Goal: Information Seeking & Learning: Check status

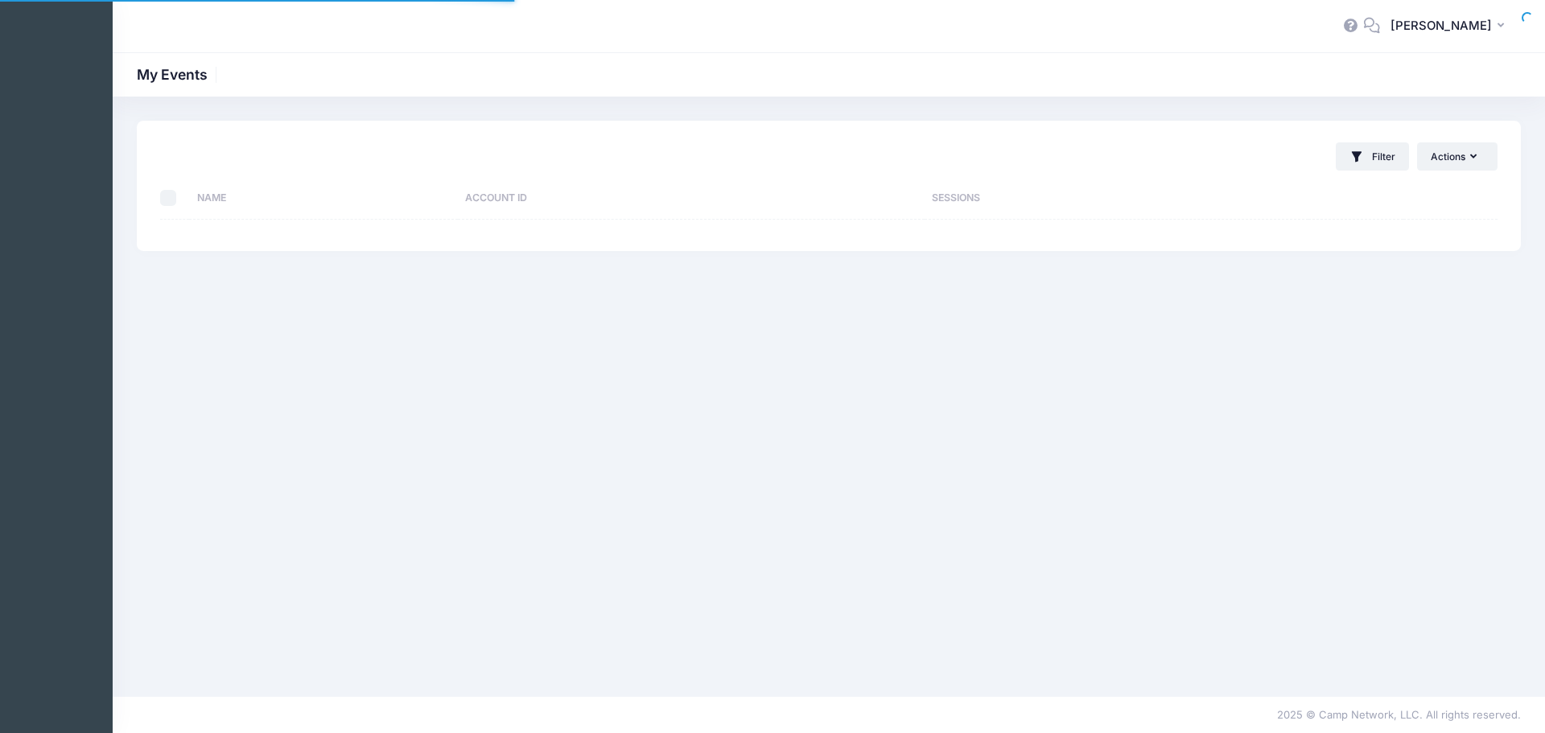
select select "10"
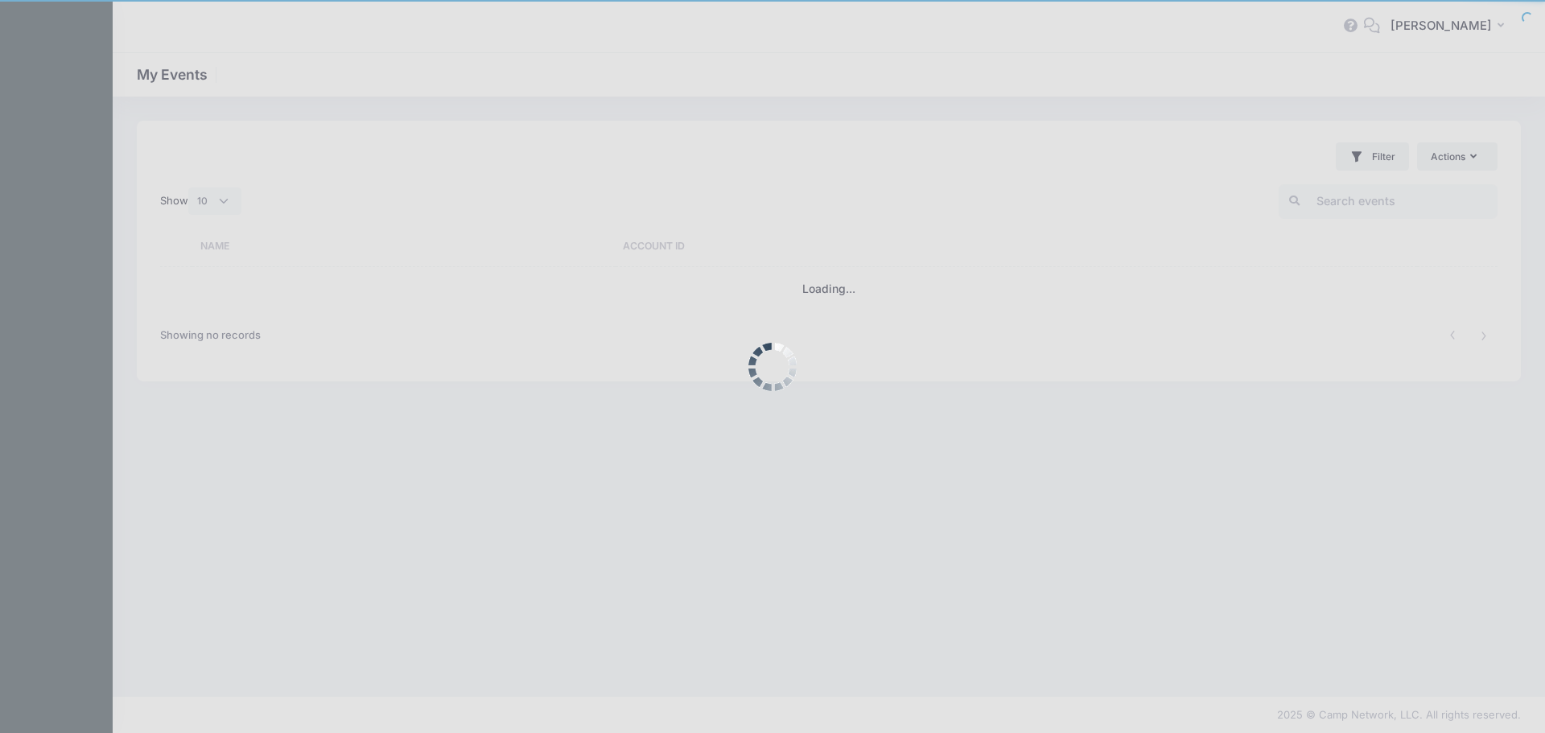
click at [556, 321] on div at bounding box center [772, 366] width 1545 height 733
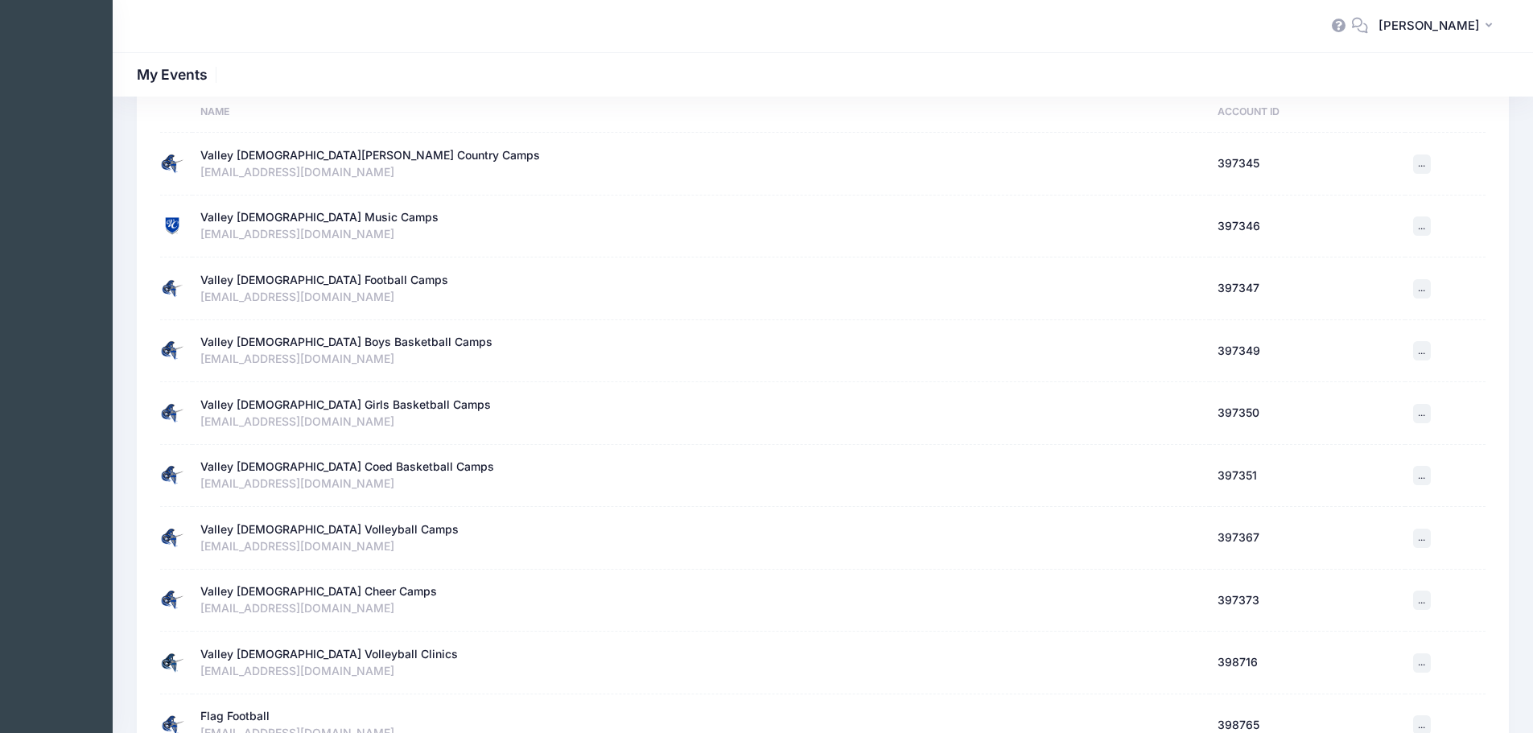
scroll to position [289, 0]
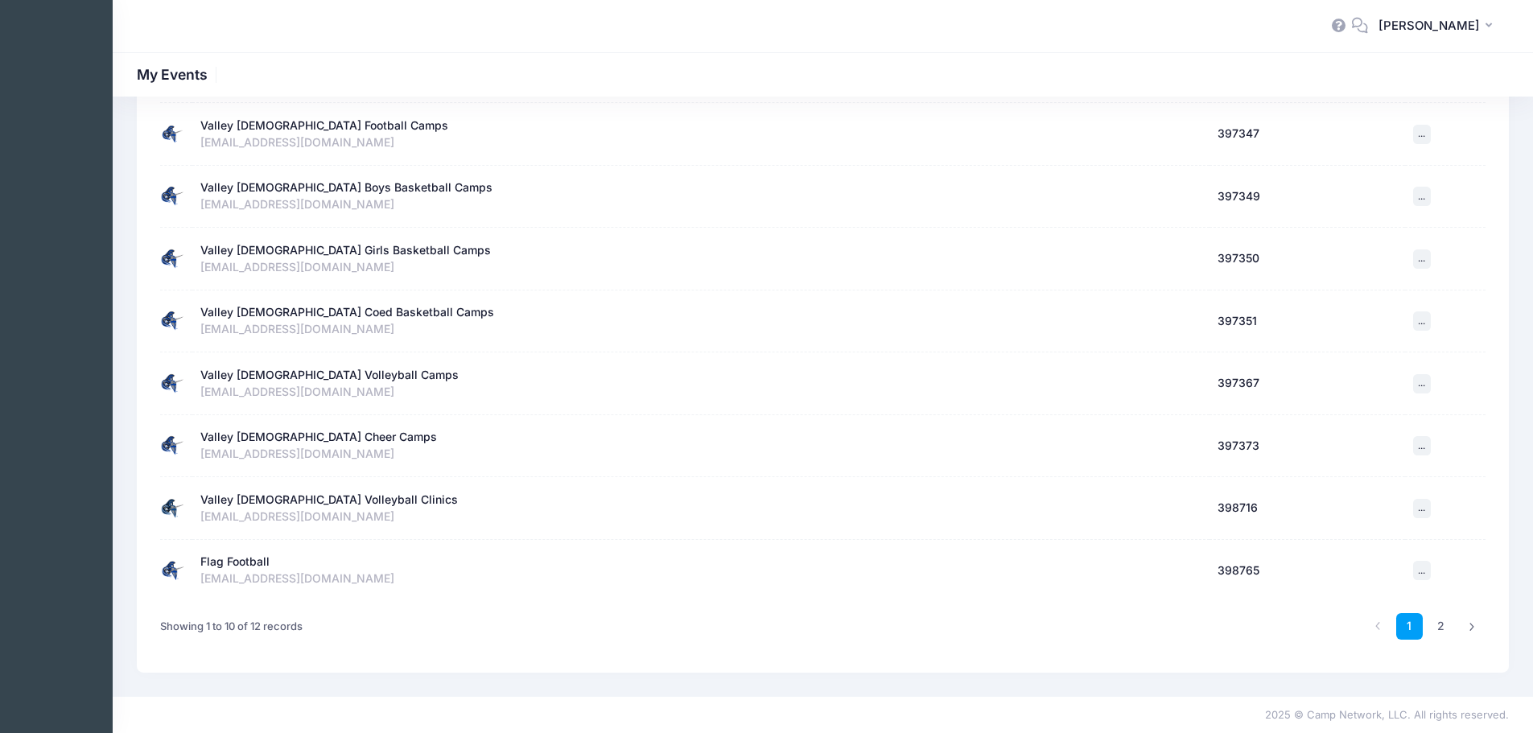
click at [311, 369] on div "Valley [DEMOGRAPHIC_DATA] Volleyball Camps" at bounding box center [329, 375] width 258 height 17
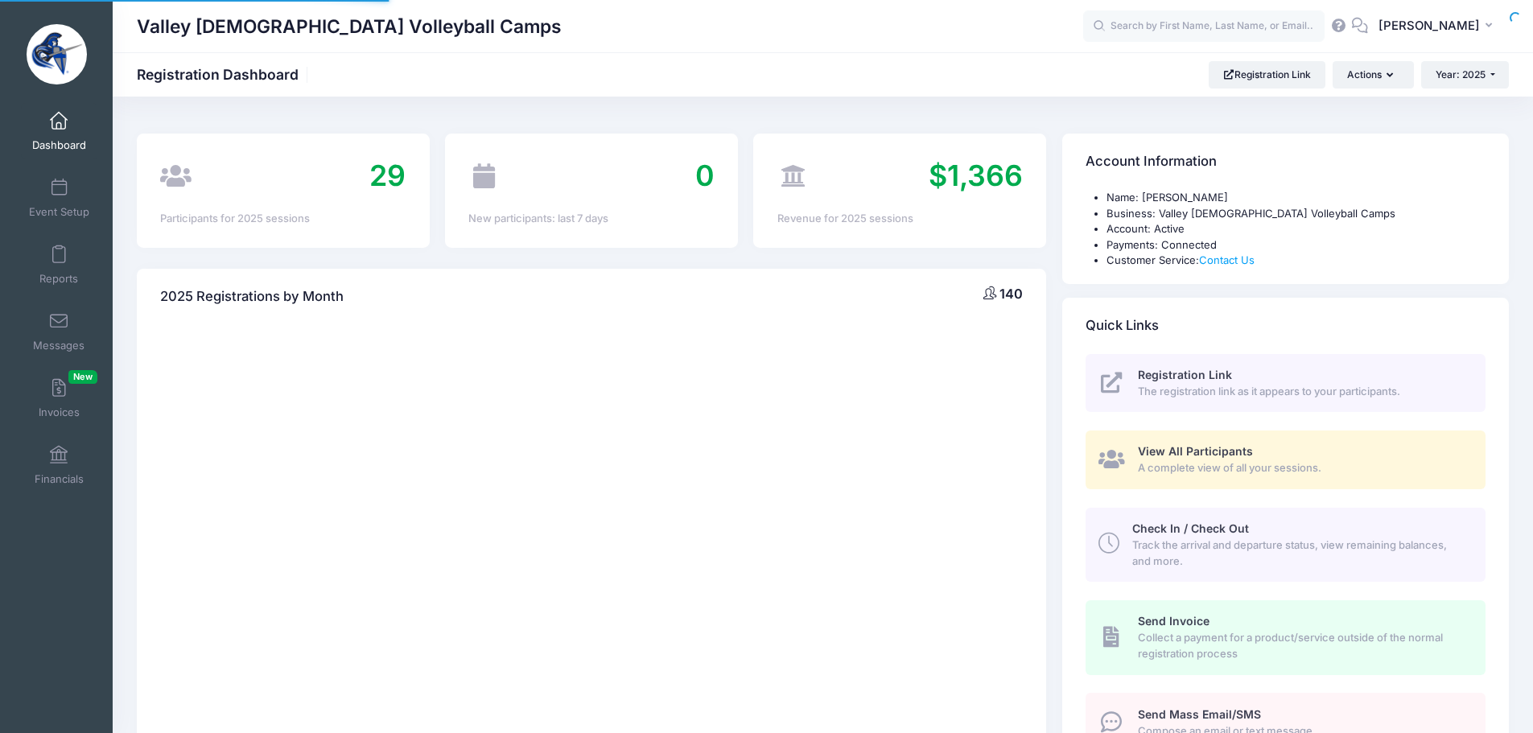
select select
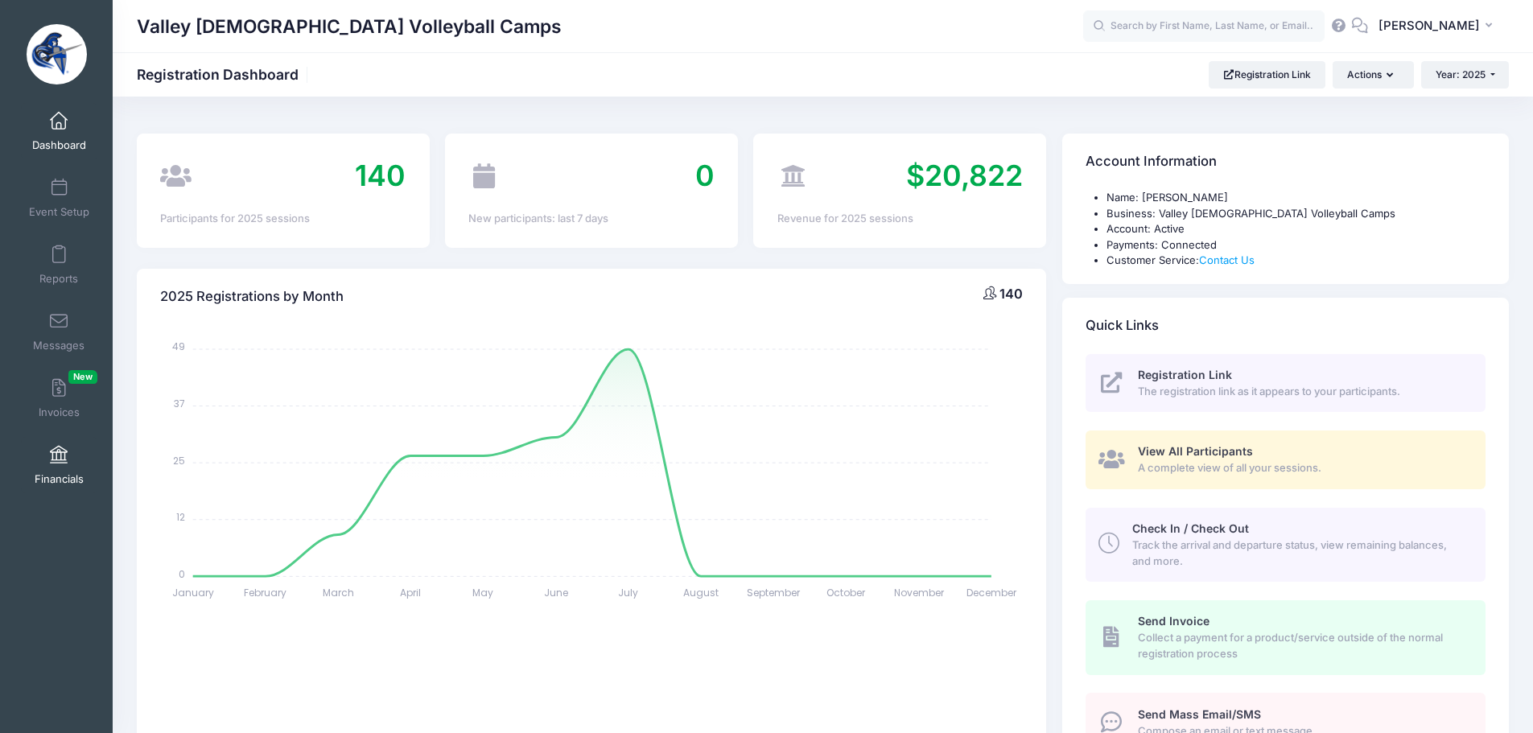
click at [66, 476] on span "Financials" at bounding box center [59, 479] width 49 height 14
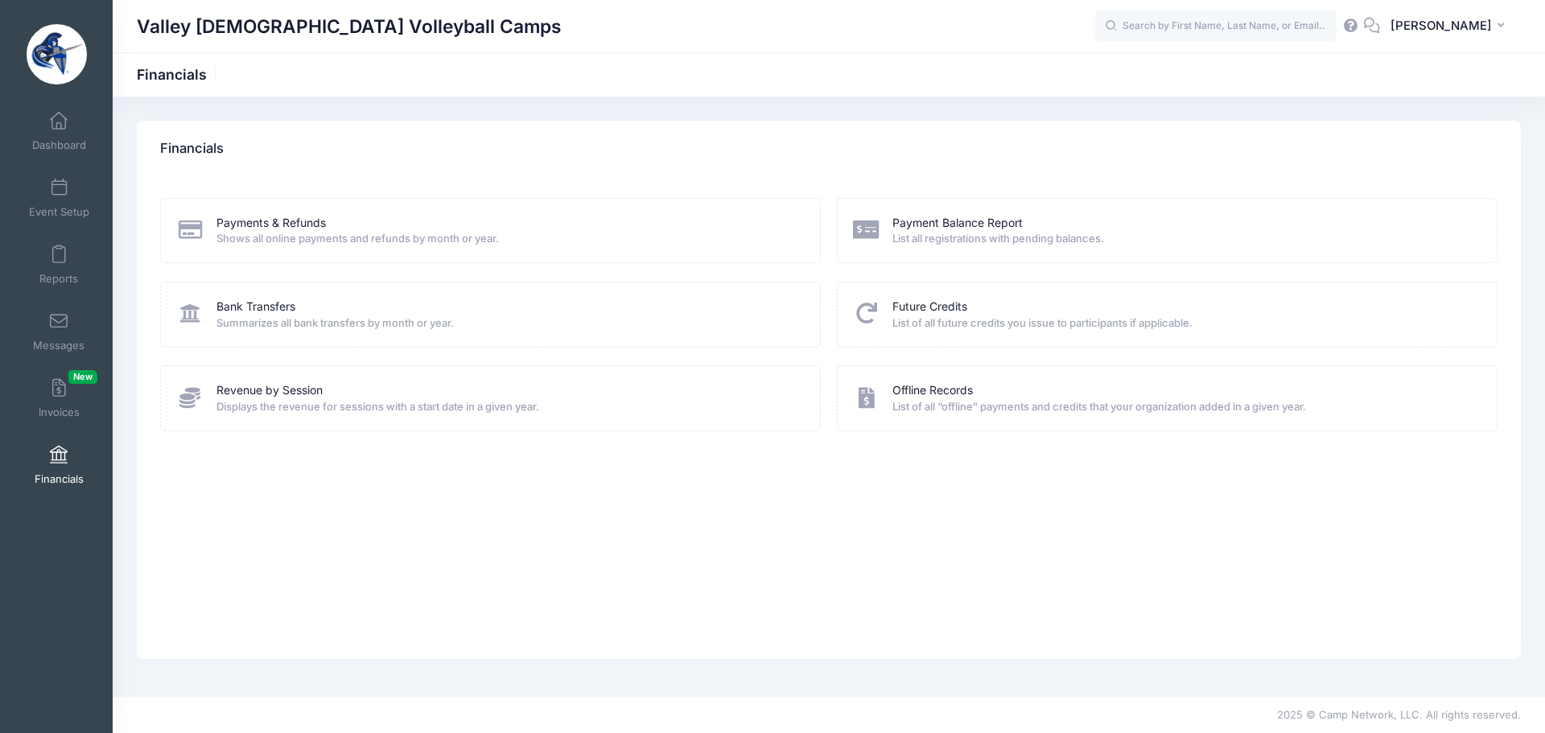
click at [290, 317] on span "Summarizes all bank transfers by month or year." at bounding box center [507, 323] width 583 height 16
click at [279, 307] on link "Bank Transfers" at bounding box center [255, 307] width 79 height 17
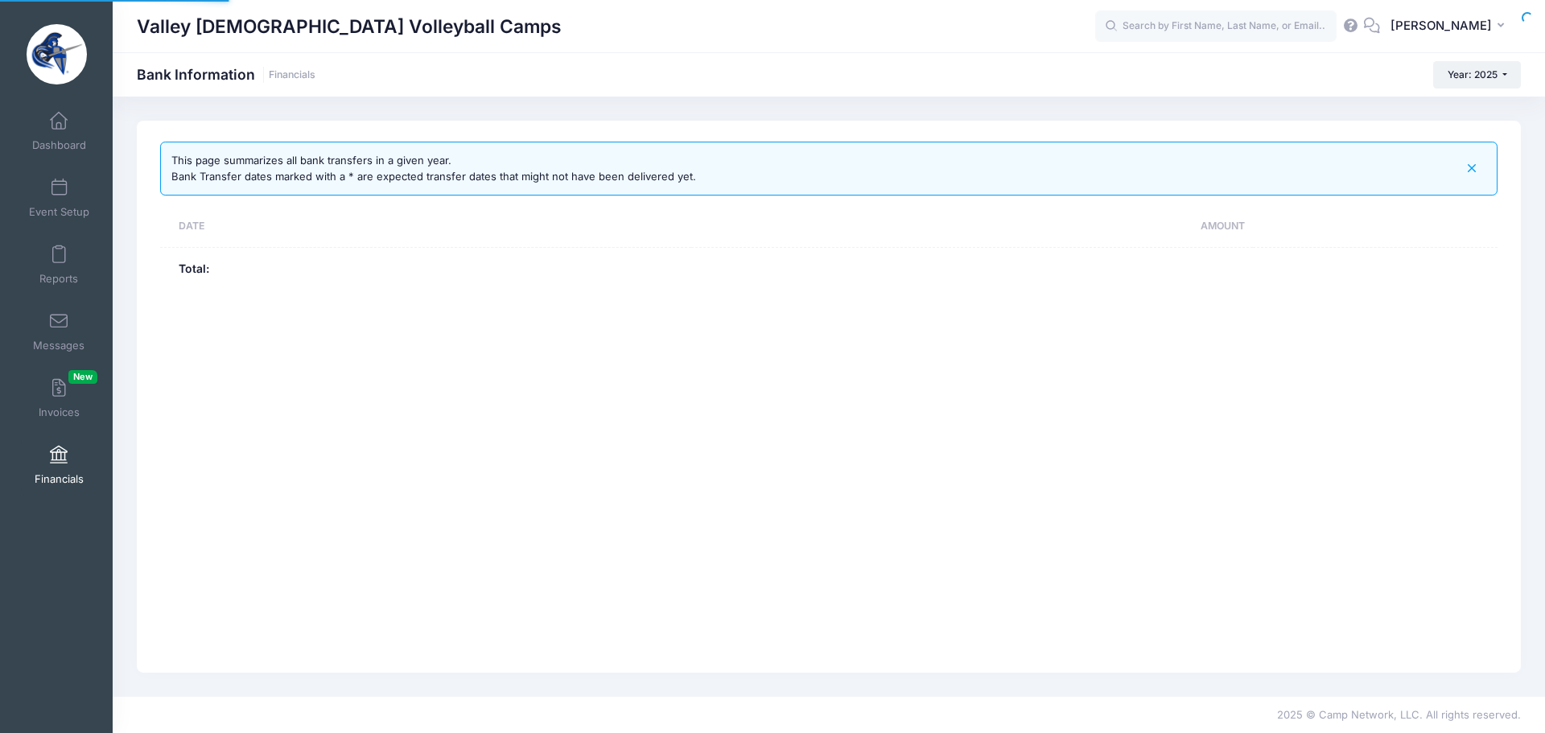
select select "10"
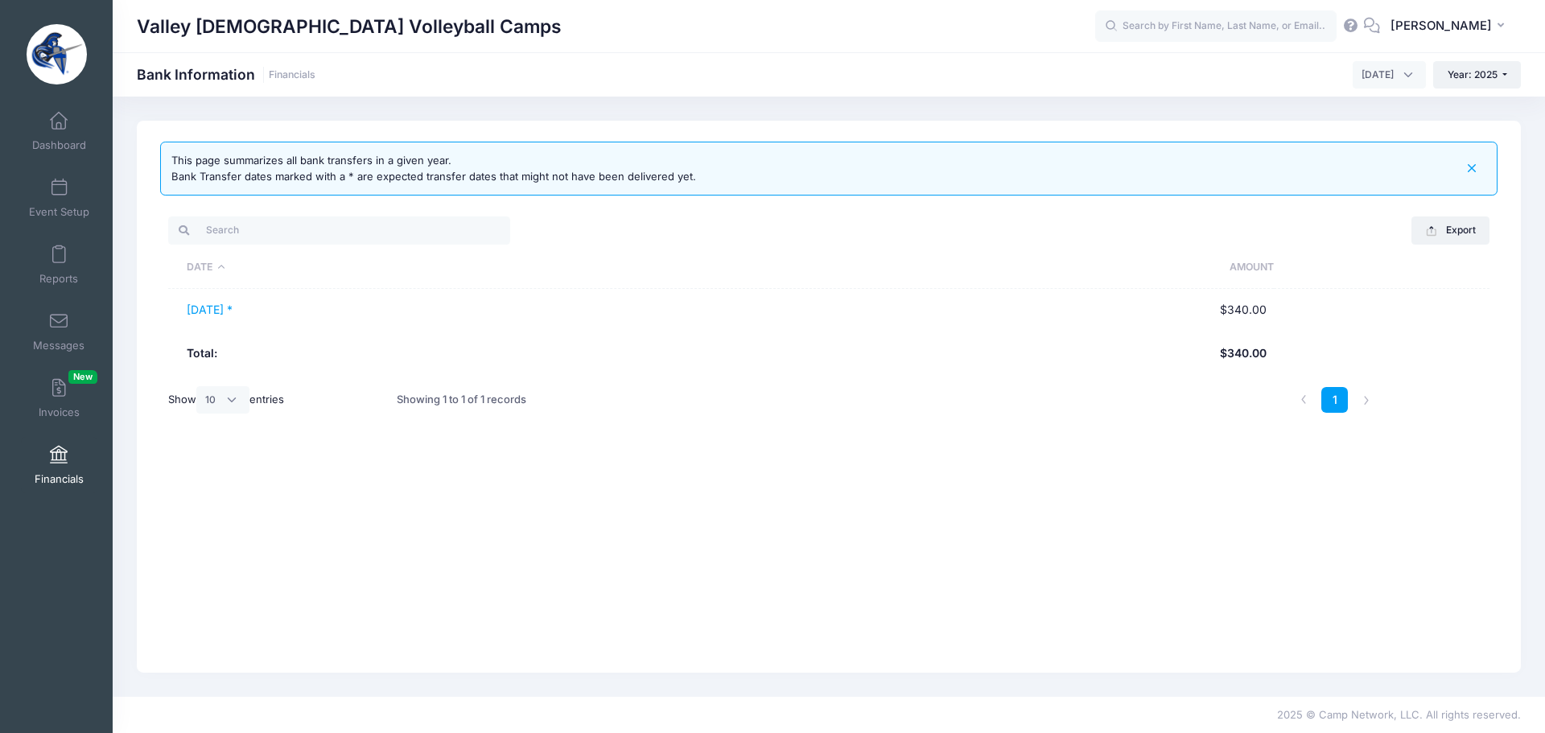
click at [1402, 75] on span "September 2025" at bounding box center [1389, 74] width 73 height 27
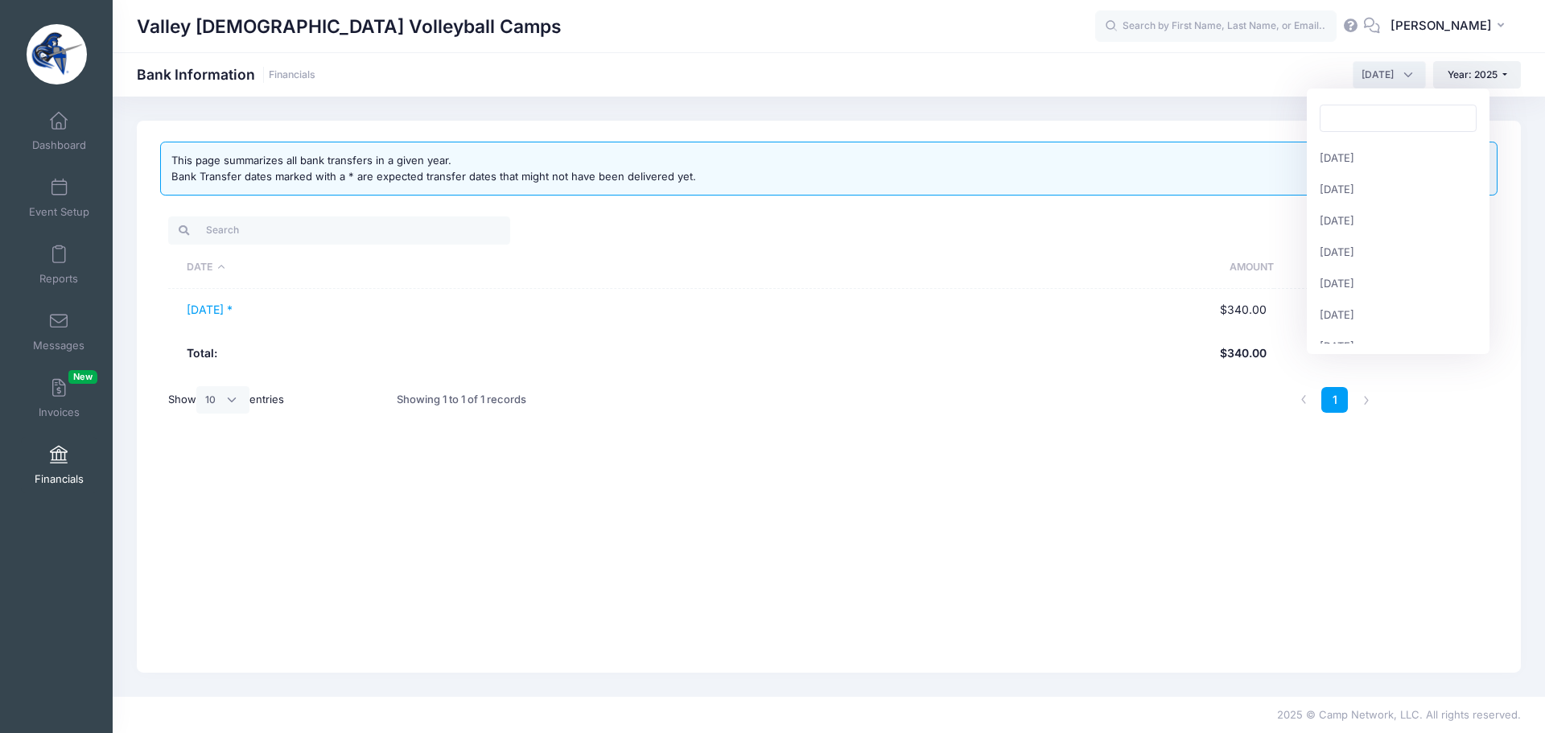
scroll to position [188, 0]
select select "8"
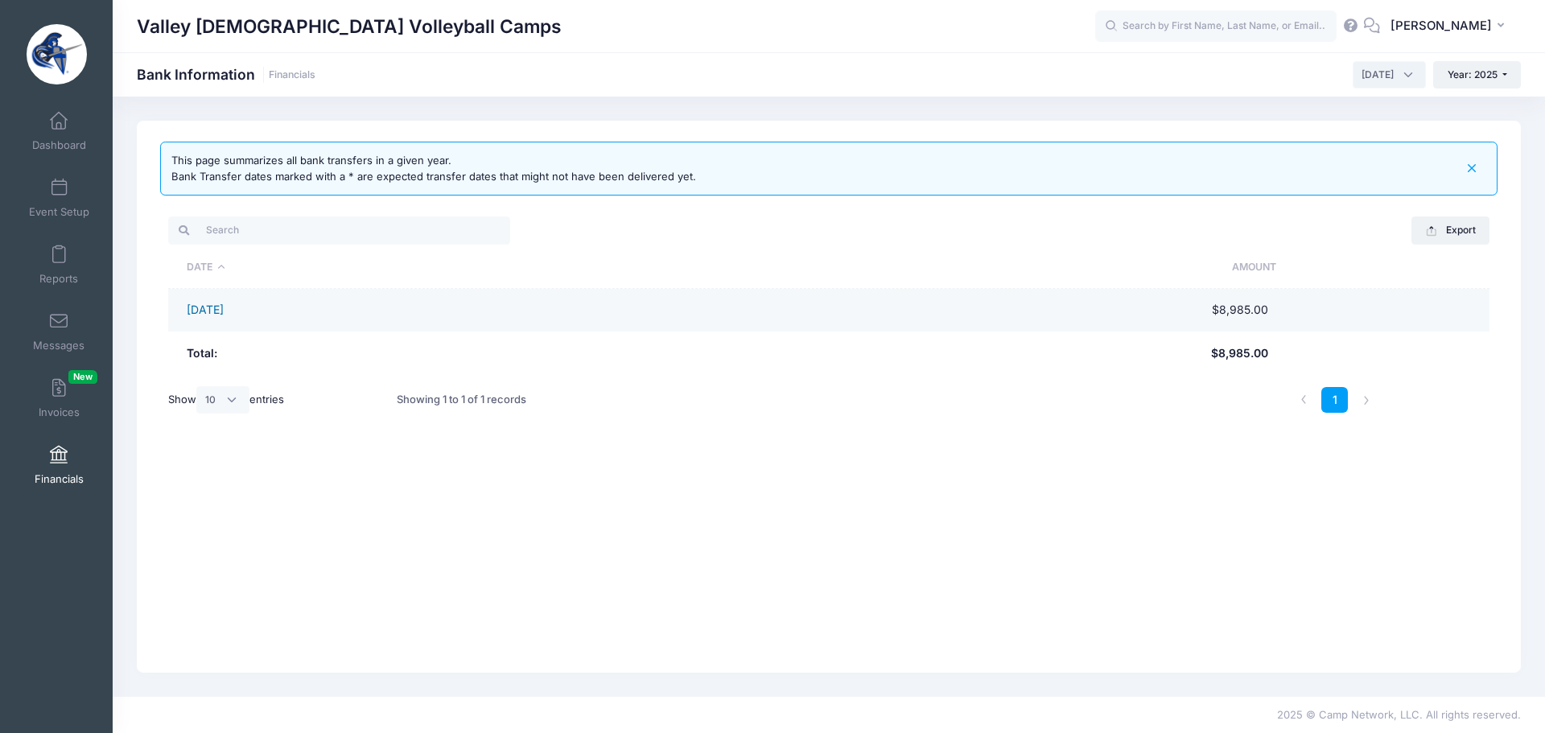
click at [222, 307] on link "08/28/2025" at bounding box center [205, 310] width 37 height 14
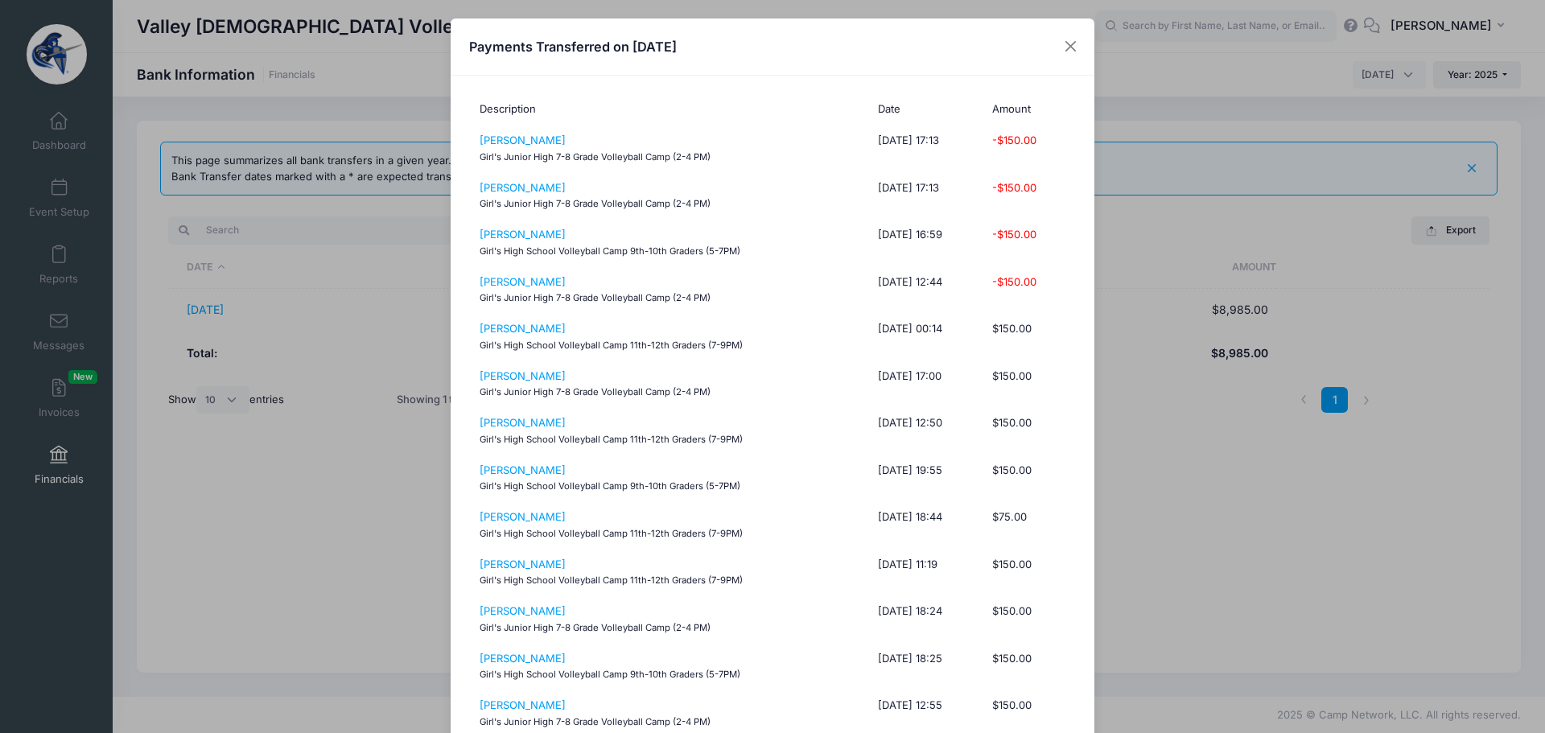
scroll to position [319, 0]
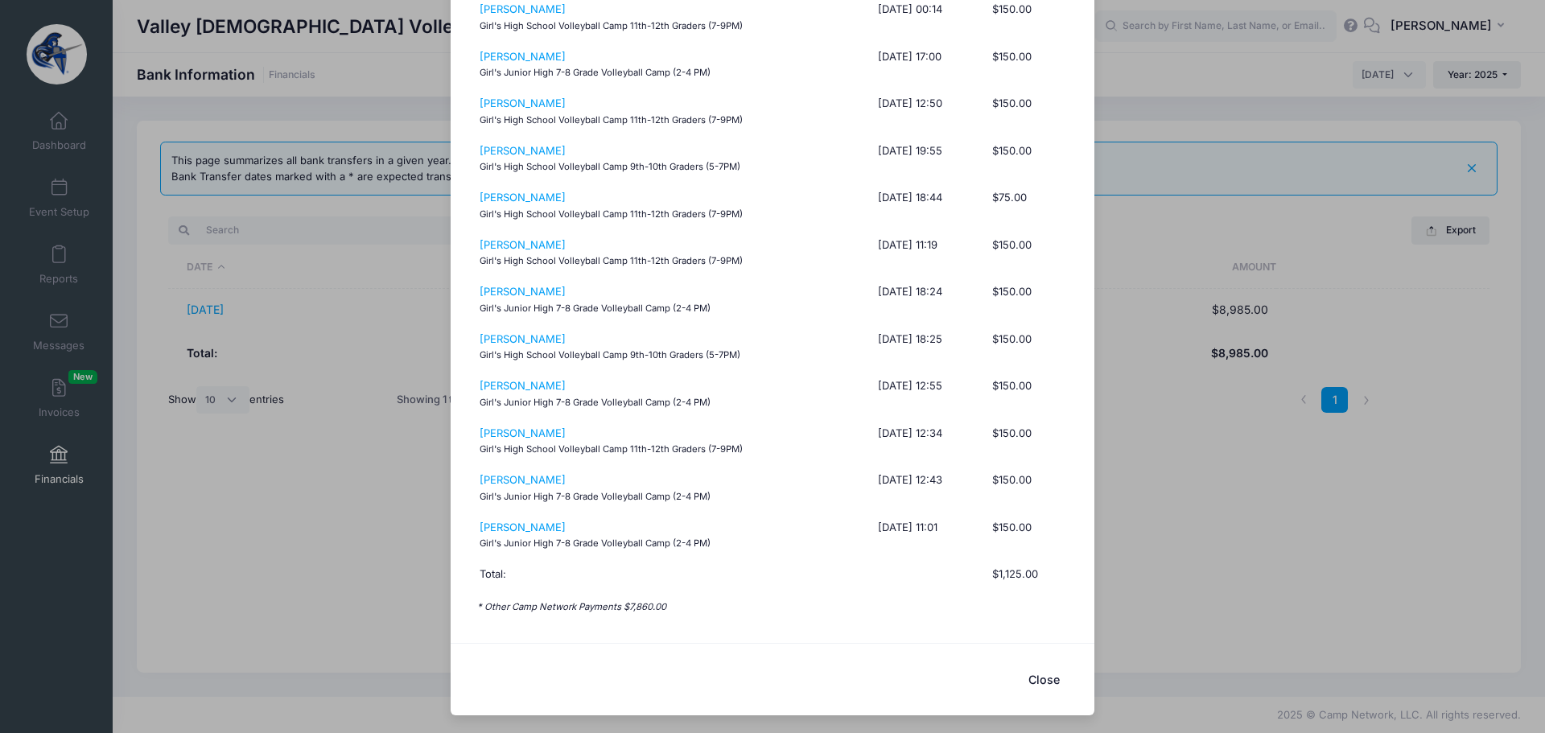
click at [1026, 676] on button "Close" at bounding box center [1044, 679] width 64 height 35
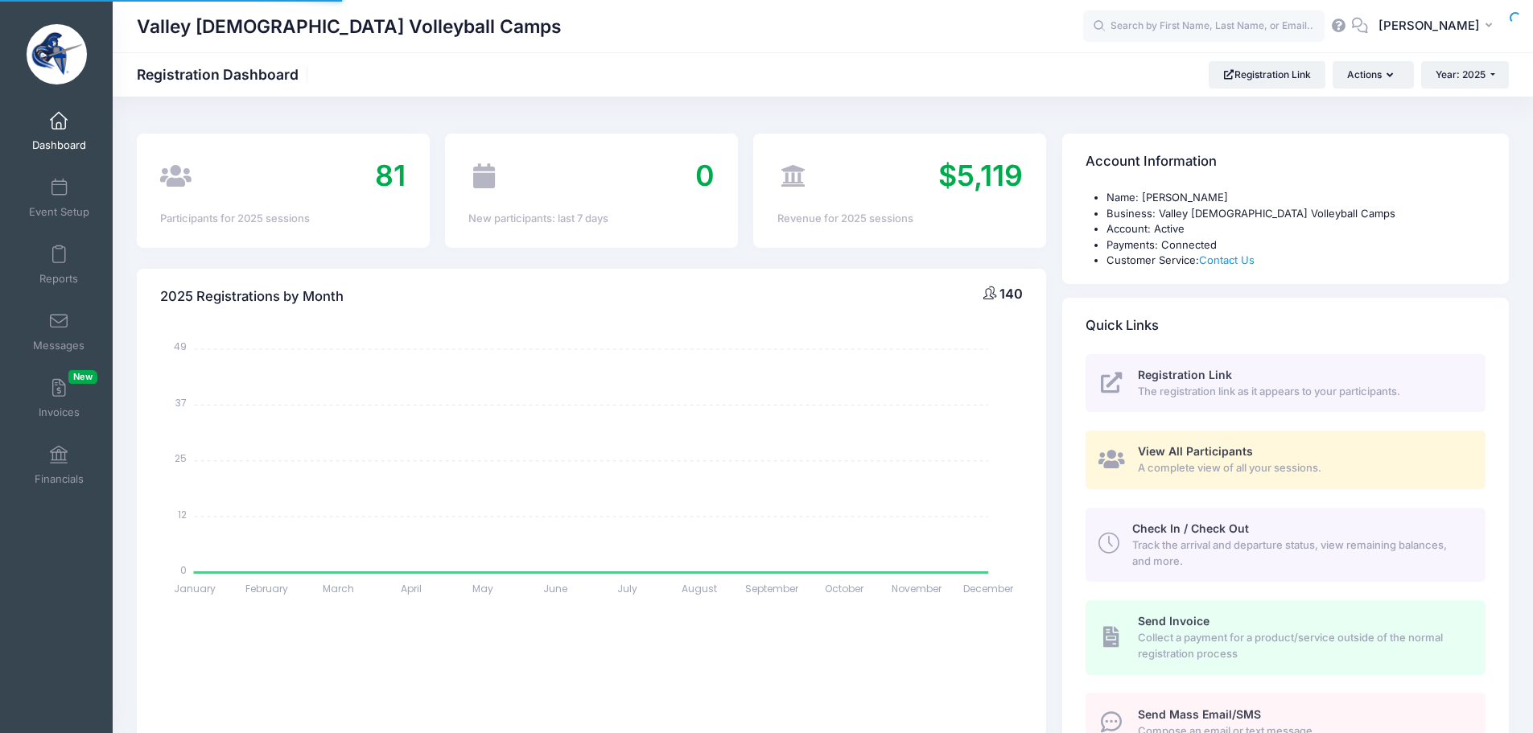
select select
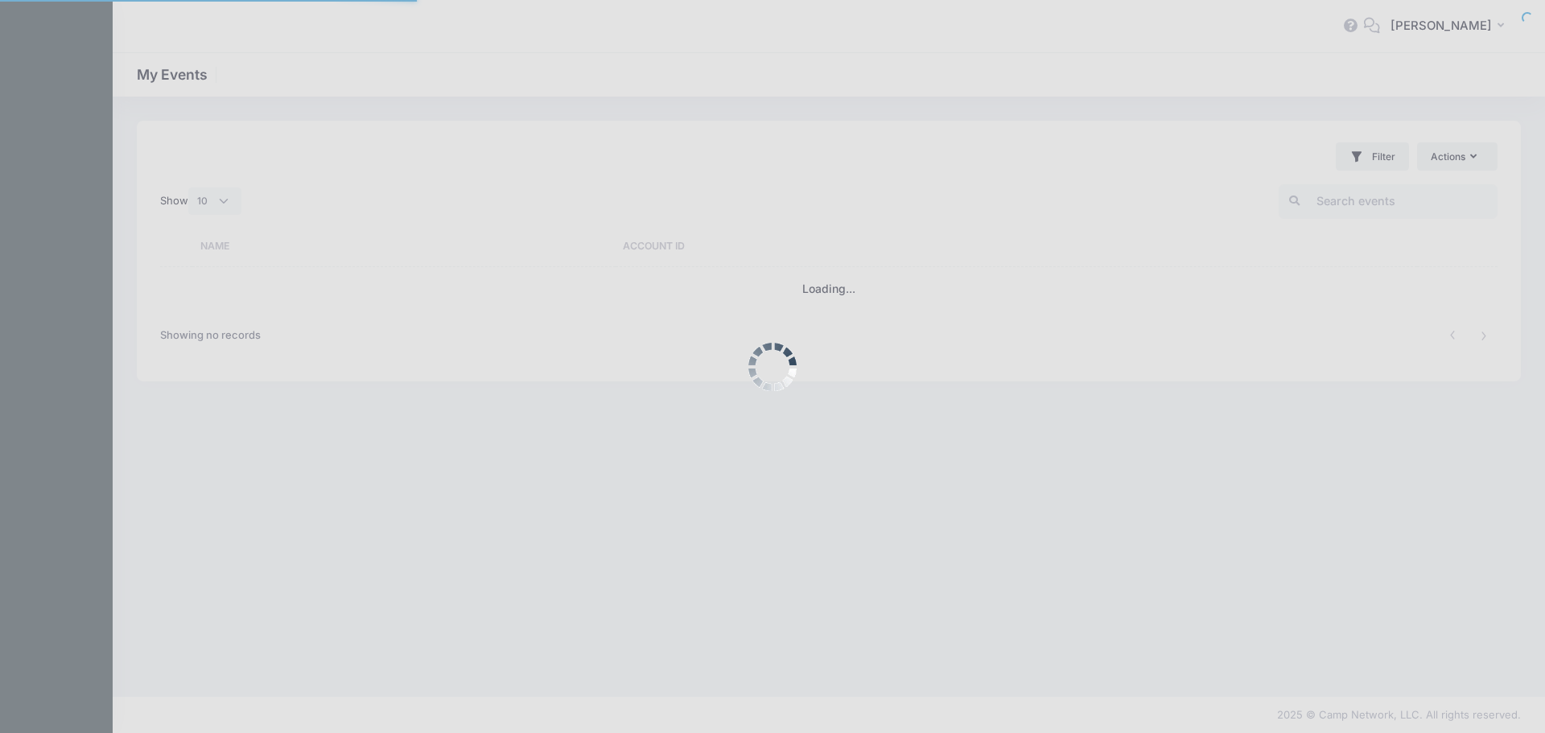
select select "10"
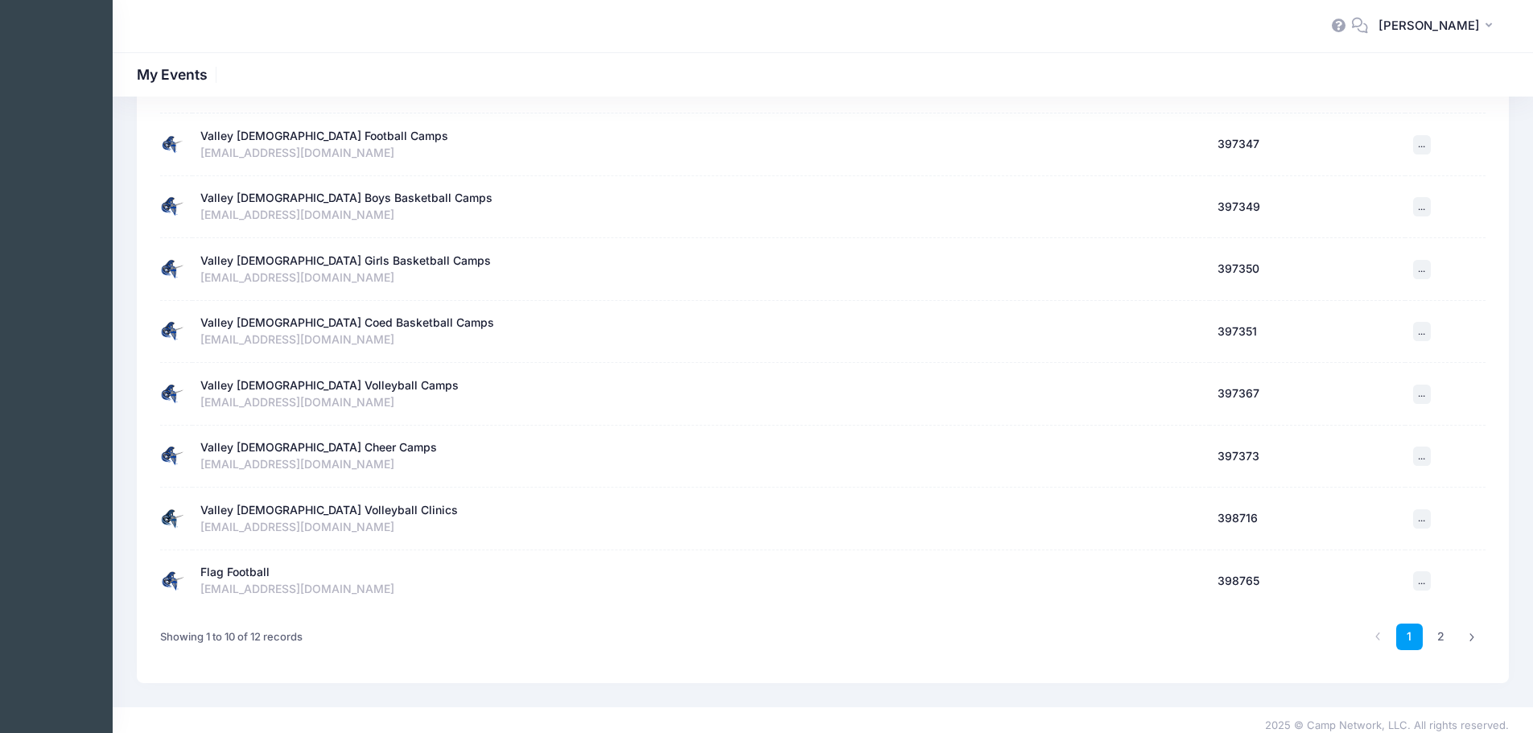
scroll to position [289, 0]
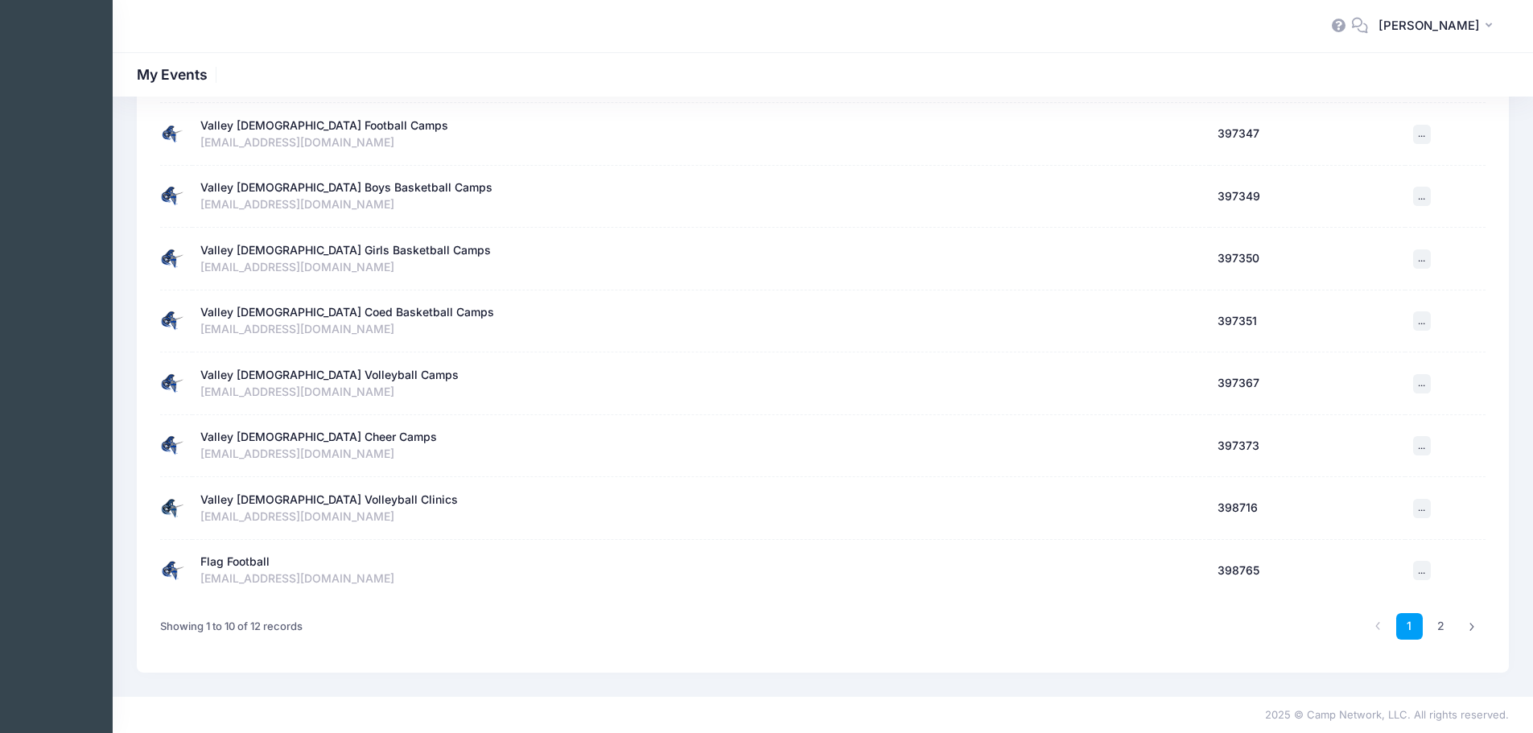
click at [349, 496] on div "Valley [DEMOGRAPHIC_DATA] Volleyball Clinics" at bounding box center [329, 500] width 258 height 17
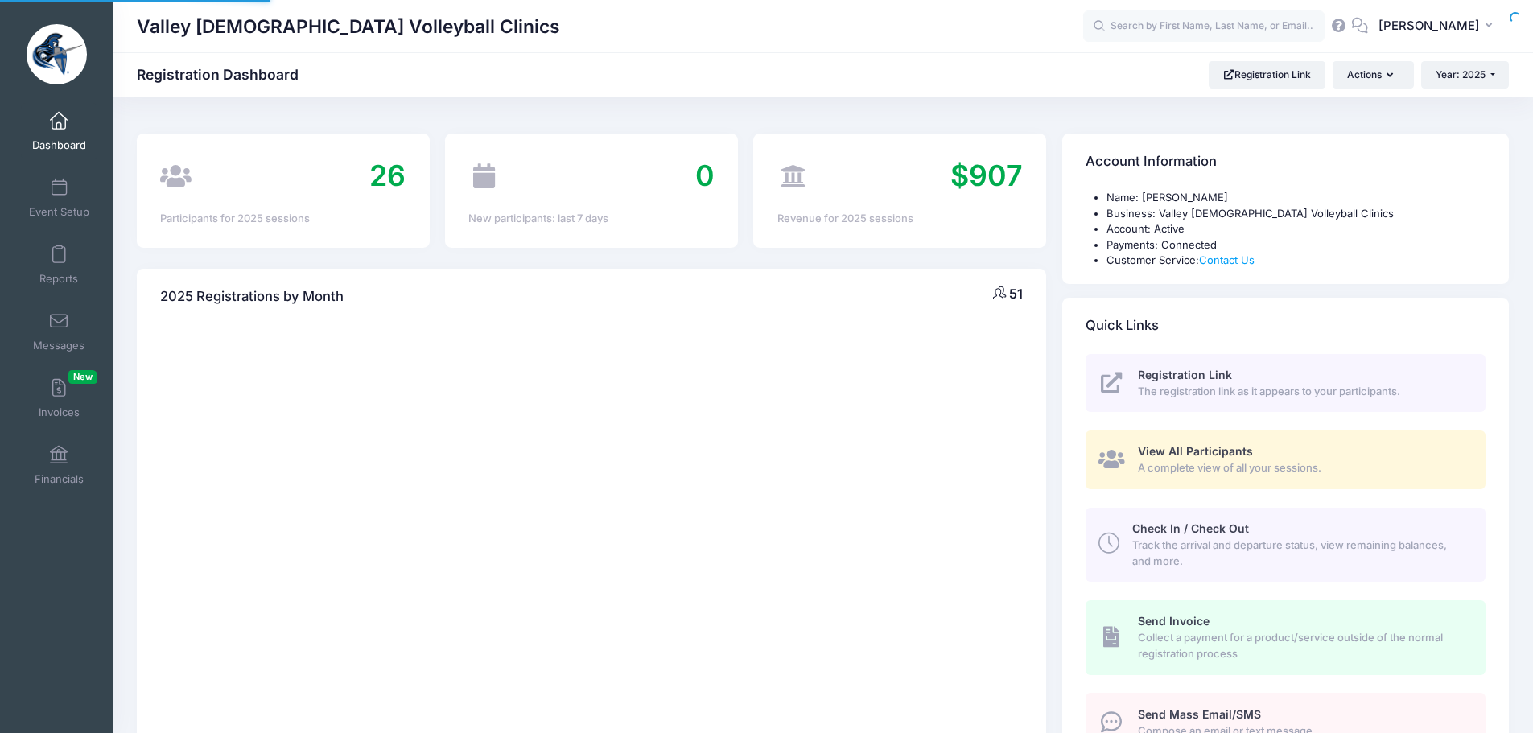
select select
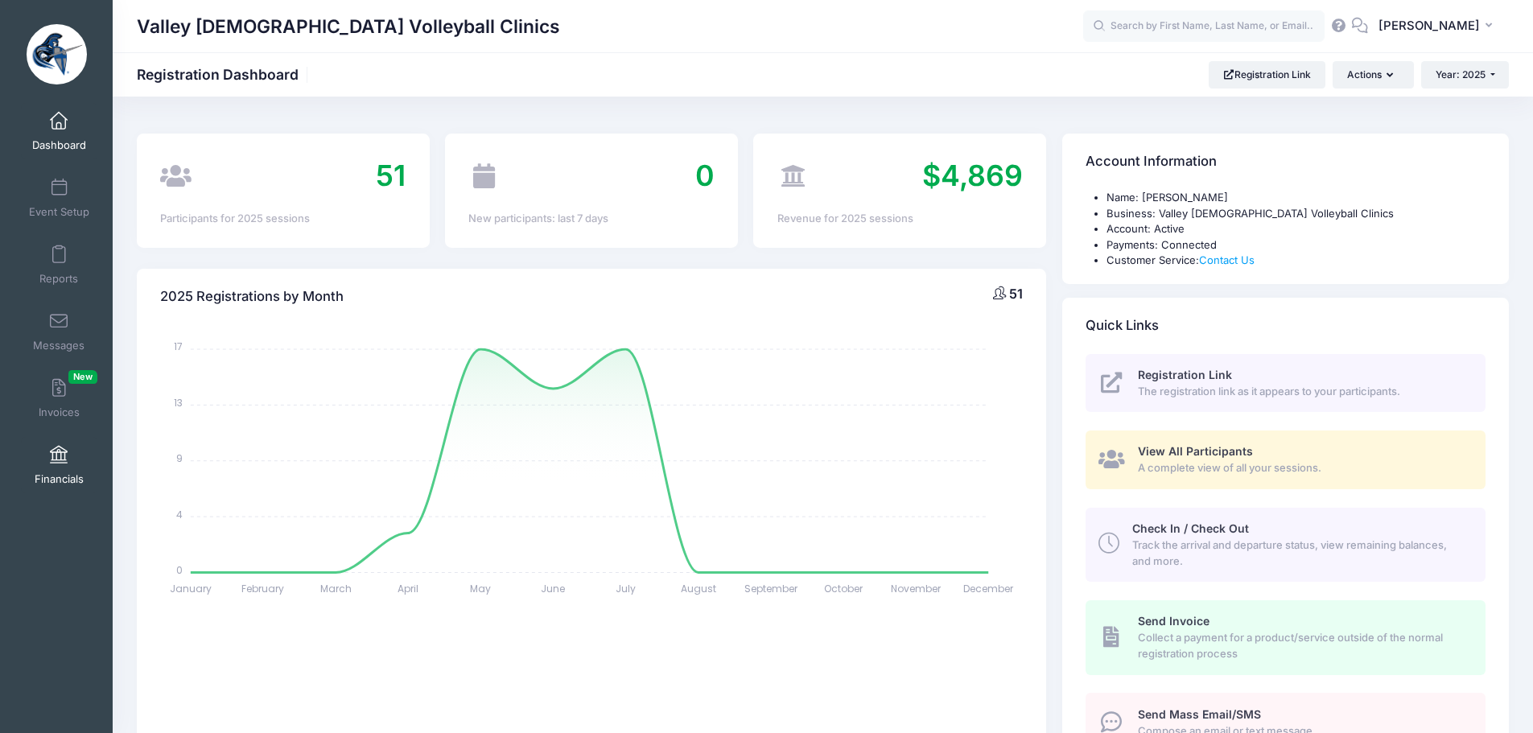
click at [67, 464] on link "Financials" at bounding box center [59, 465] width 76 height 56
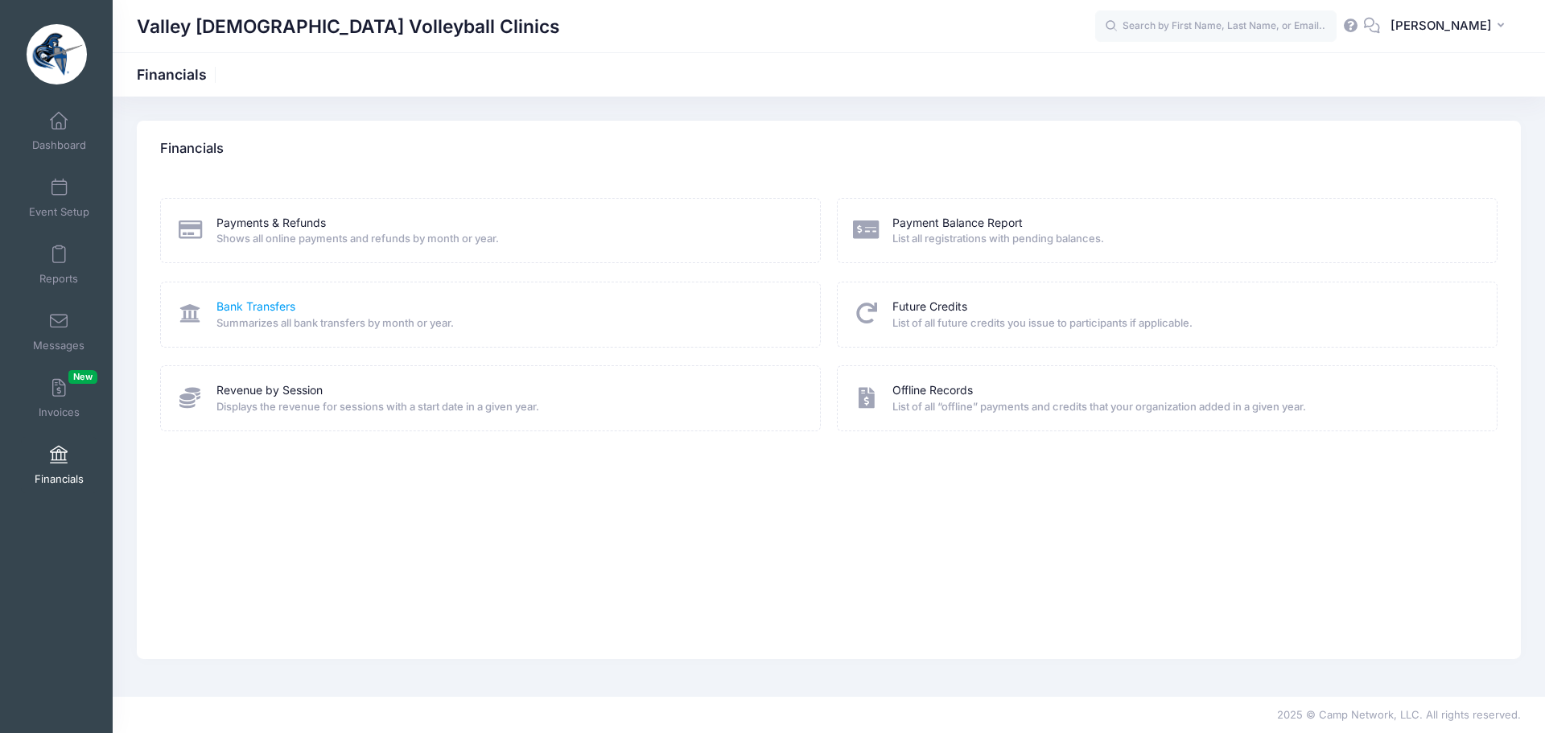
click at [274, 303] on link "Bank Transfers" at bounding box center [255, 307] width 79 height 17
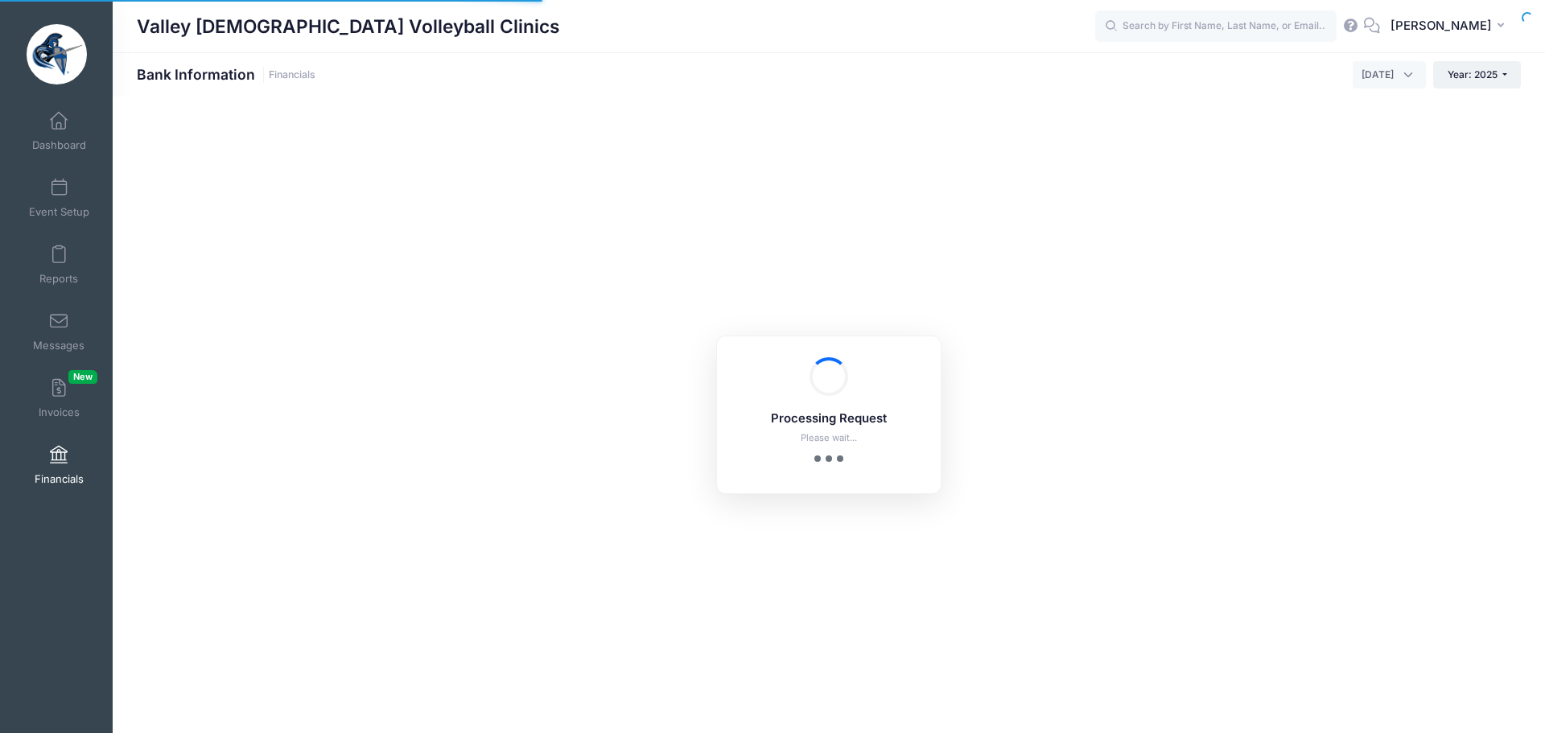
select select "10"
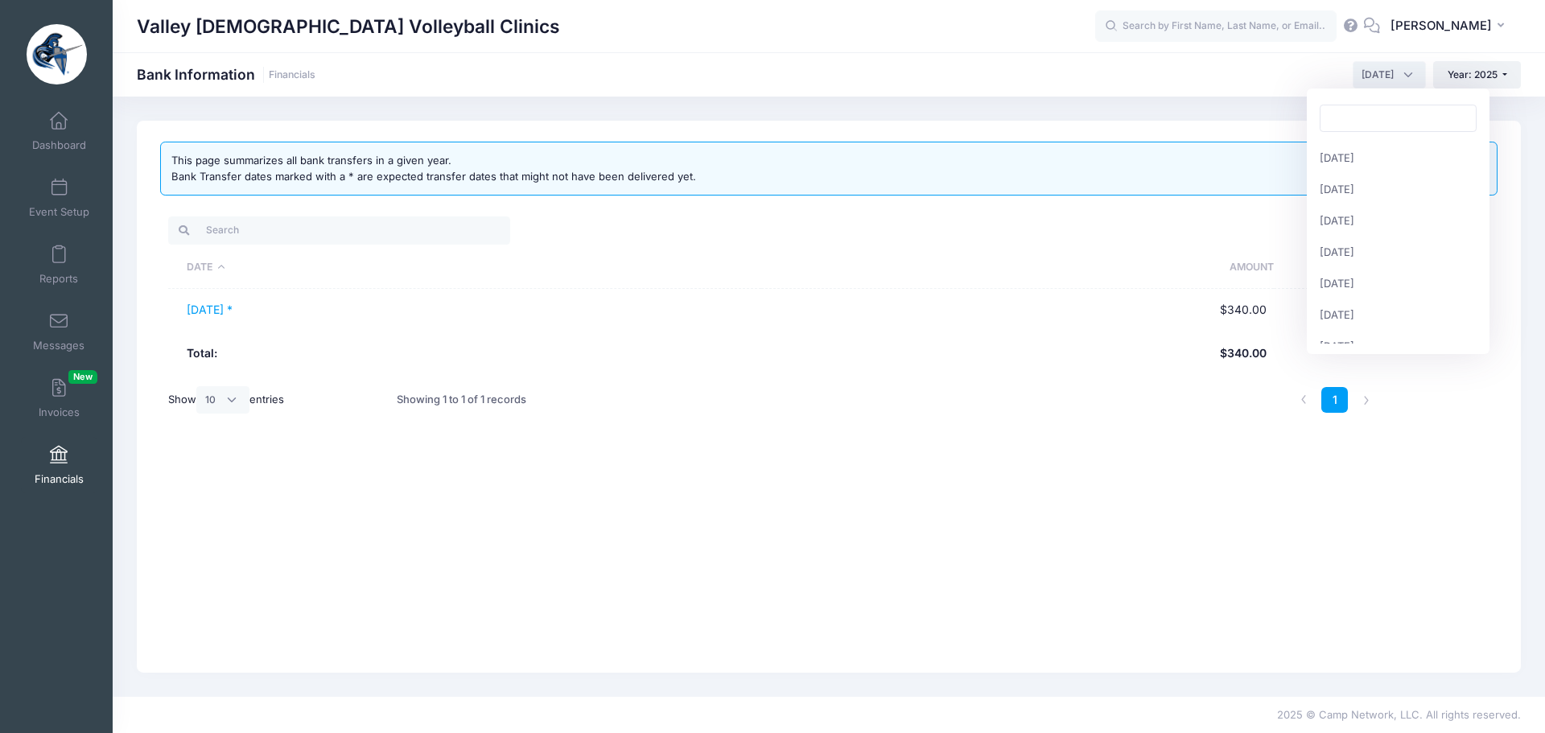
click at [1379, 71] on span "September 2025" at bounding box center [1378, 75] width 32 height 14
select select "8"
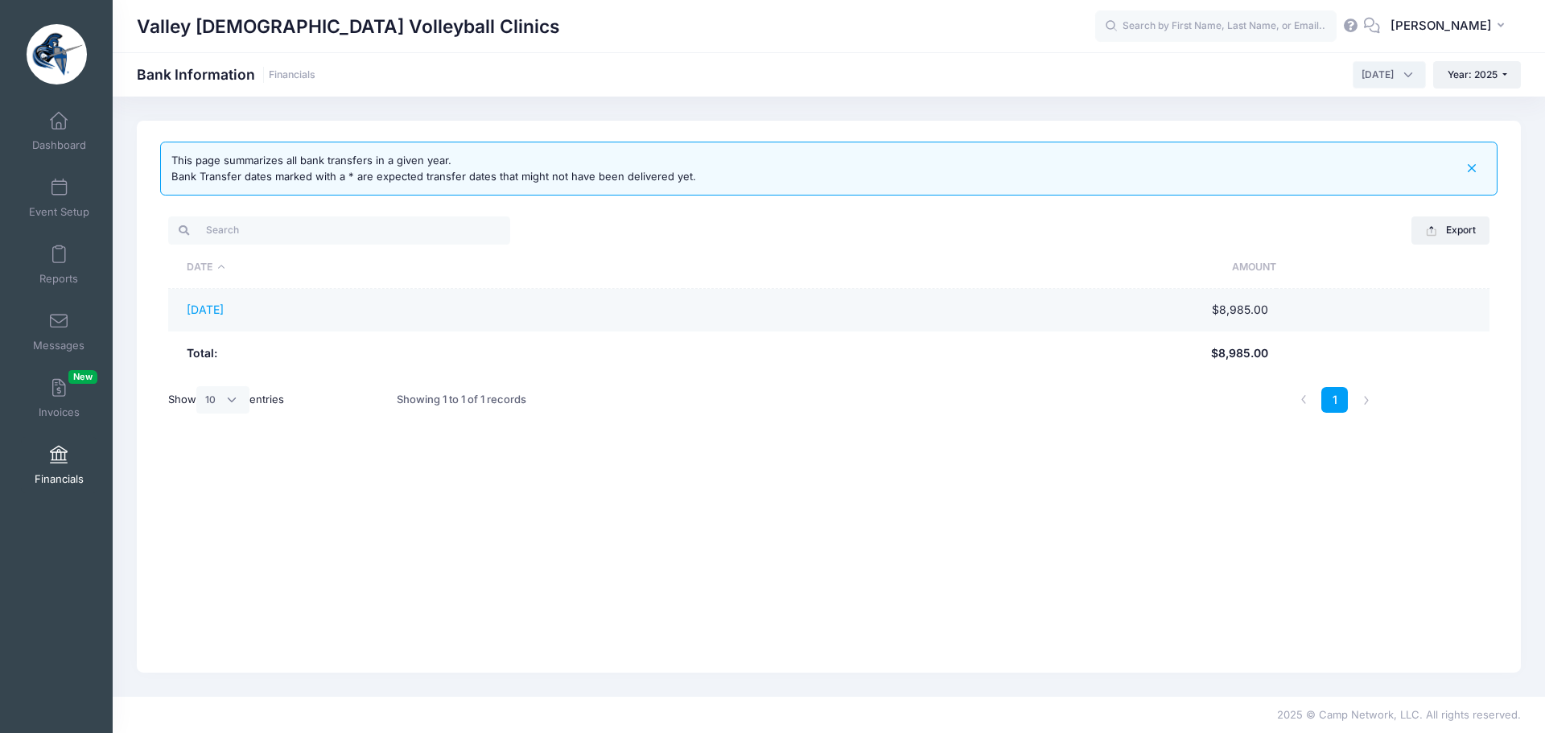
click at [250, 310] on td "08/28/2025" at bounding box center [425, 310] width 514 height 43
click at [222, 311] on link "08/28/2025" at bounding box center [205, 310] width 37 height 14
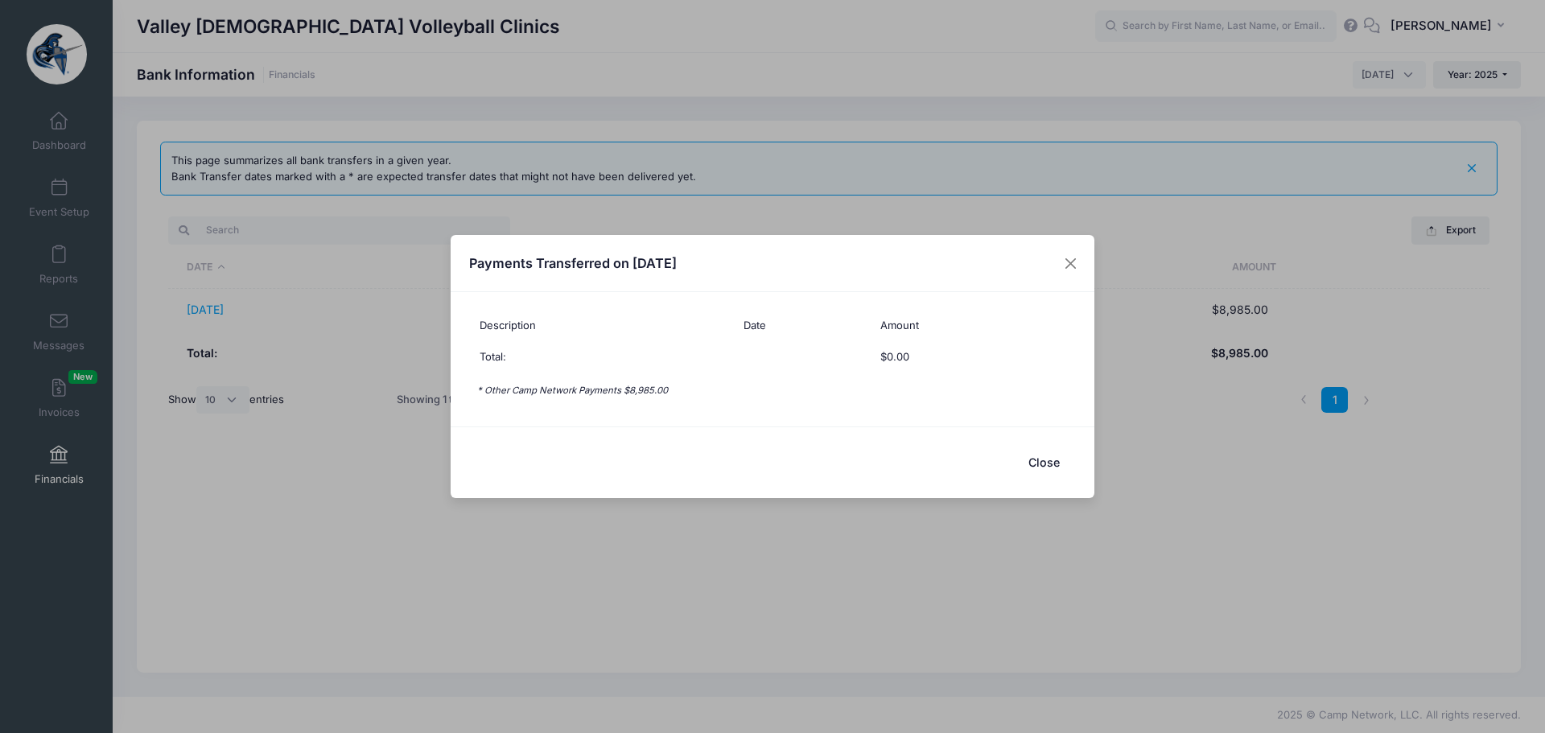
click at [1047, 458] on button "Close" at bounding box center [1044, 462] width 64 height 35
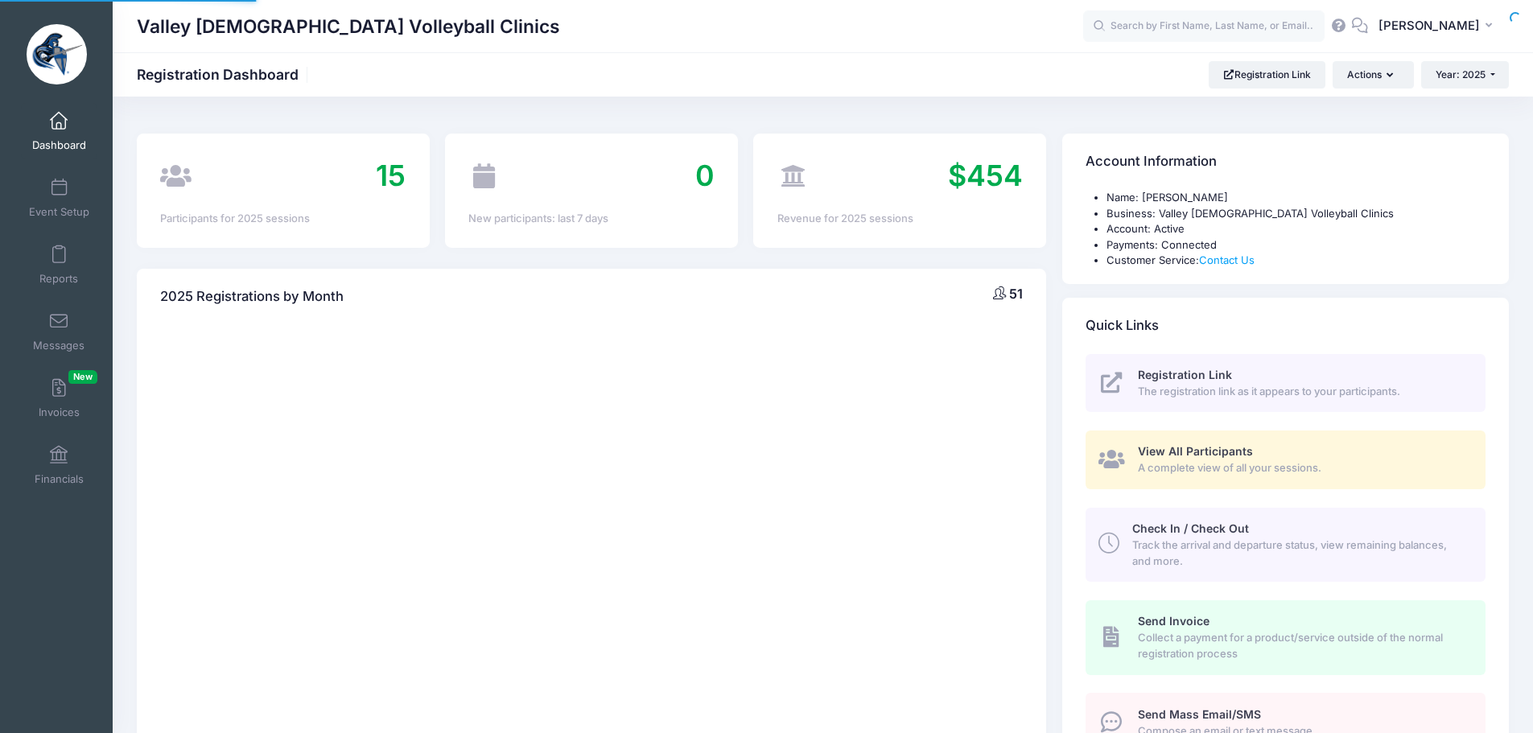
select select
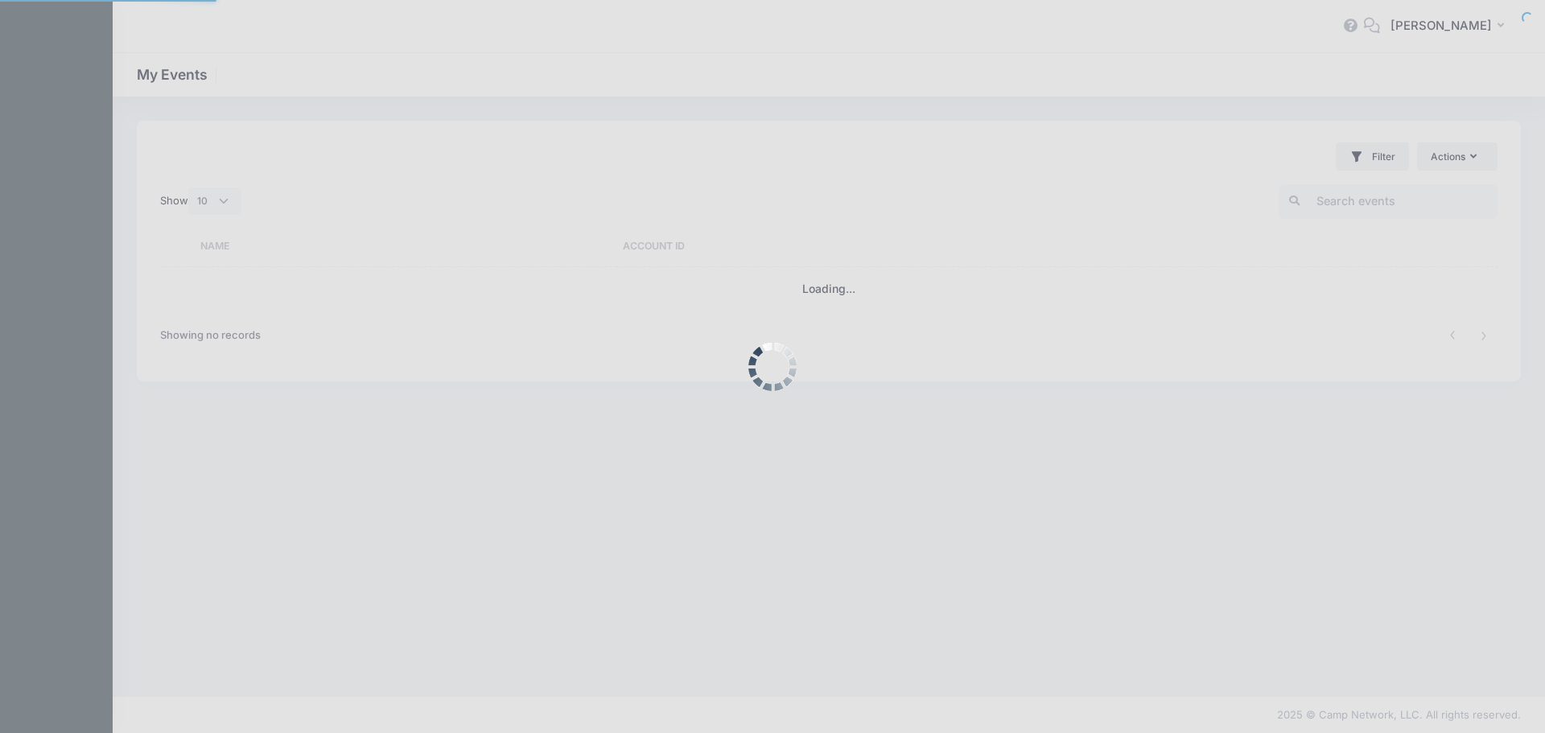
select select "10"
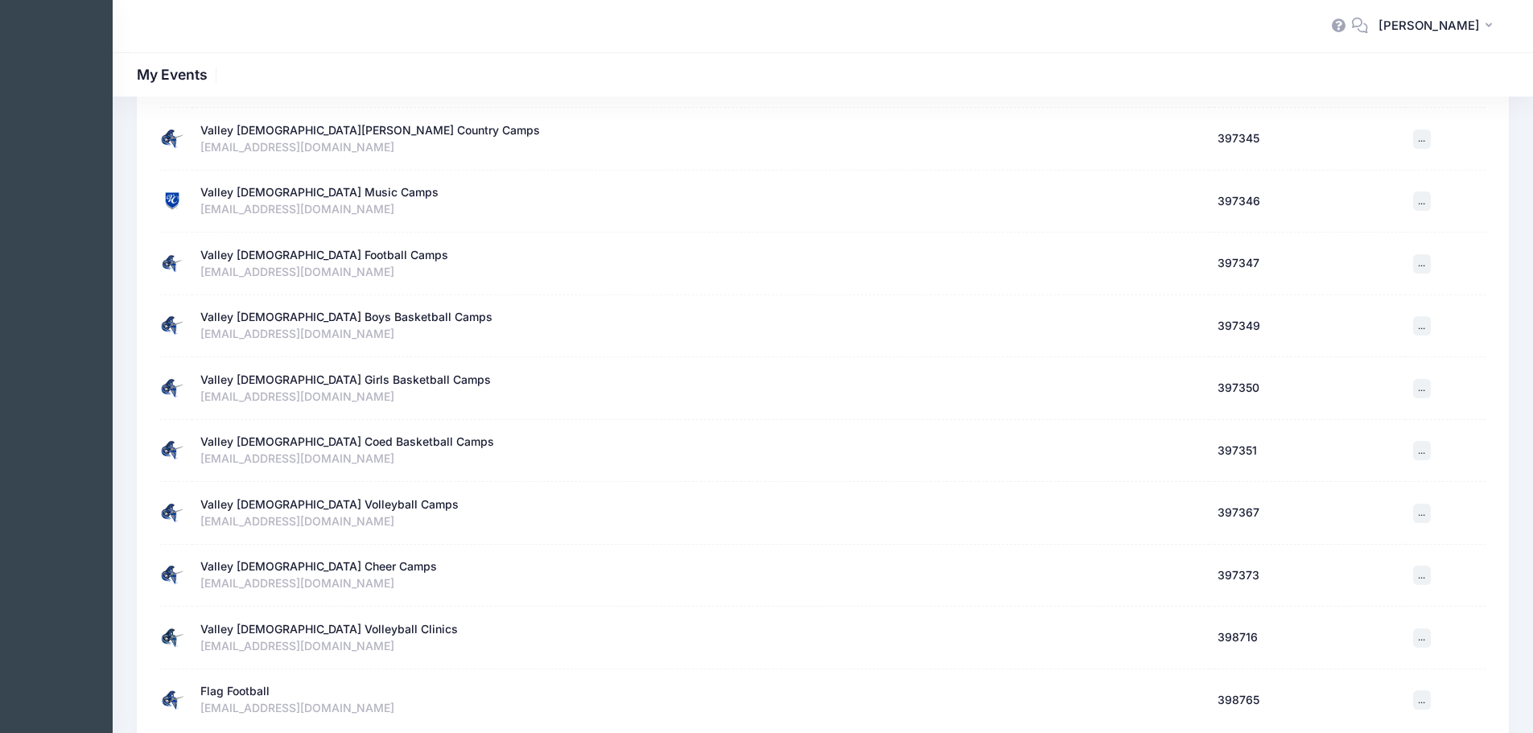
scroll to position [161, 0]
click at [315, 501] on div "Valley [DEMOGRAPHIC_DATA] Volleyball Camps" at bounding box center [329, 503] width 258 height 17
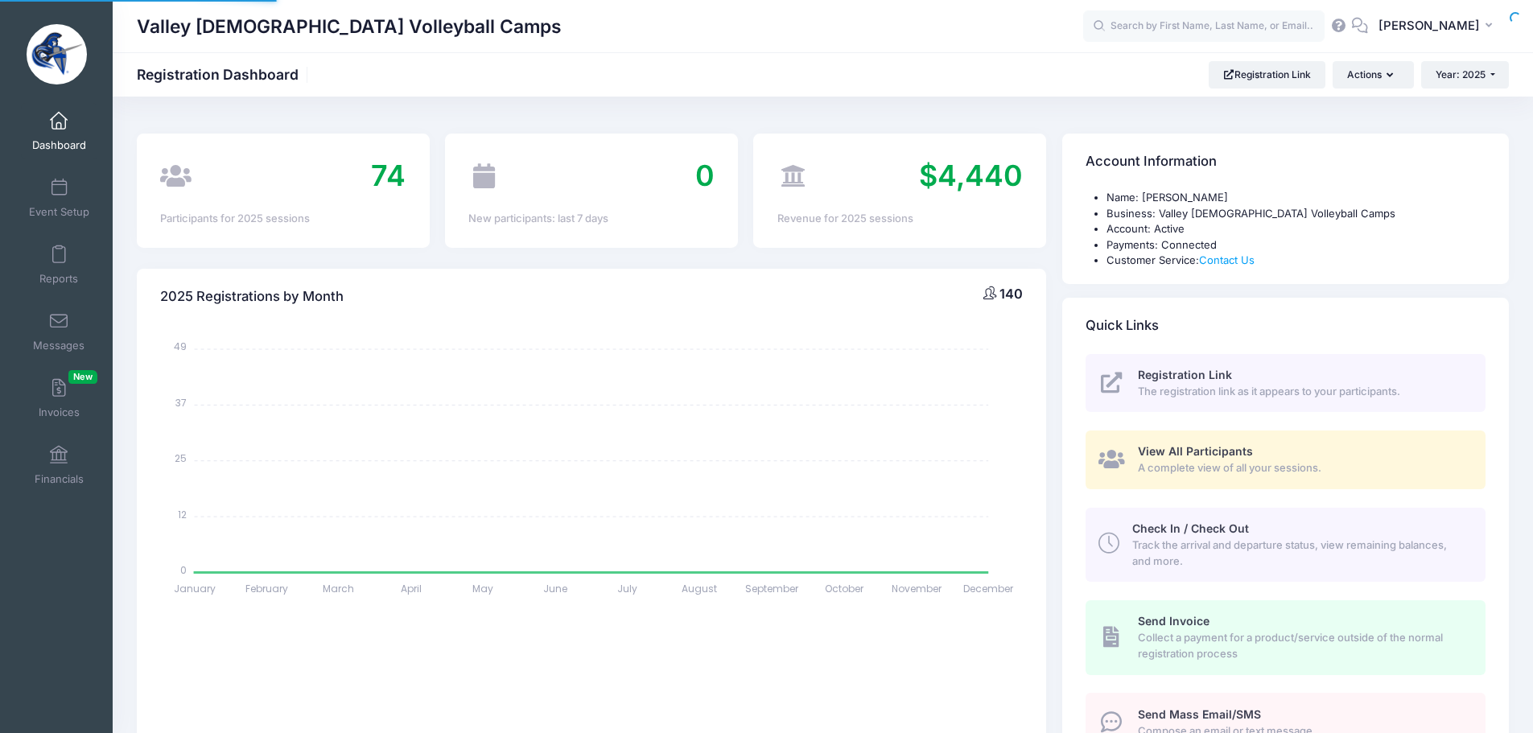
select select
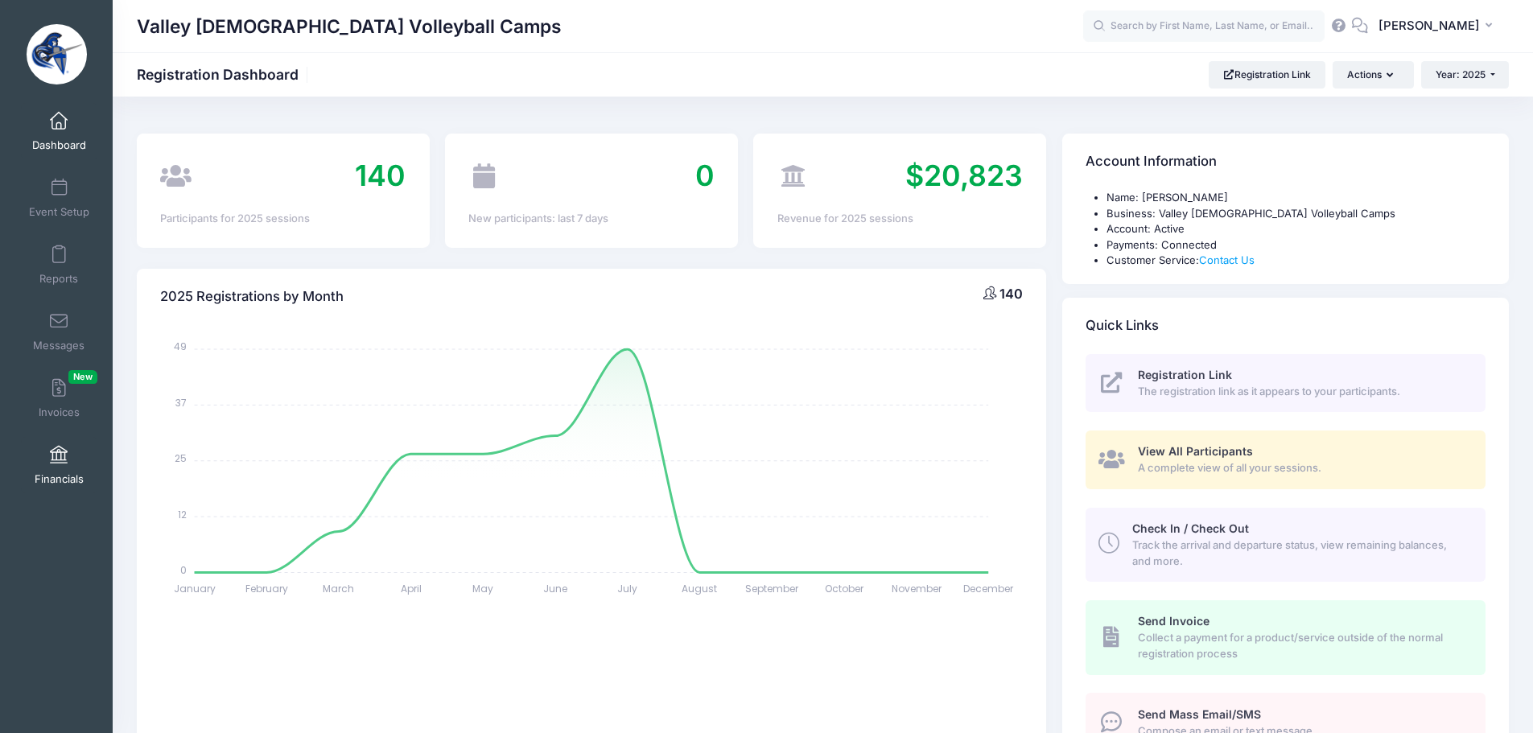
click at [59, 454] on span at bounding box center [59, 456] width 0 height 18
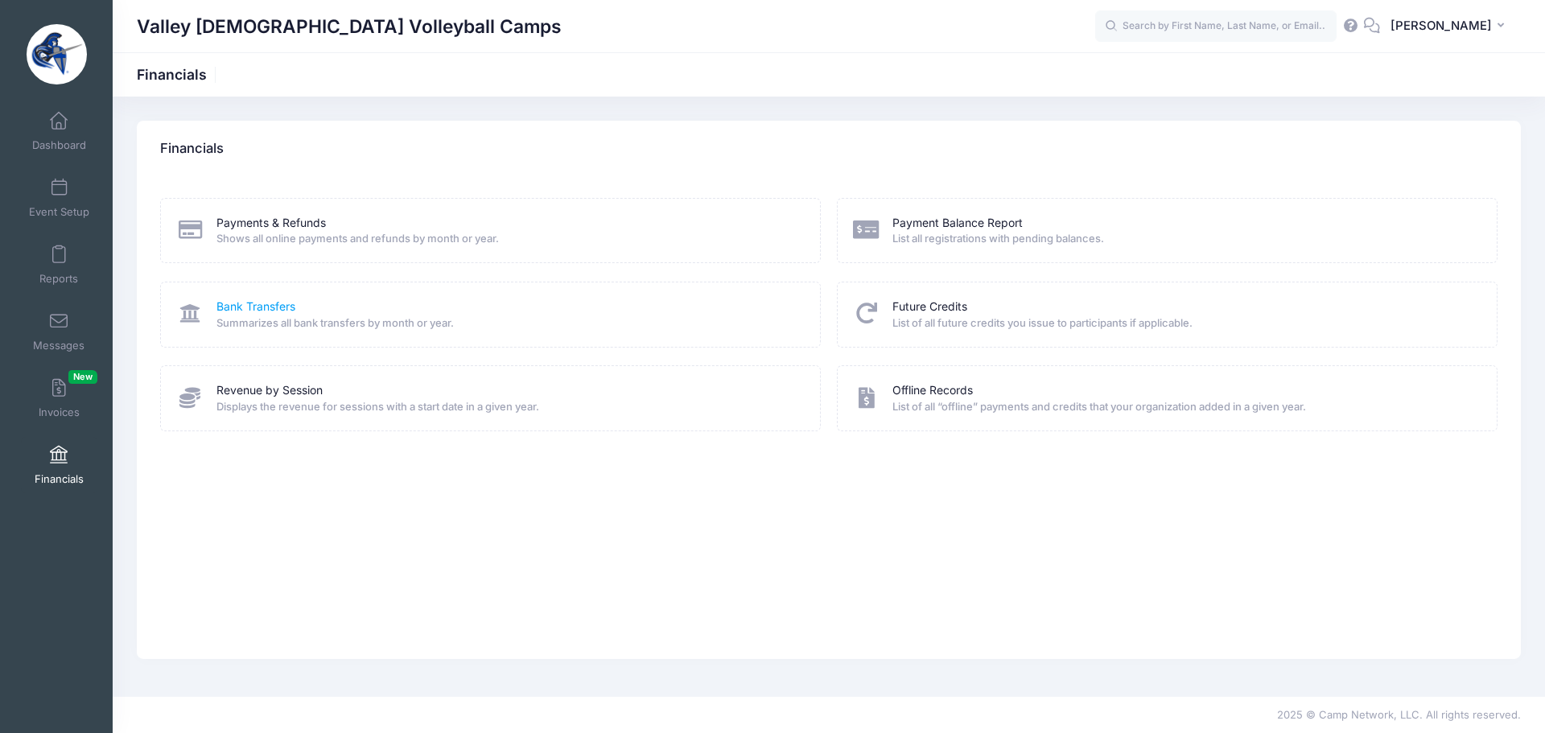
click at [237, 313] on link "Bank Transfers" at bounding box center [255, 307] width 79 height 17
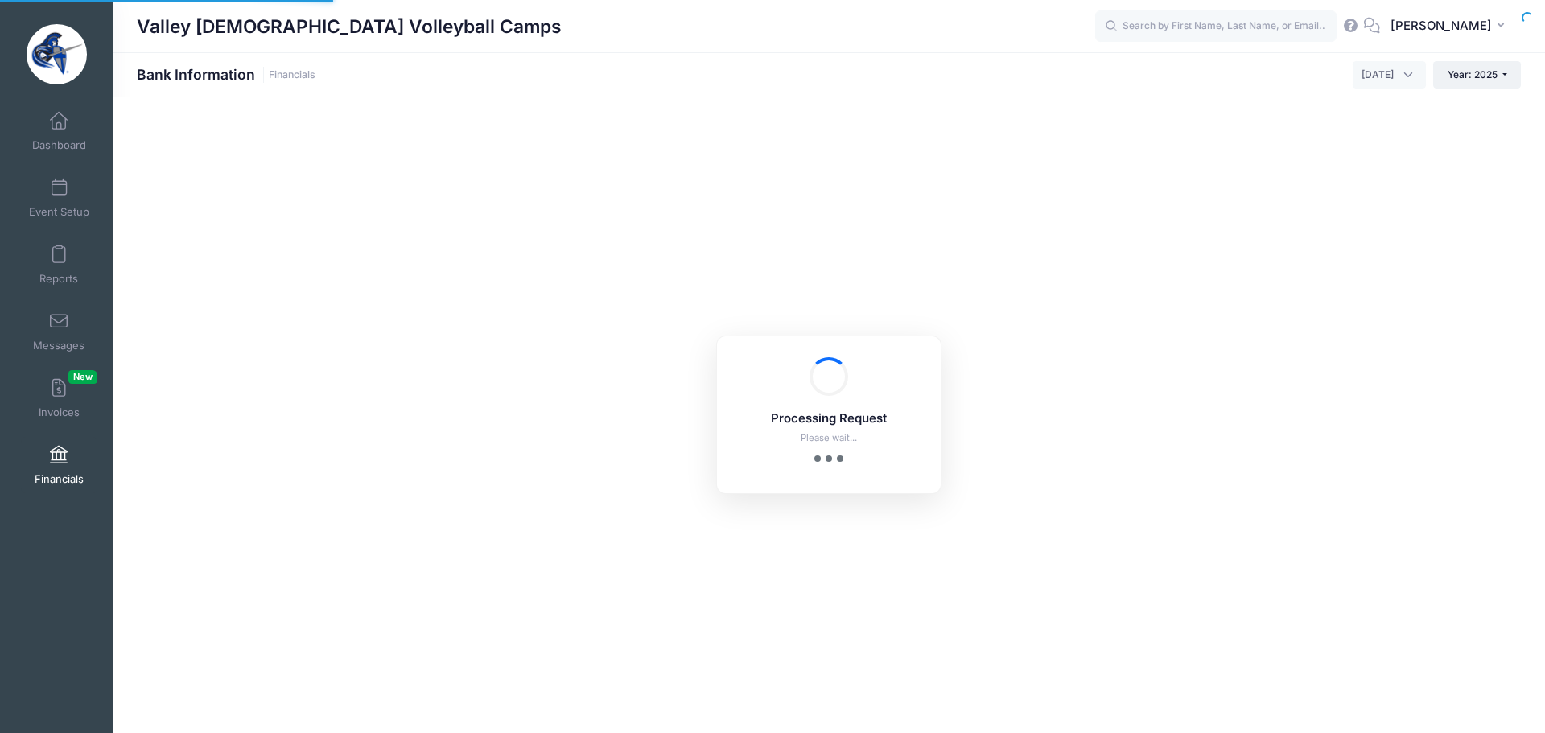
select select "10"
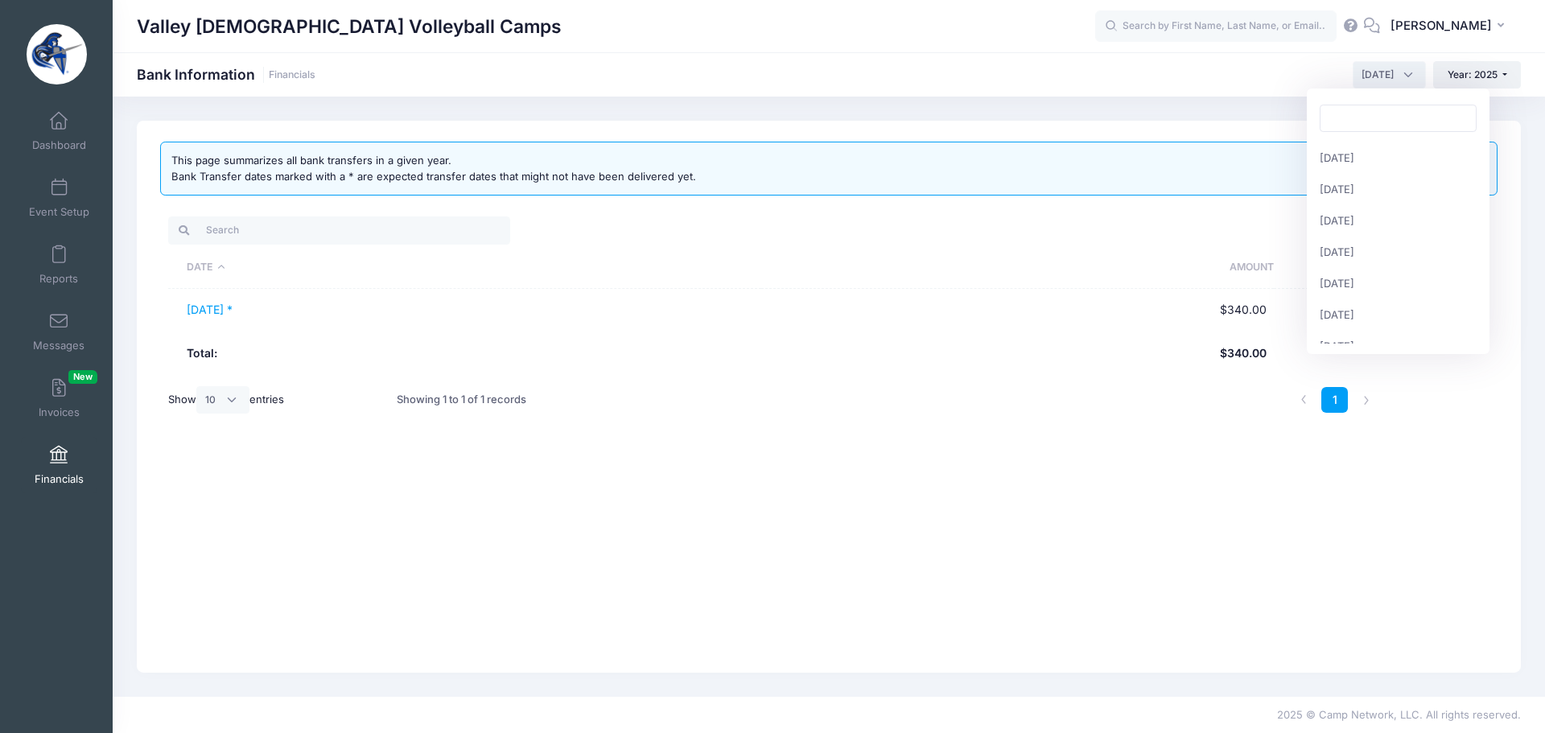
click at [1378, 68] on span "September 2025" at bounding box center [1378, 75] width 32 height 14
select select "8"
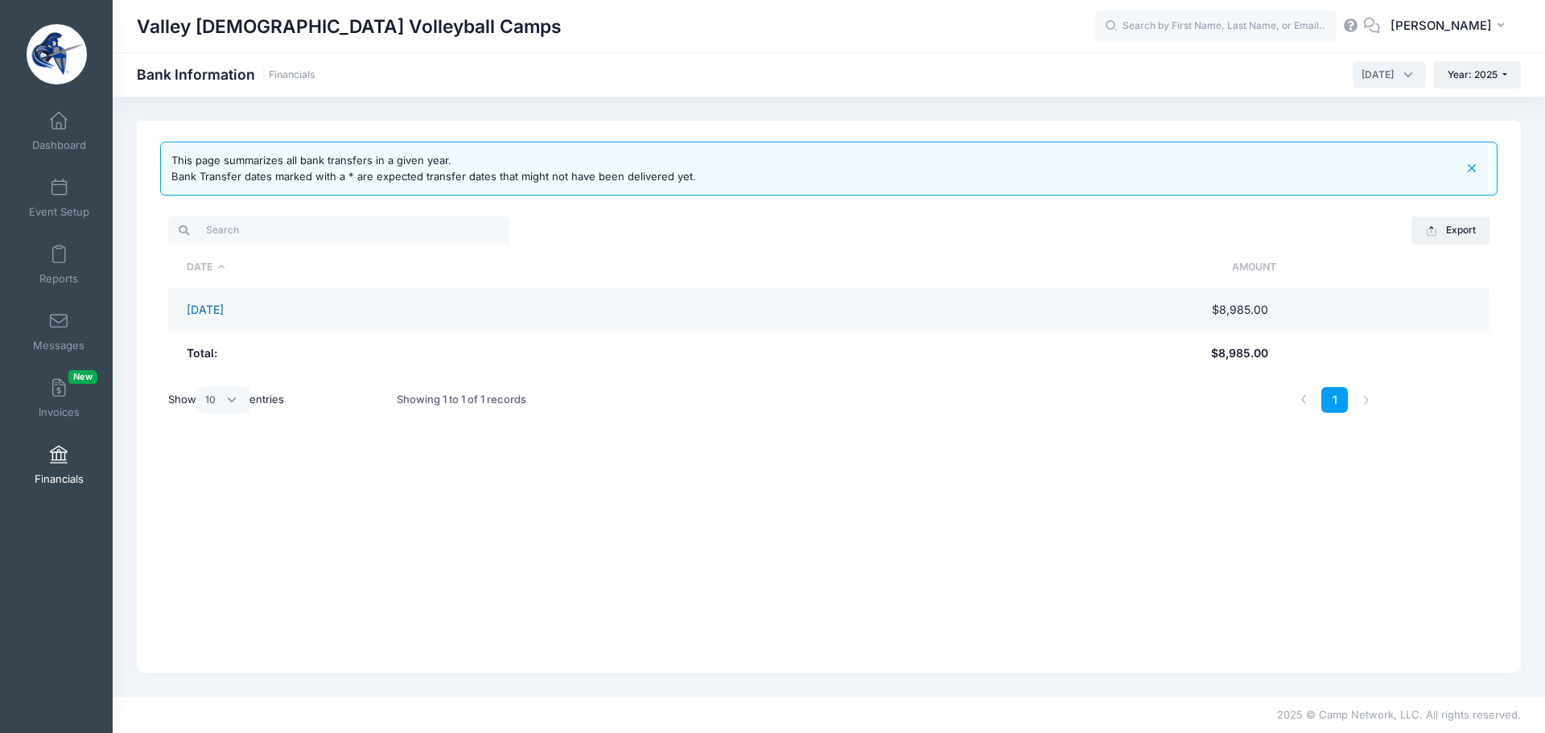
click at [224, 307] on link "08/28/2025" at bounding box center [205, 310] width 37 height 14
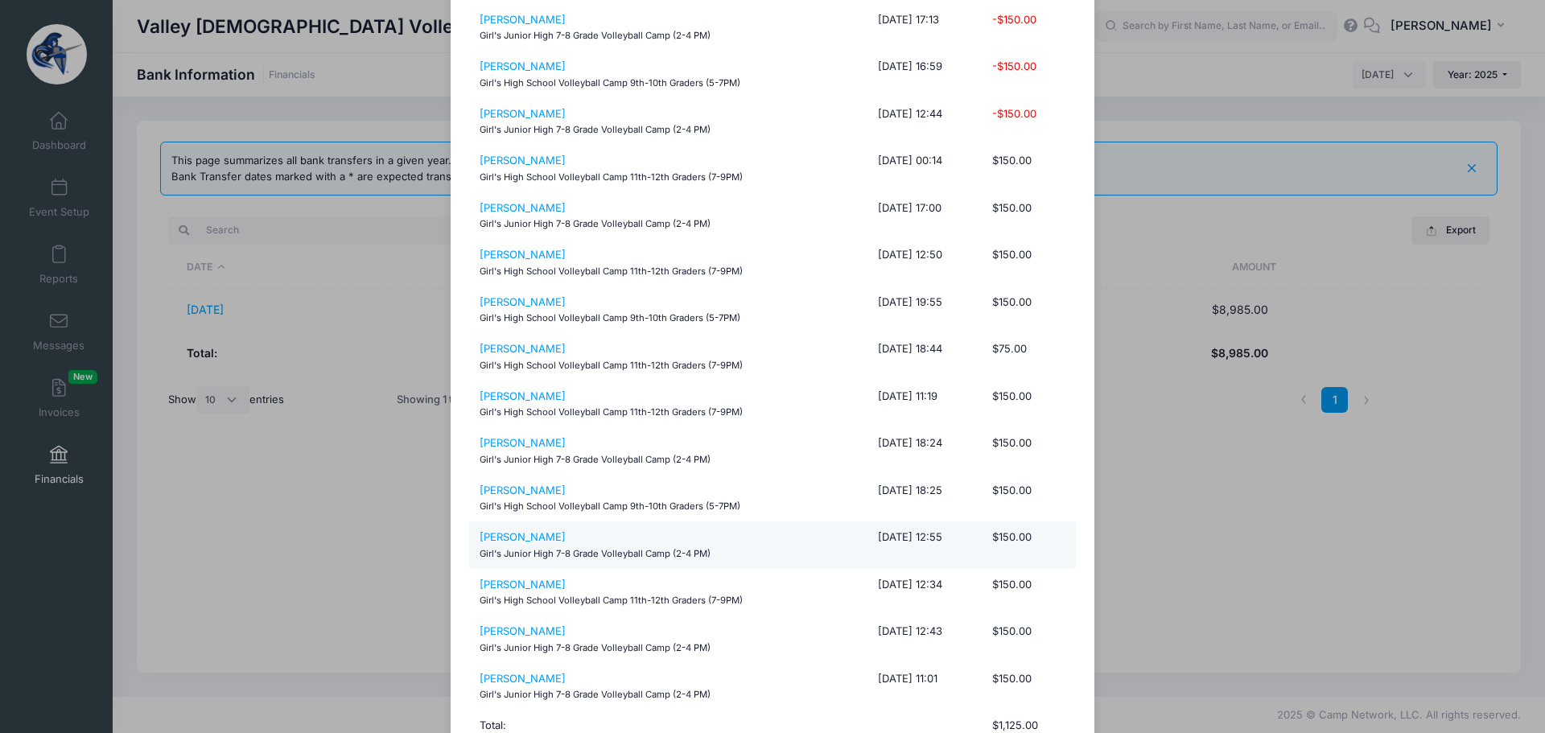
scroll to position [319, 0]
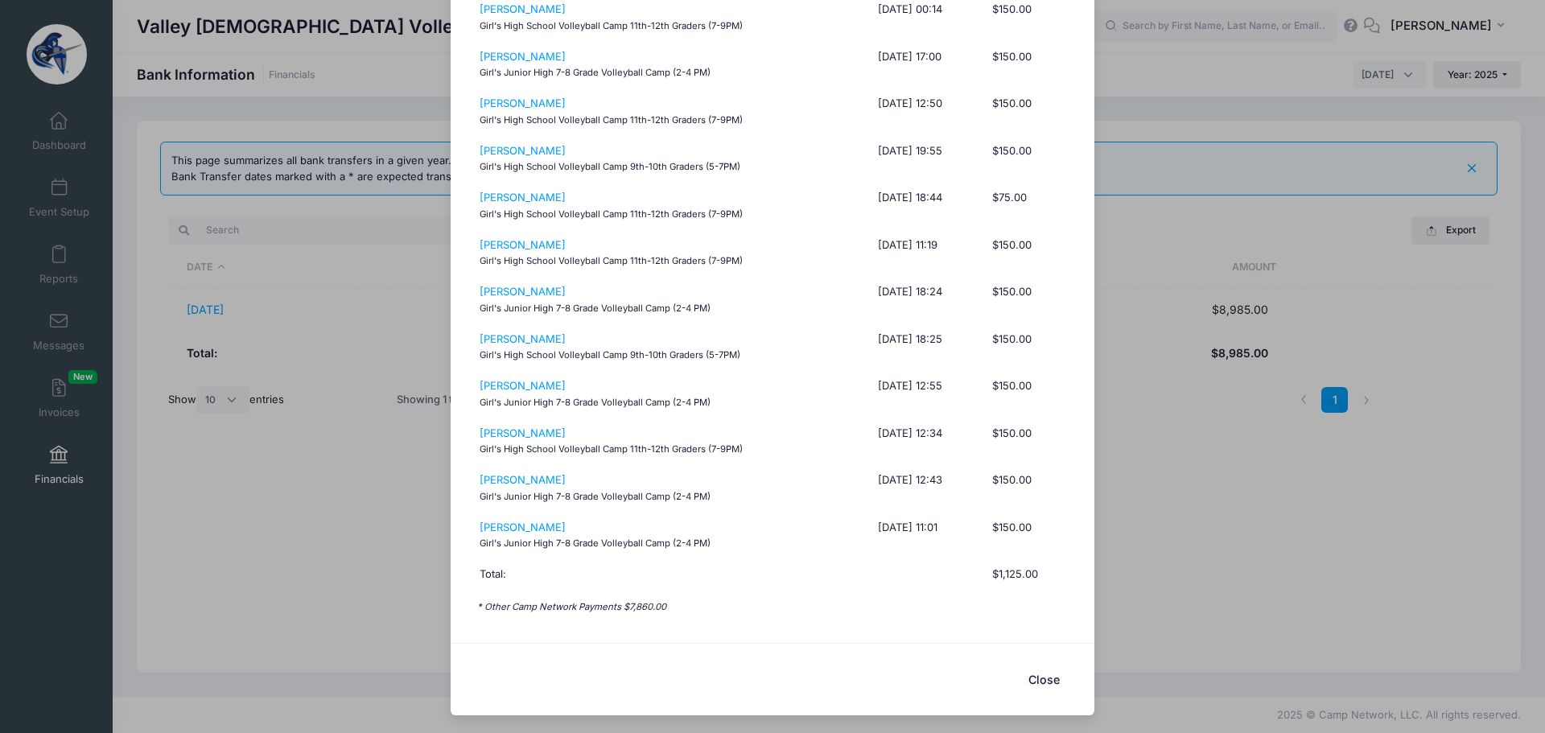
click at [1043, 676] on button "Close" at bounding box center [1044, 679] width 64 height 35
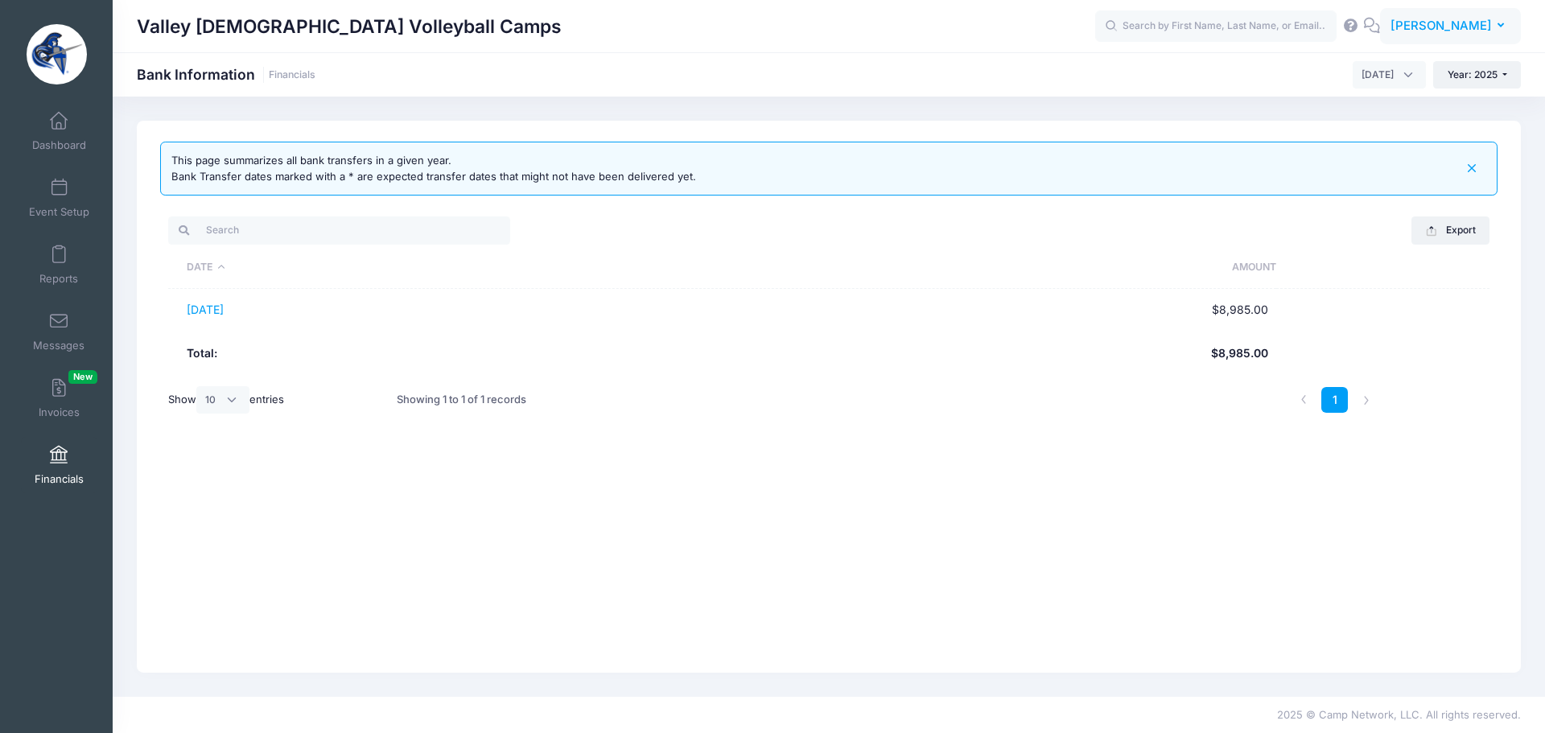
click at [1425, 30] on span "[PERSON_NAME]" at bounding box center [1441, 26] width 101 height 18
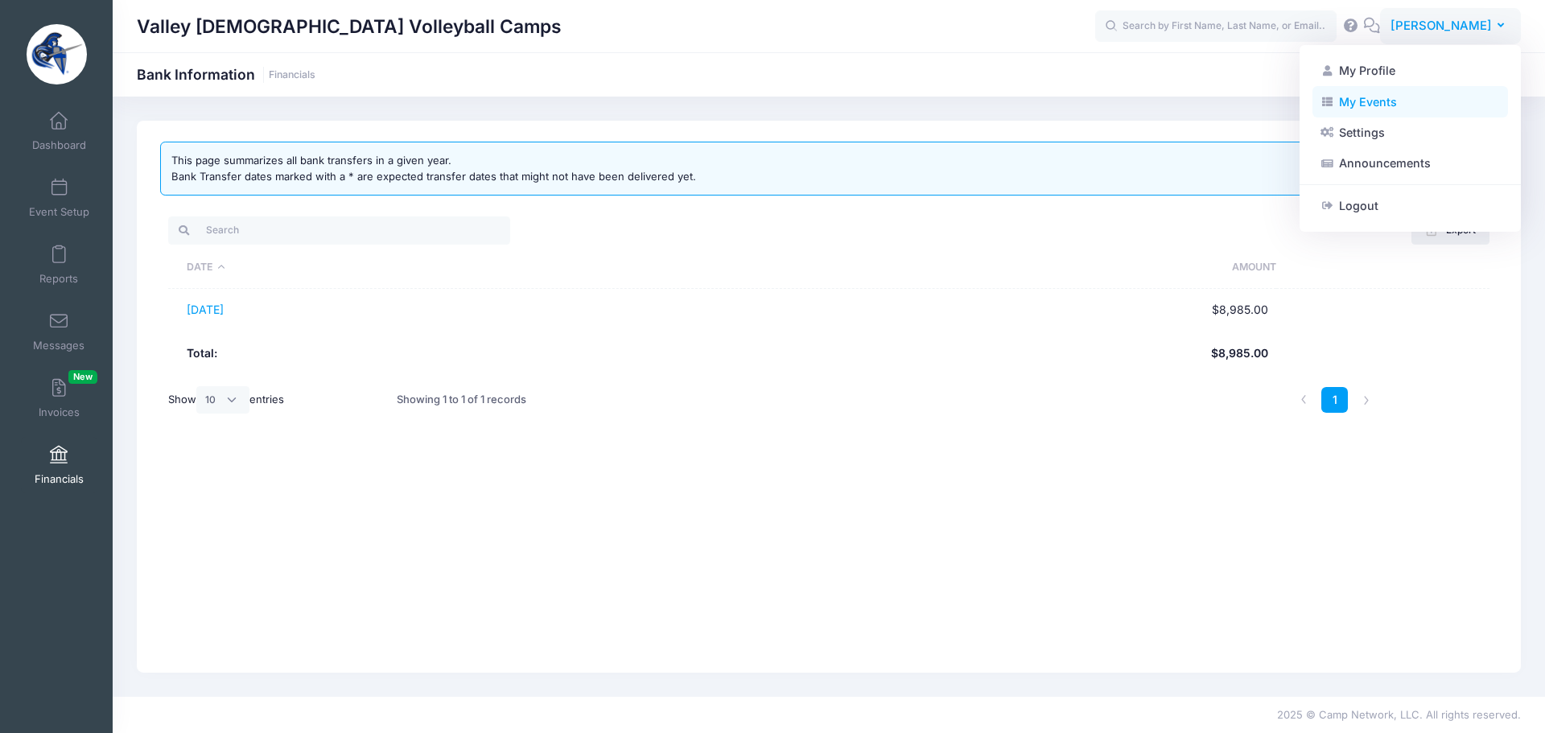
click at [1375, 96] on link "My Events" at bounding box center [1411, 101] width 196 height 31
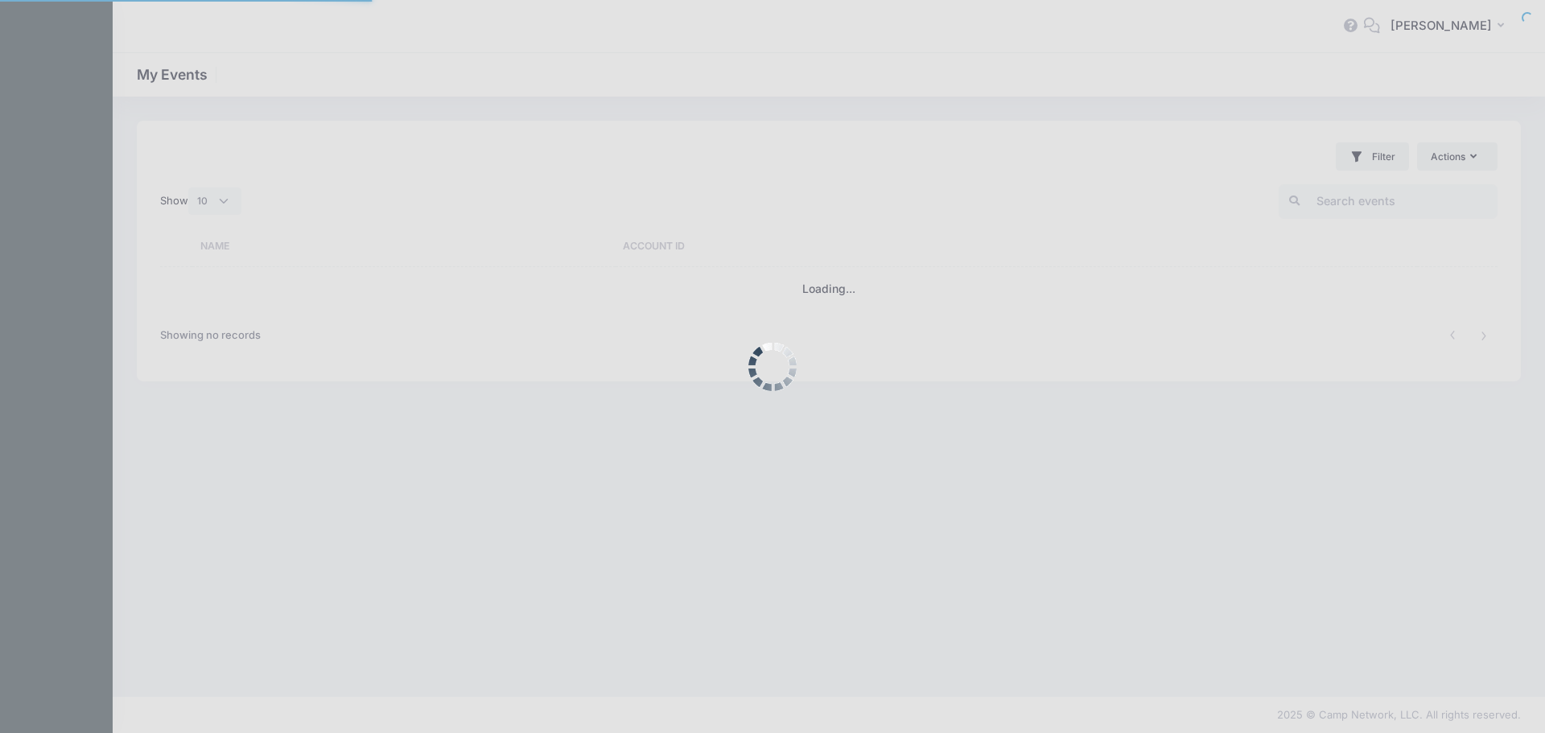
select select "10"
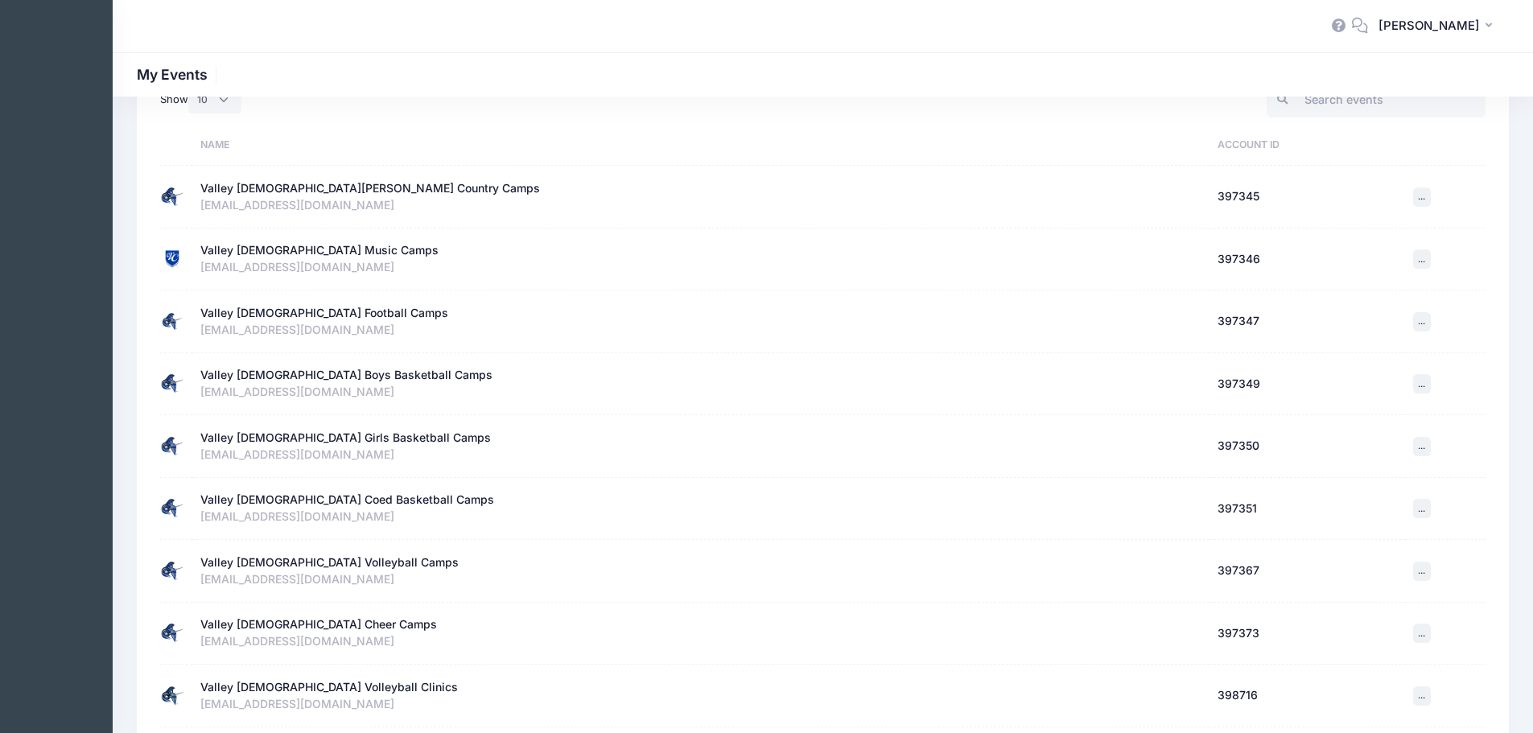
scroll to position [289, 0]
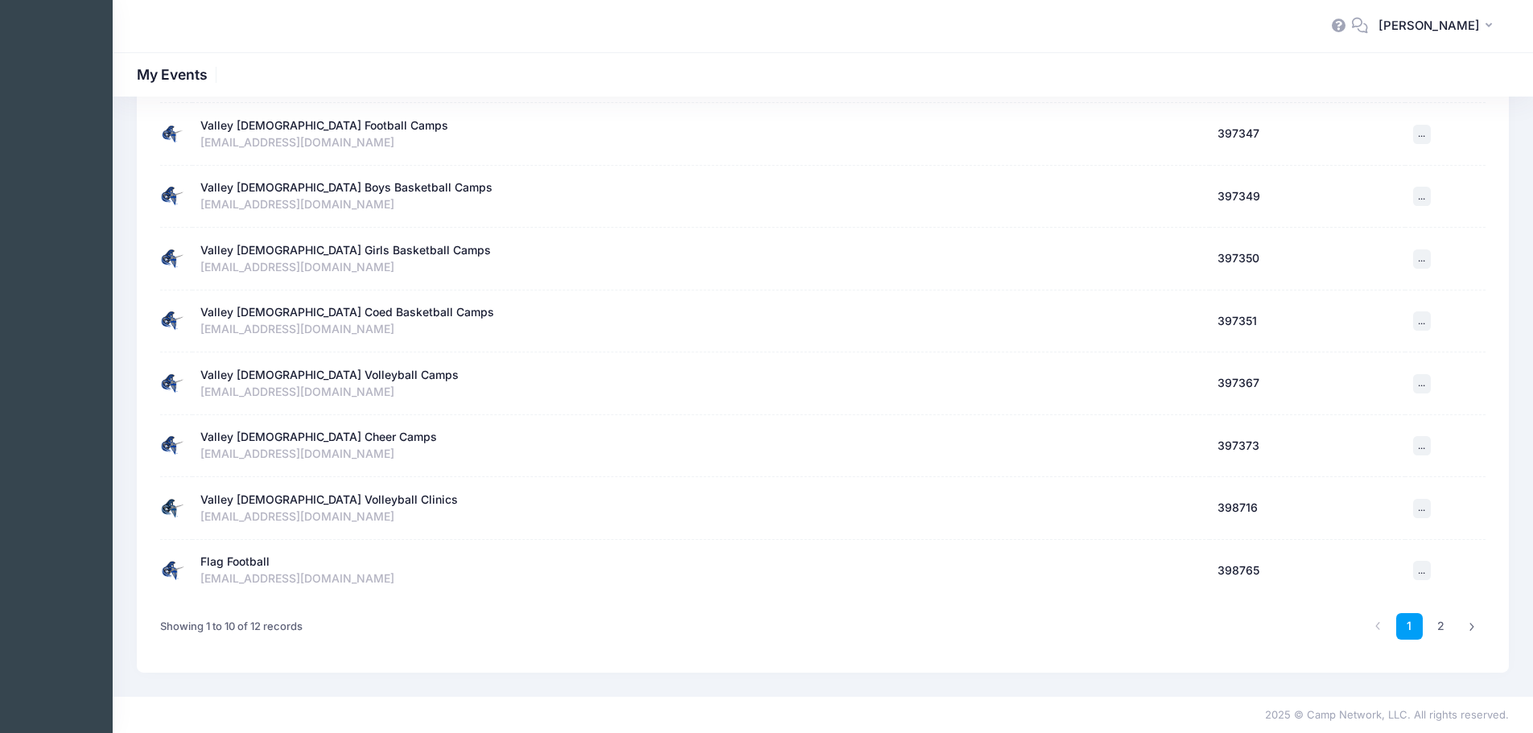
click at [306, 437] on div "Valley [DEMOGRAPHIC_DATA] Cheer Camps" at bounding box center [318, 437] width 237 height 17
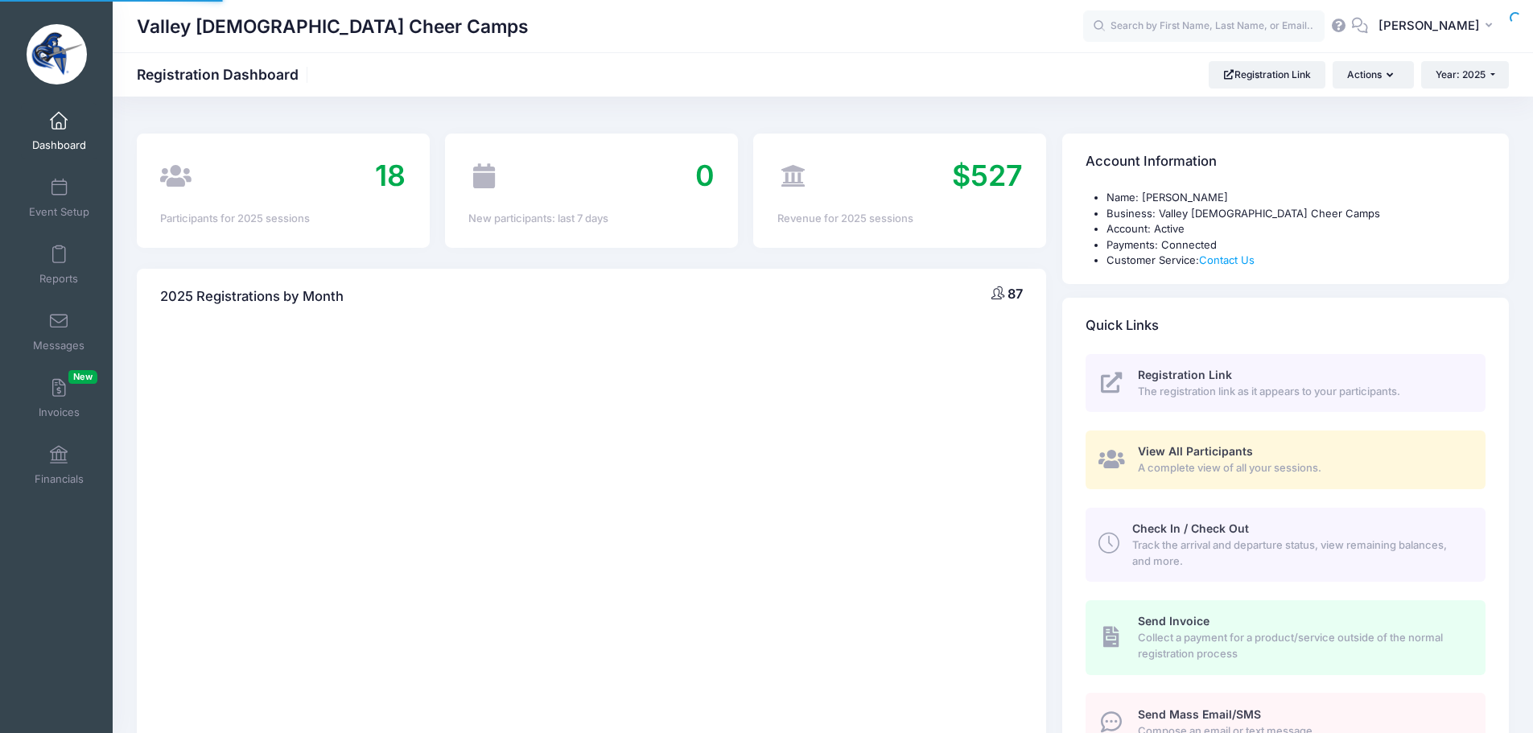
select select
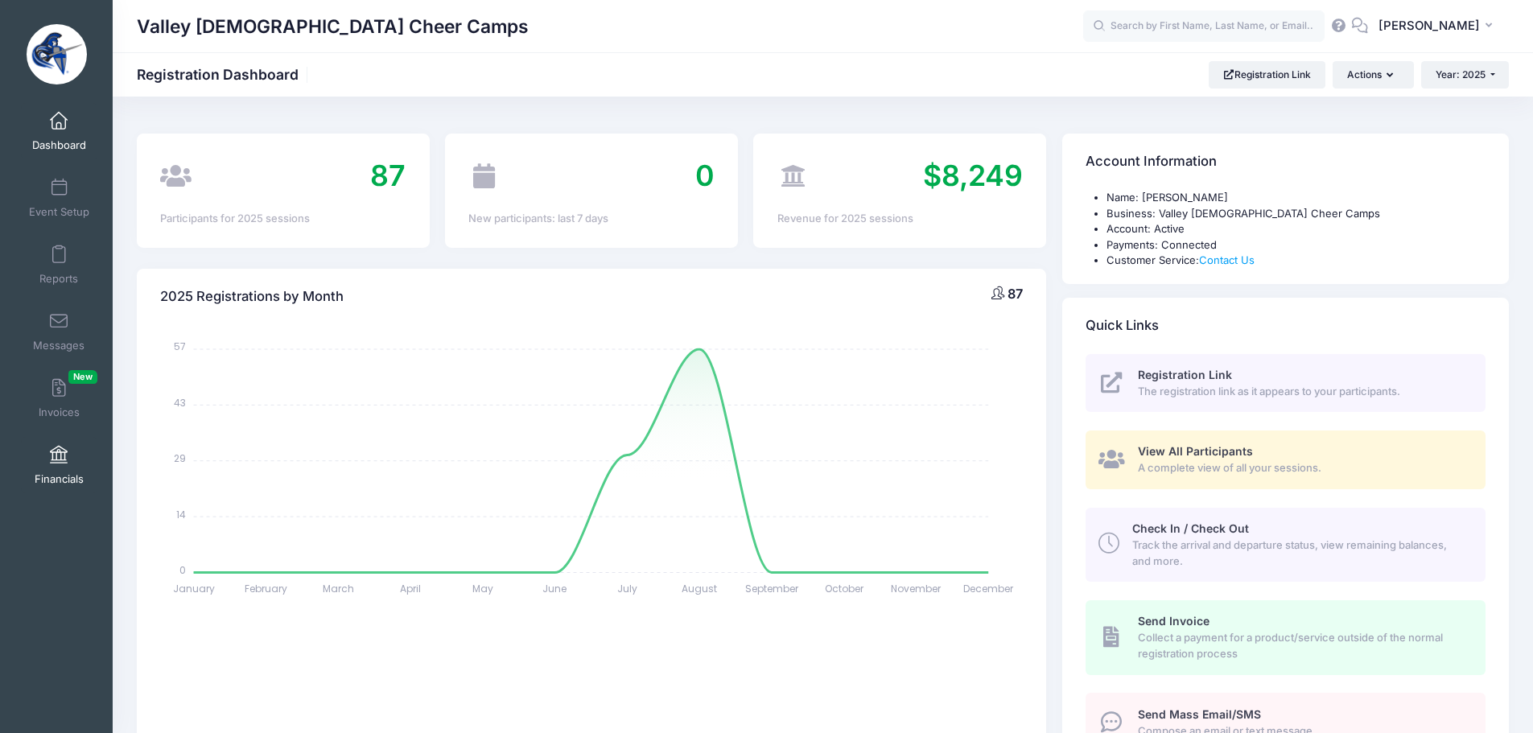
click at [40, 465] on link "Financials" at bounding box center [59, 465] width 76 height 56
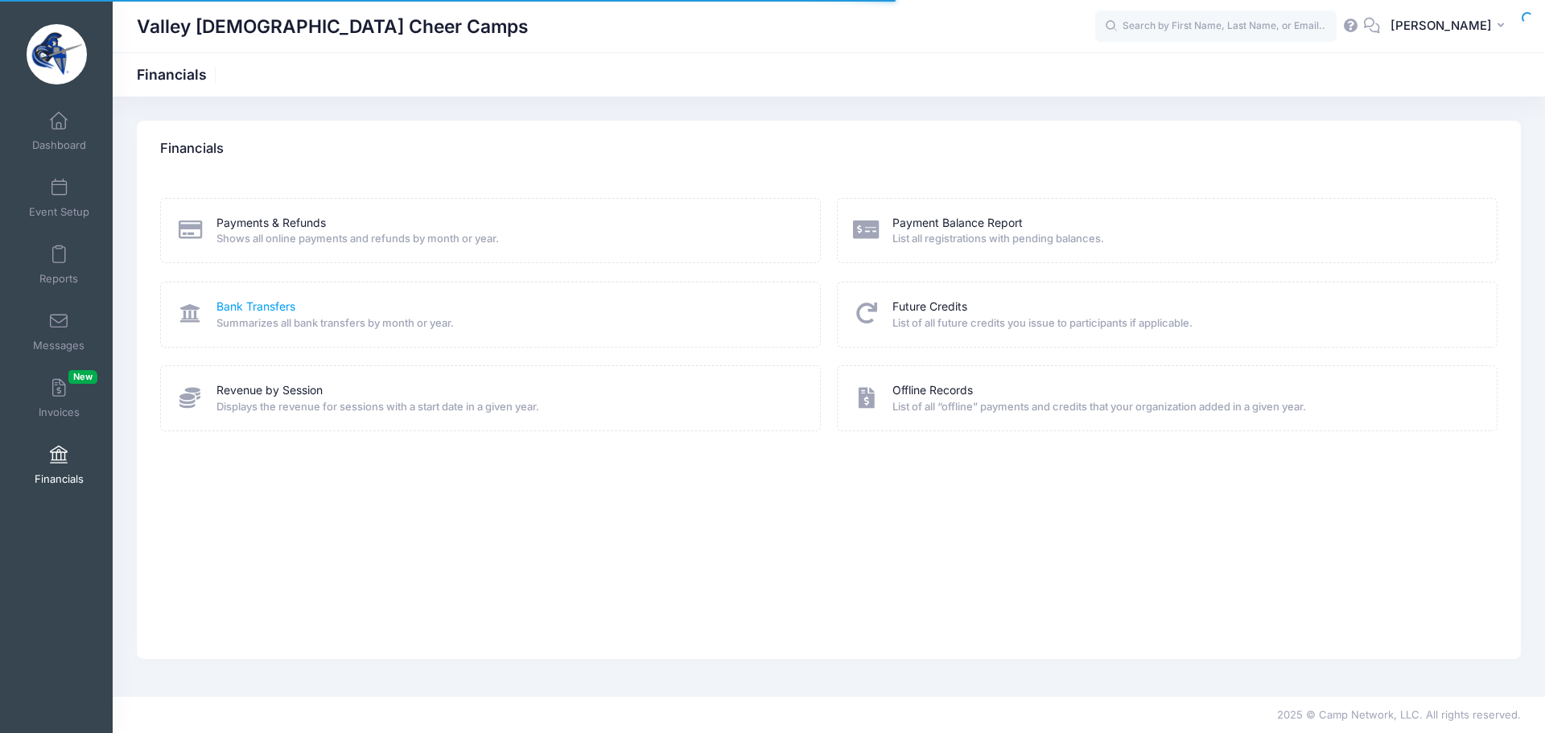
click at [251, 306] on link "Bank Transfers" at bounding box center [255, 307] width 79 height 17
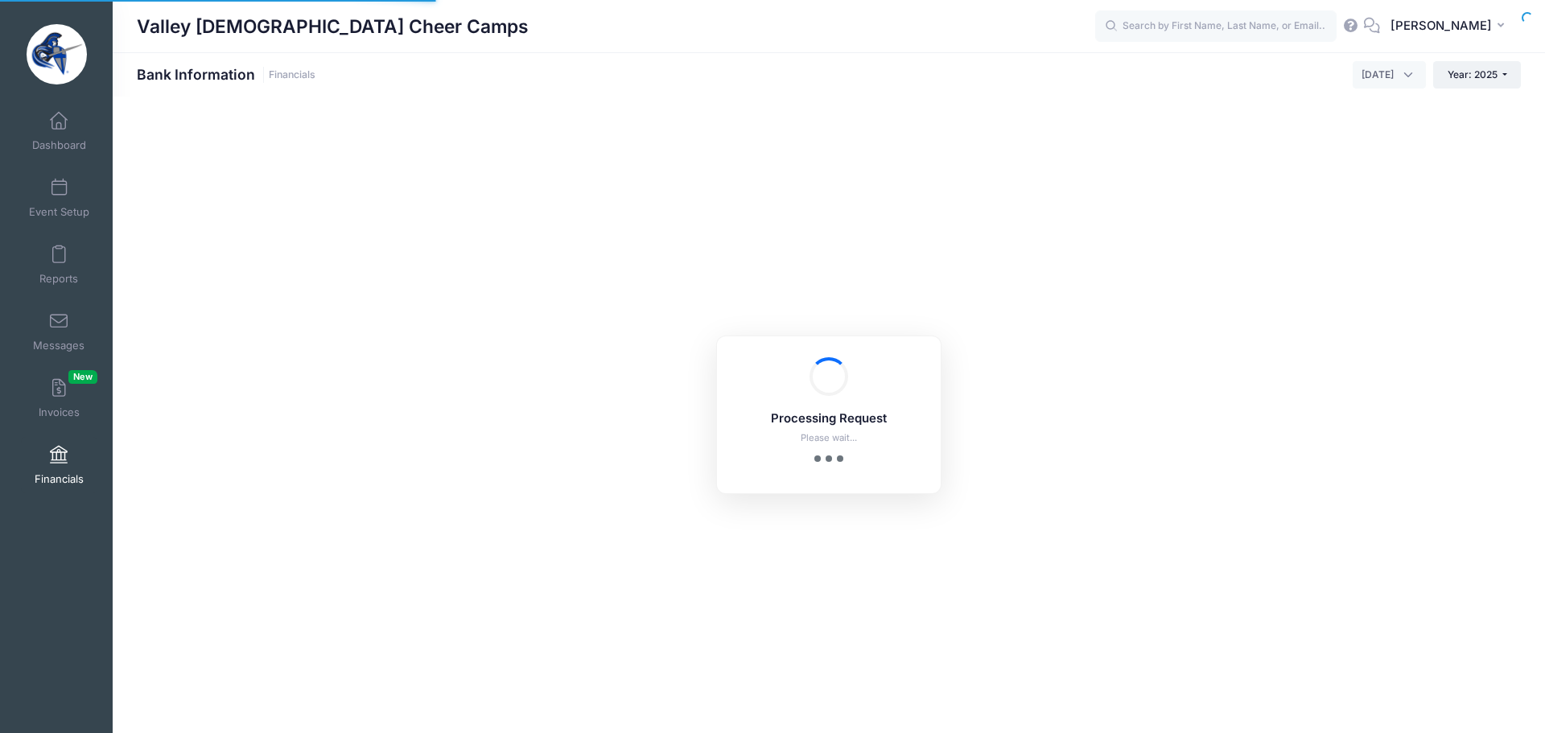
select select "10"
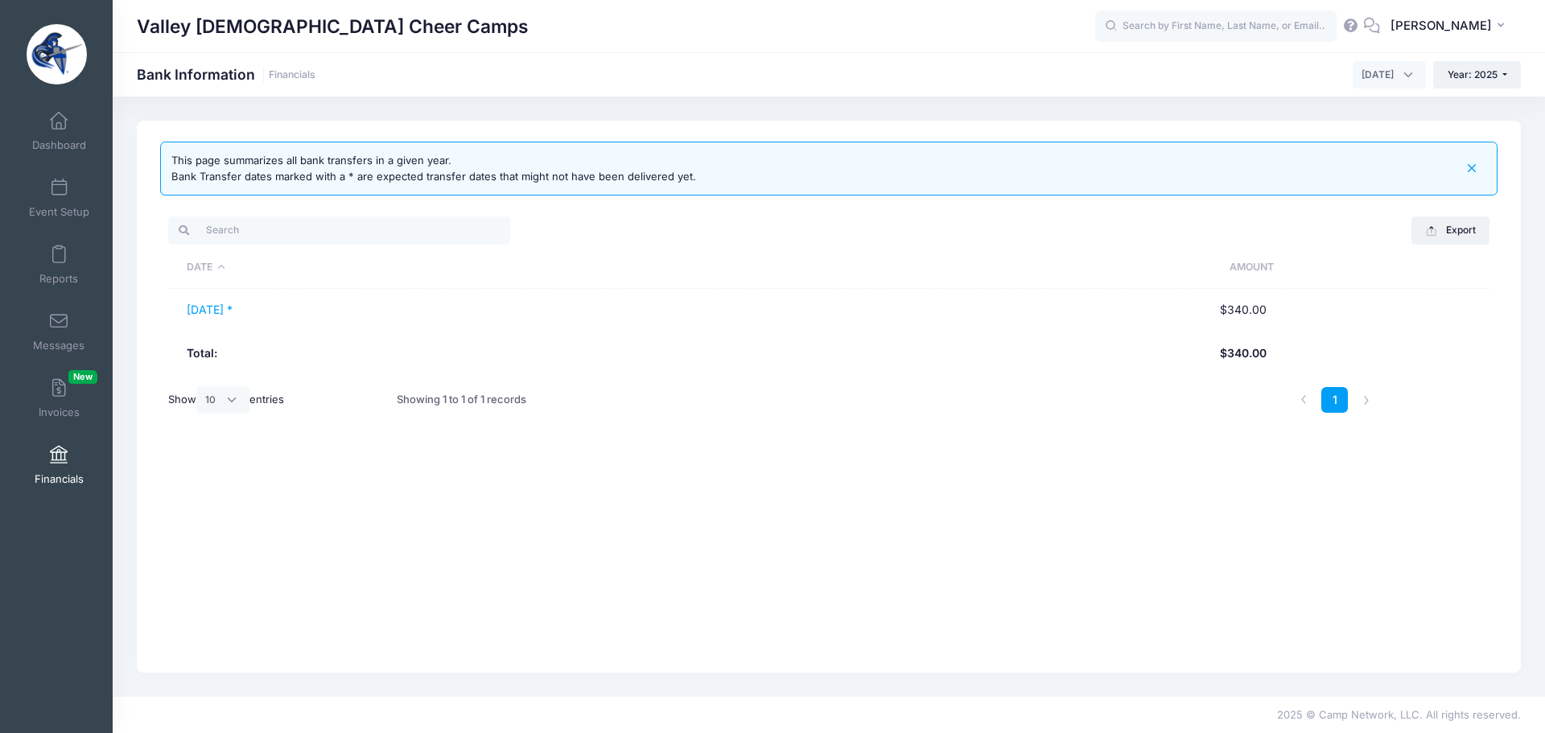
click at [1363, 75] on span "[DATE]" at bounding box center [1378, 75] width 32 height 14
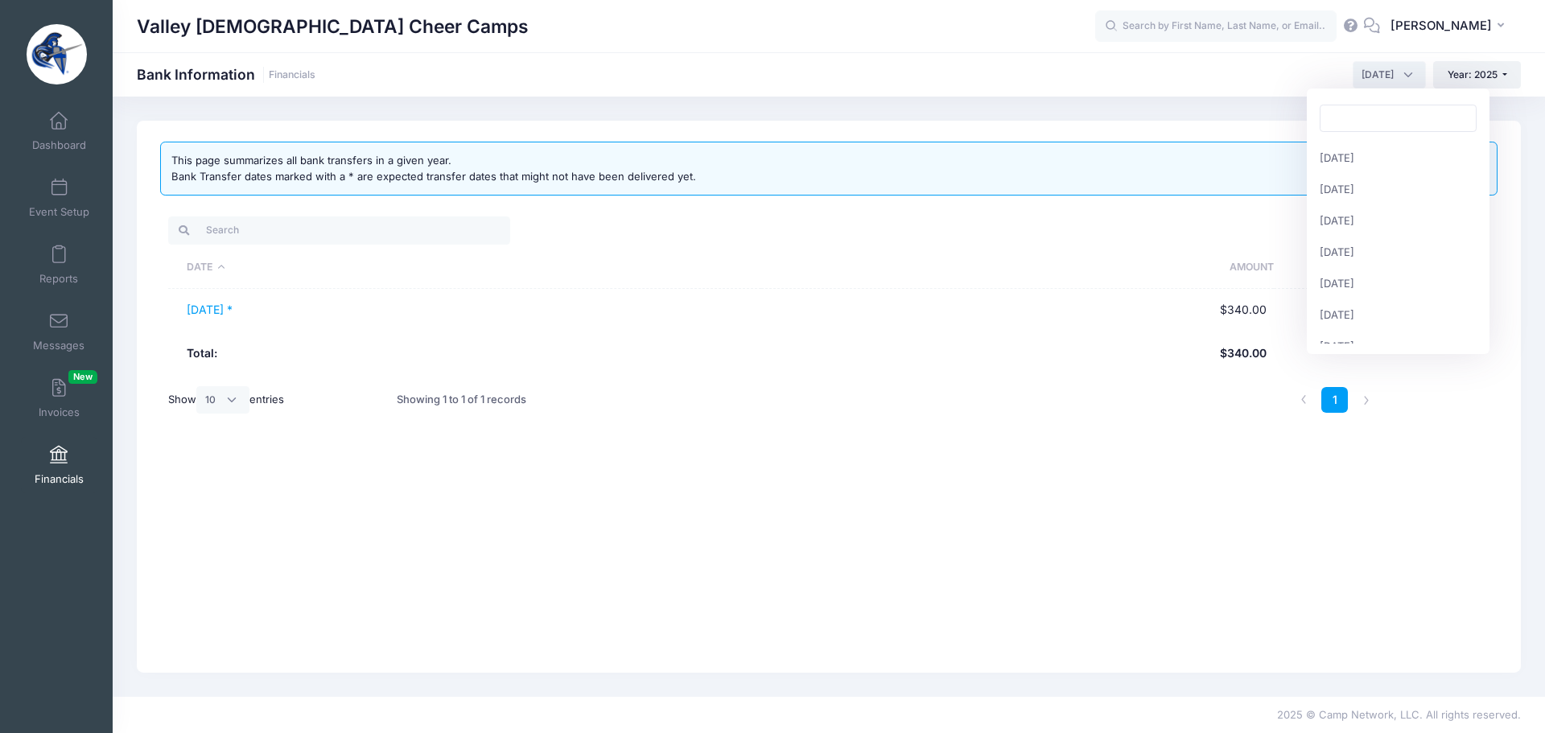
scroll to position [188, 0]
select select "8"
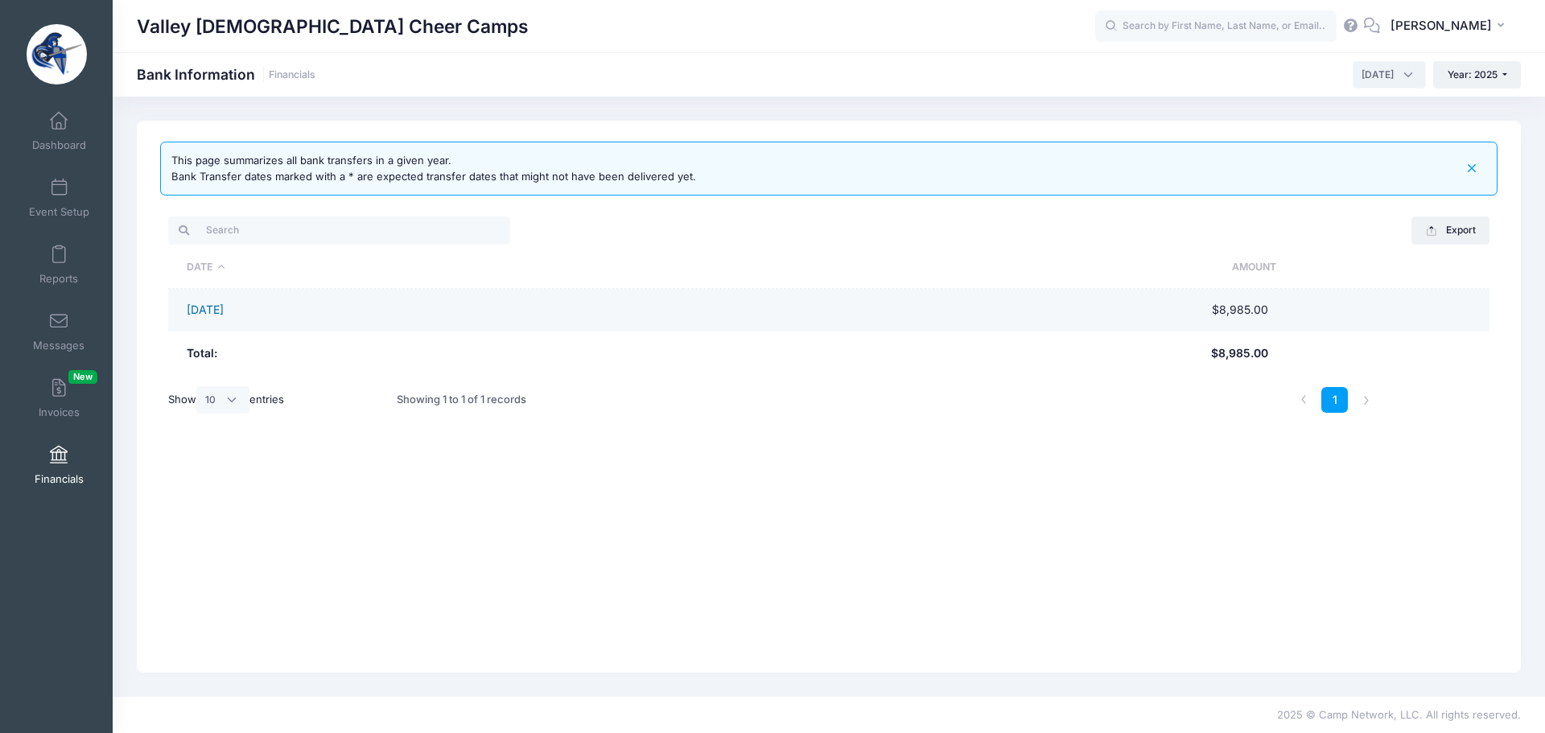
click at [224, 311] on link "08/28/2025" at bounding box center [205, 310] width 37 height 14
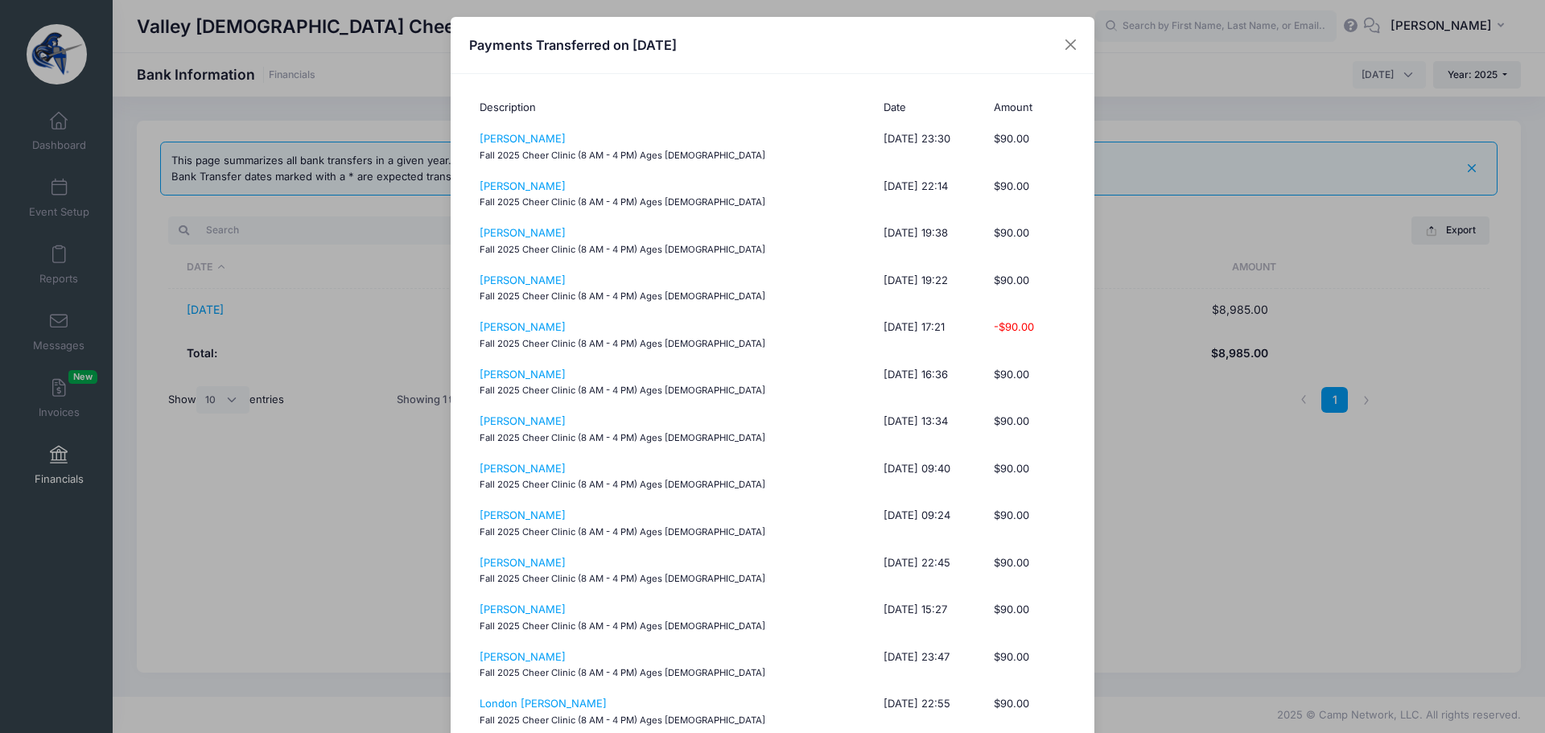
scroll to position [0, 0]
drag, startPoint x: 460, startPoint y: 31, endPoint x: 837, endPoint y: 110, distance: 385.6
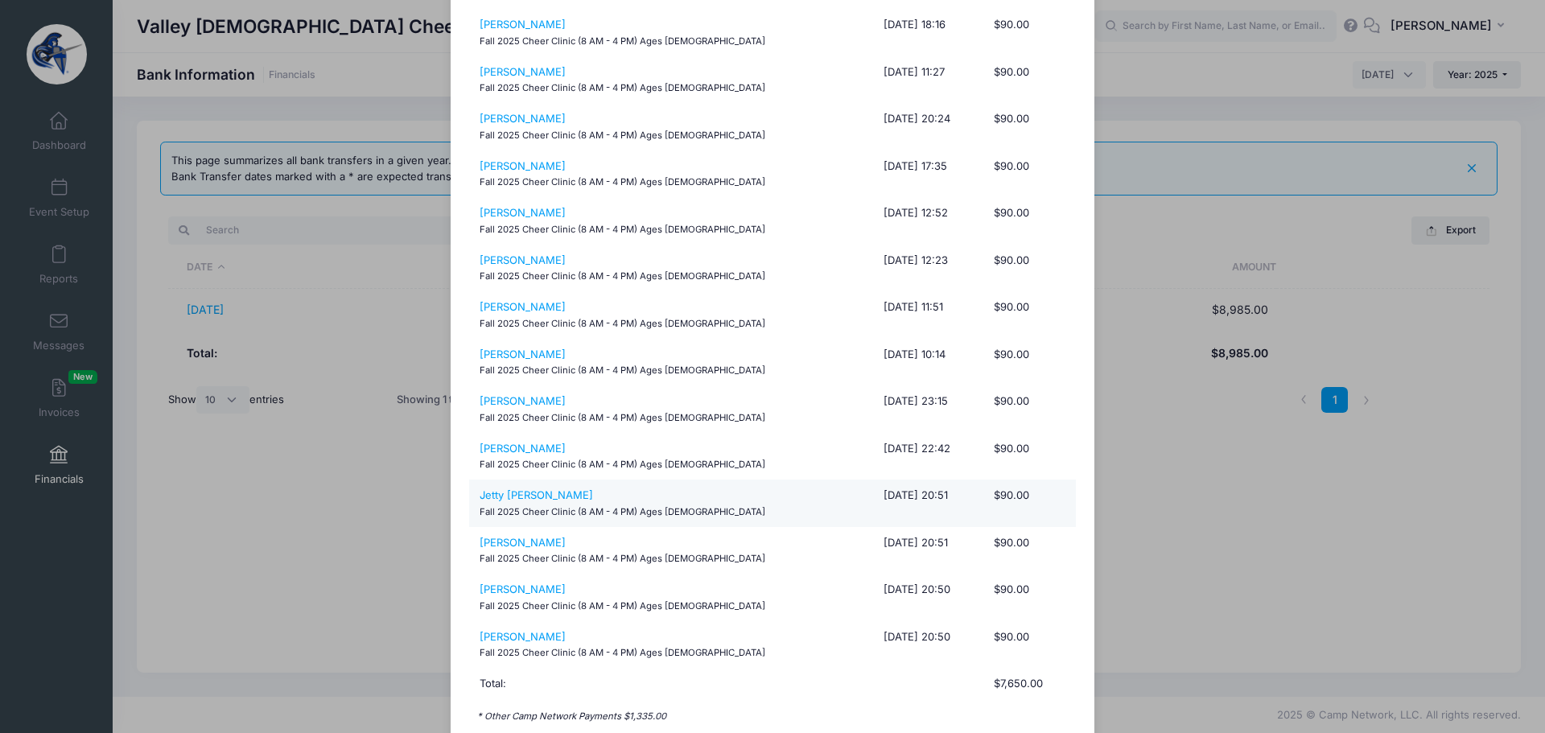
scroll to position [3709, 0]
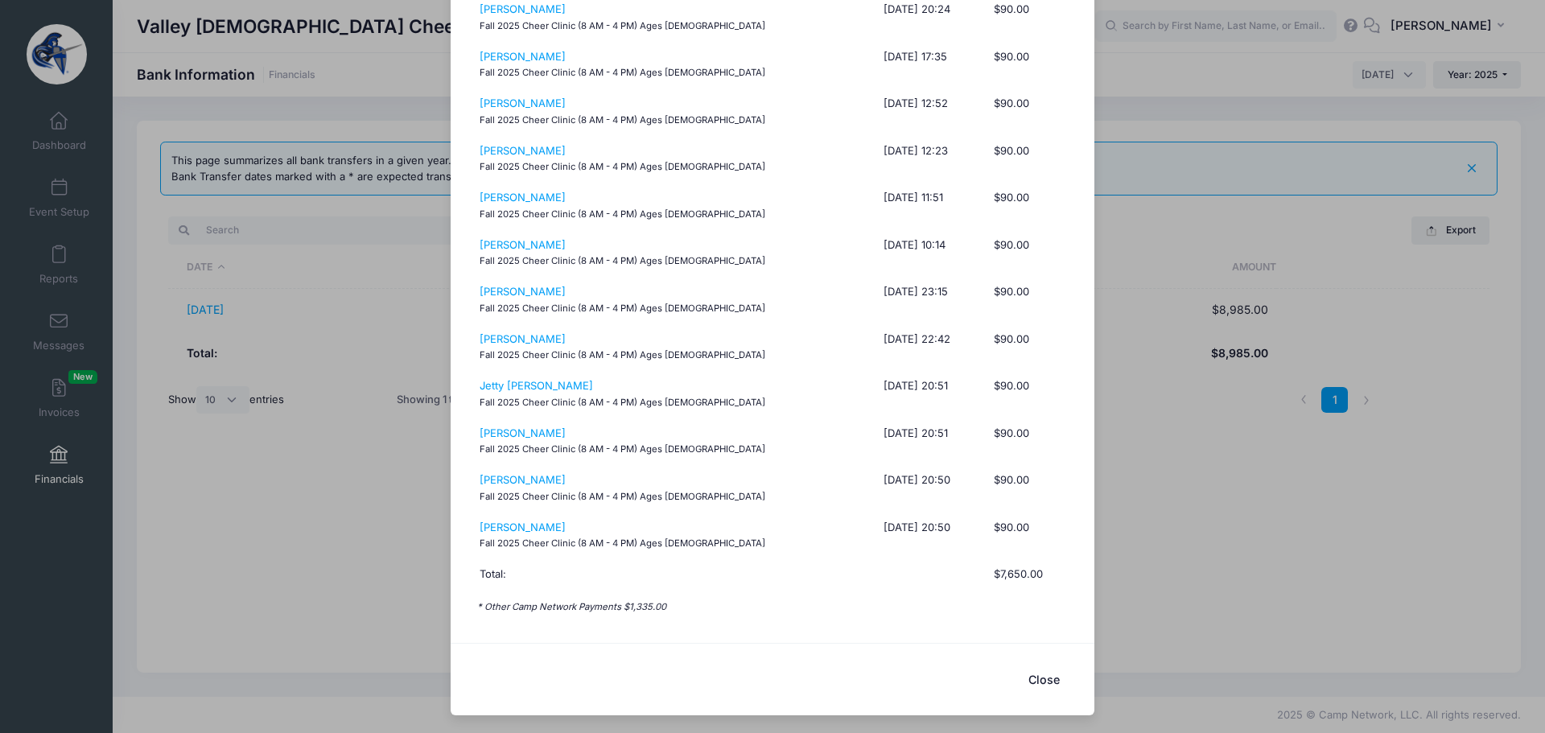
click at [1036, 680] on button "Close" at bounding box center [1044, 679] width 64 height 35
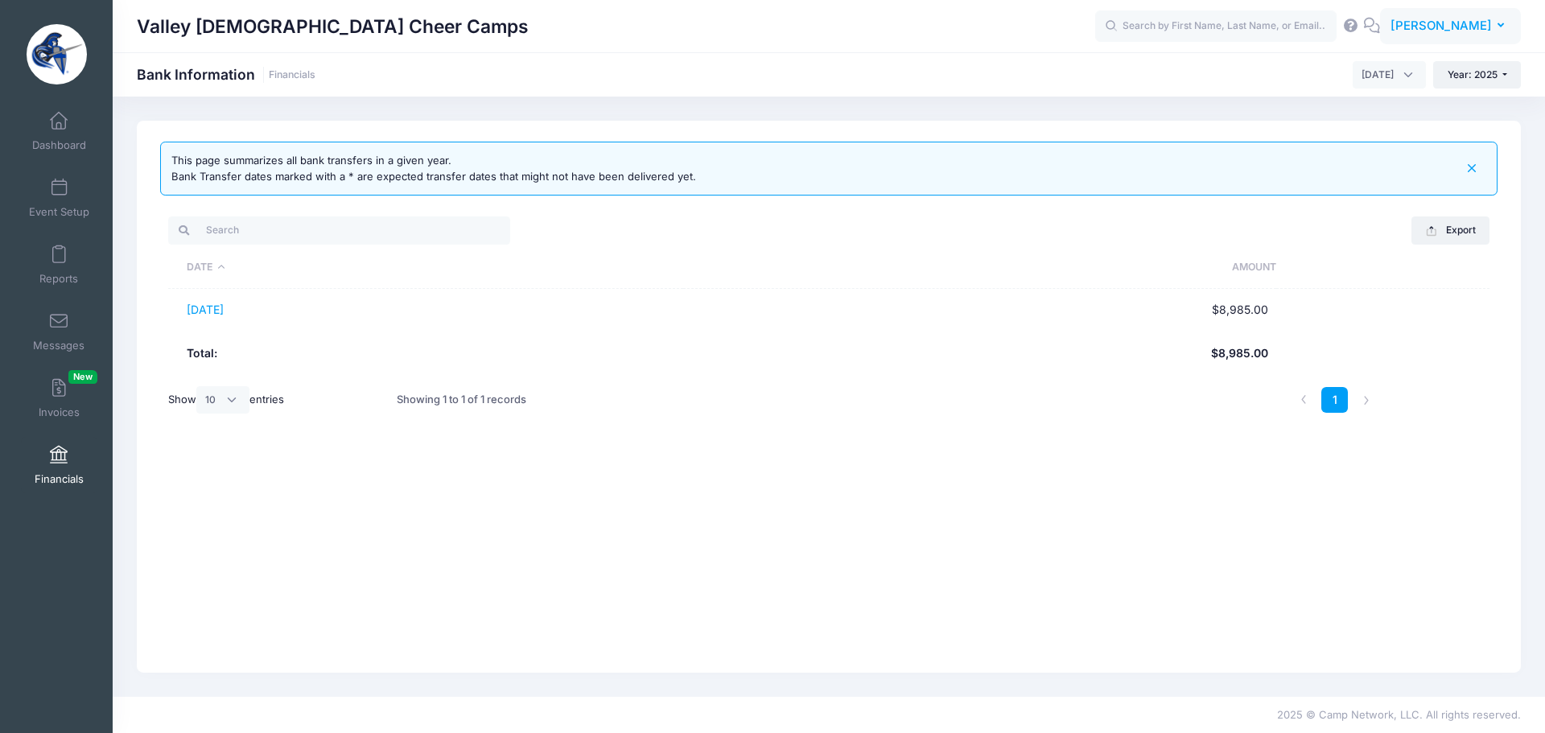
click at [1428, 23] on span "[PERSON_NAME]" at bounding box center [1441, 26] width 101 height 18
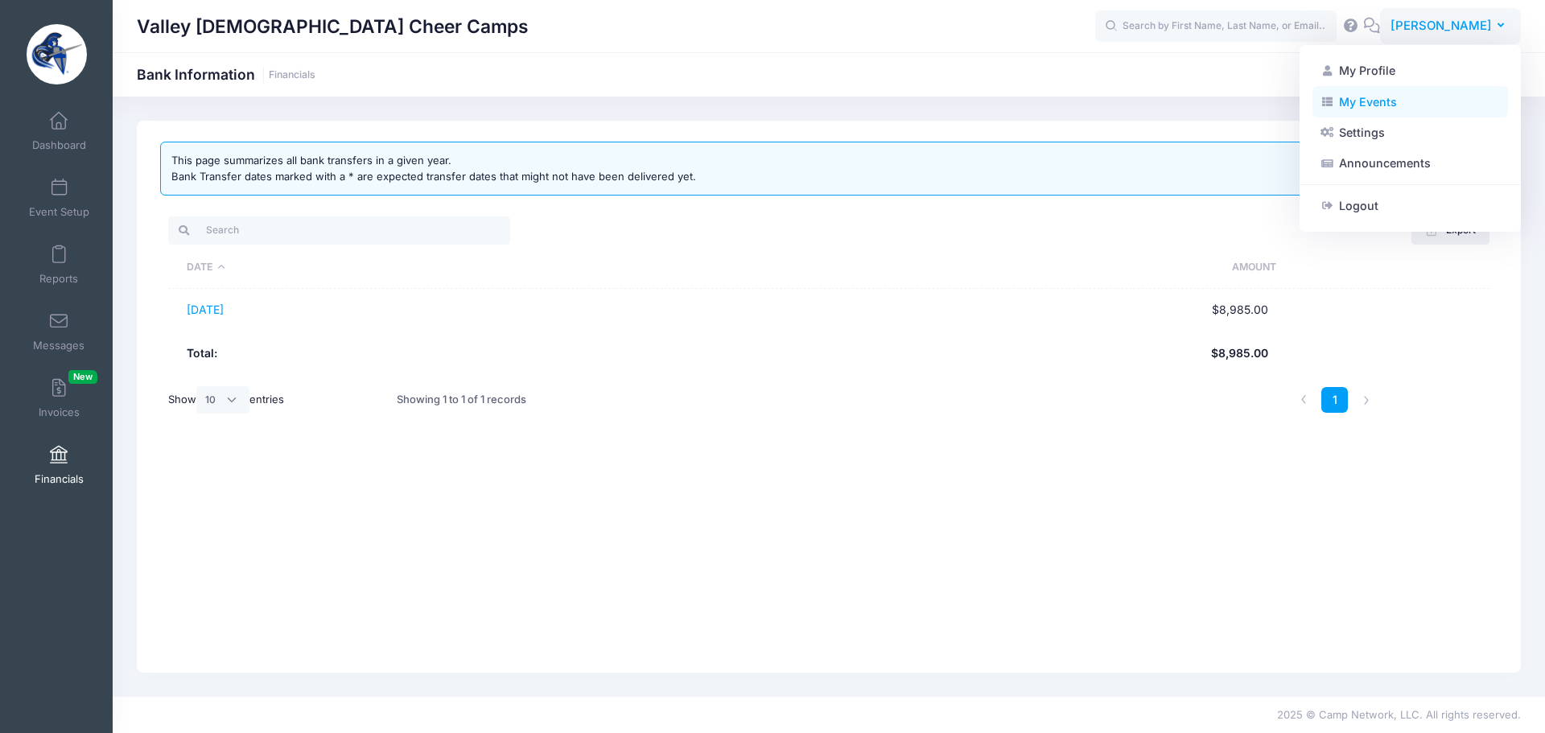
click at [1366, 109] on link "My Events" at bounding box center [1411, 101] width 196 height 31
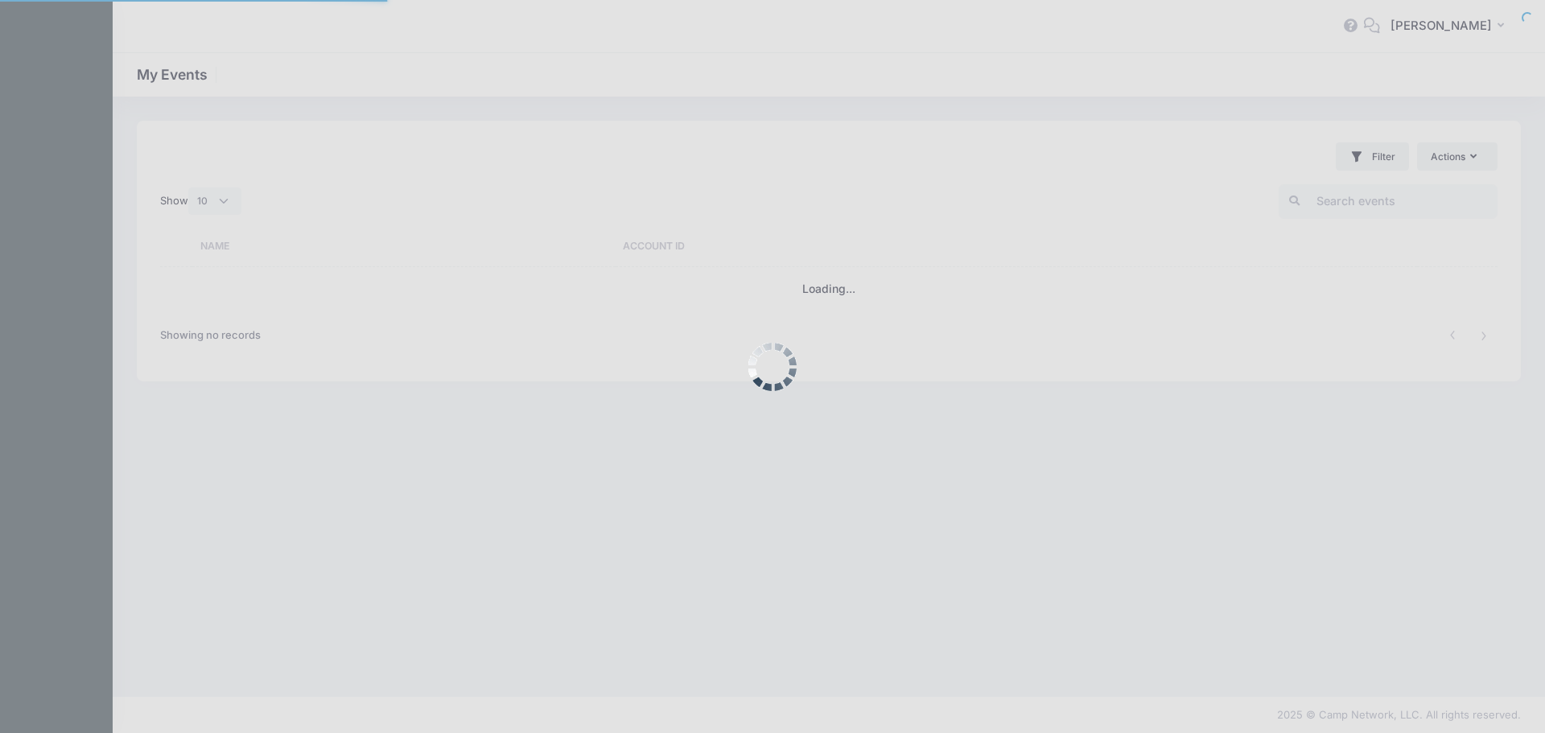
select select "10"
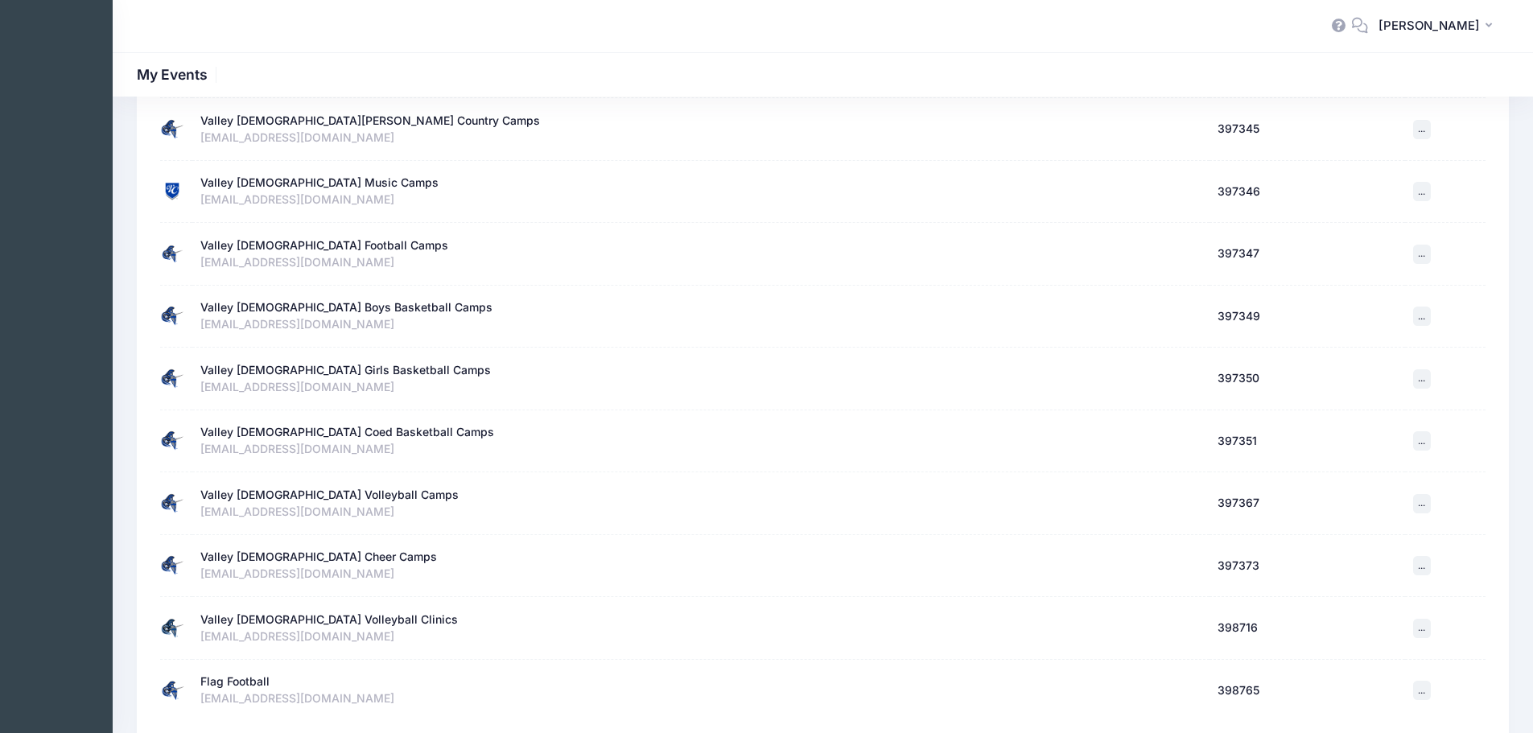
scroll to position [289, 0]
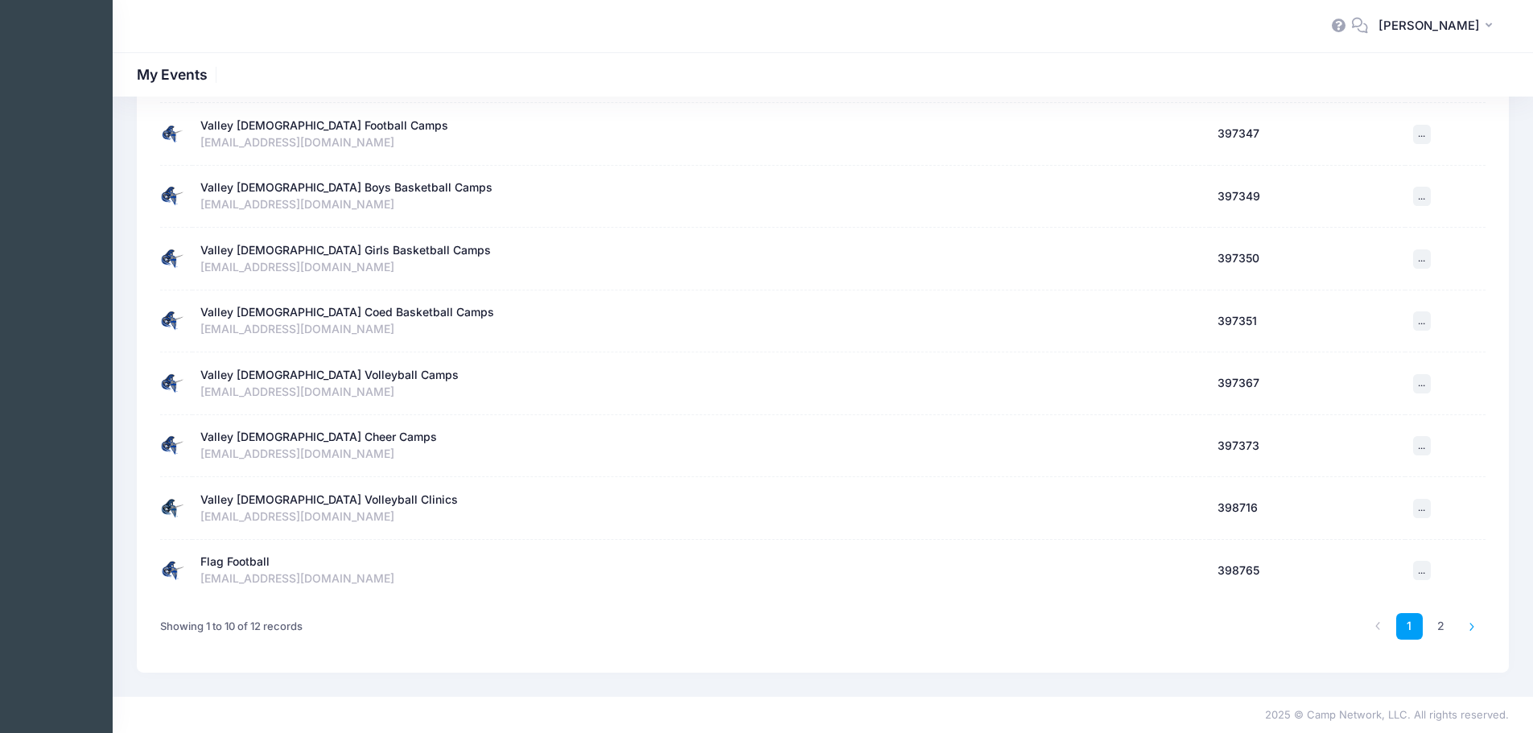
click at [1474, 629] on icon at bounding box center [1472, 626] width 9 height 9
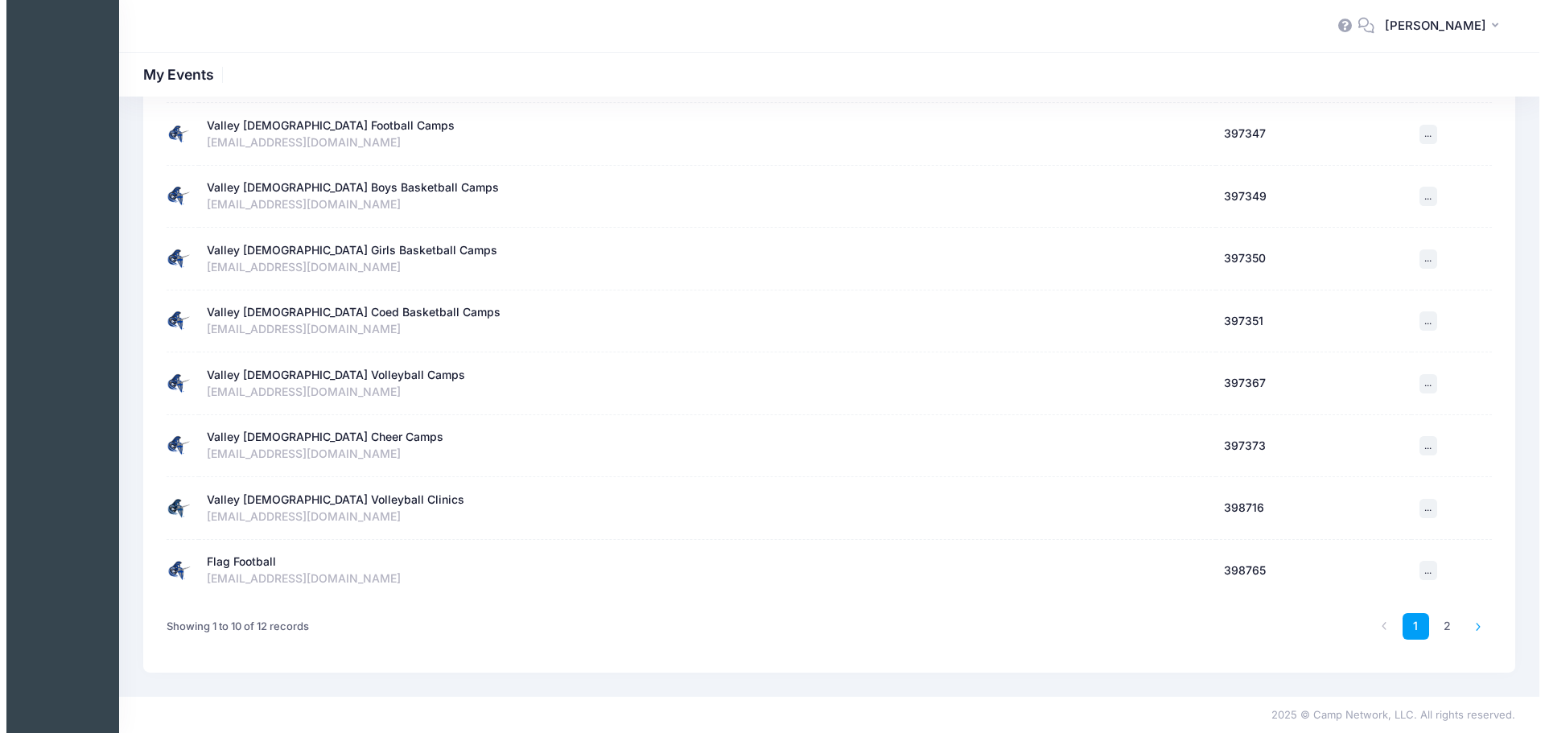
scroll to position [0, 0]
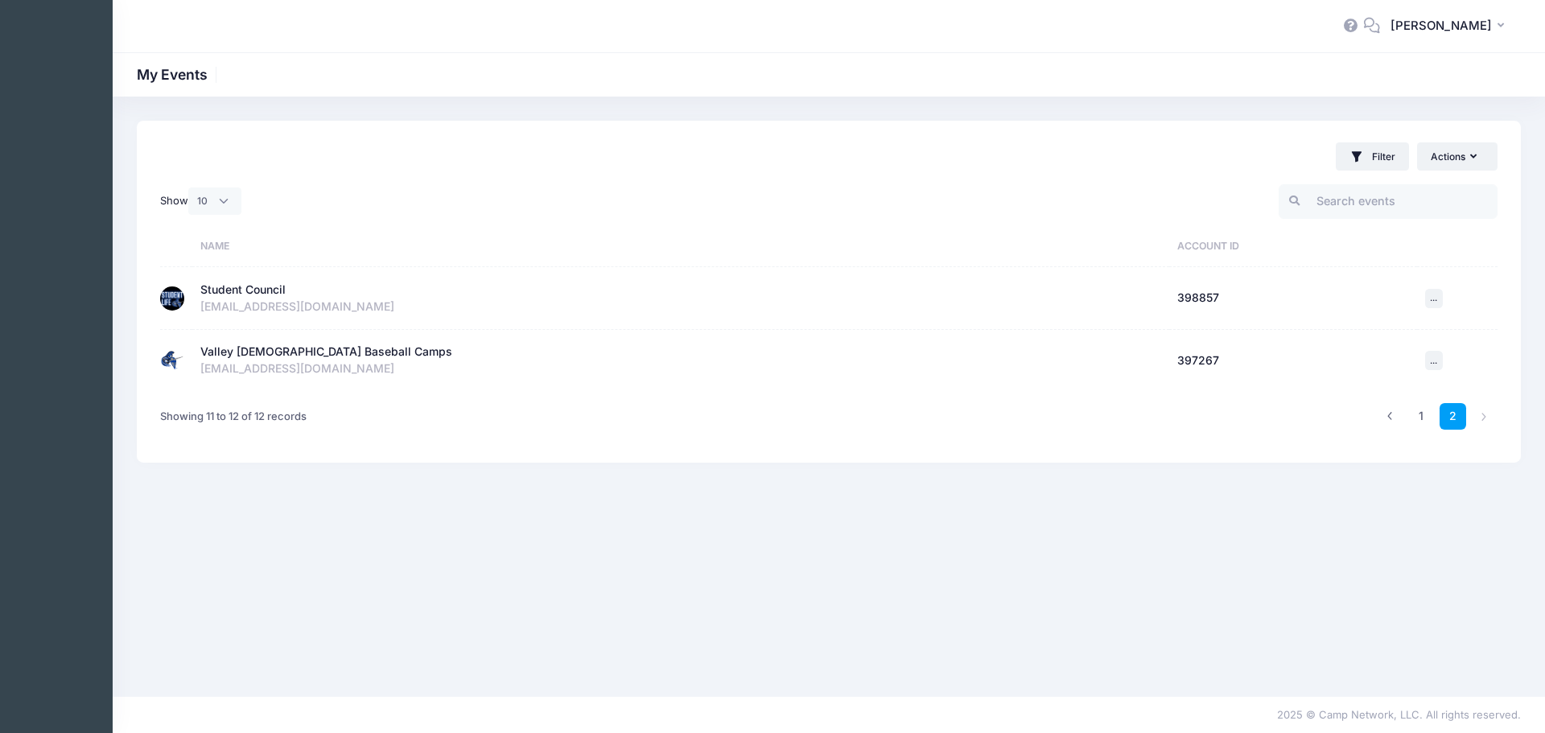
click at [244, 285] on div "Student Council" at bounding box center [242, 290] width 85 height 17
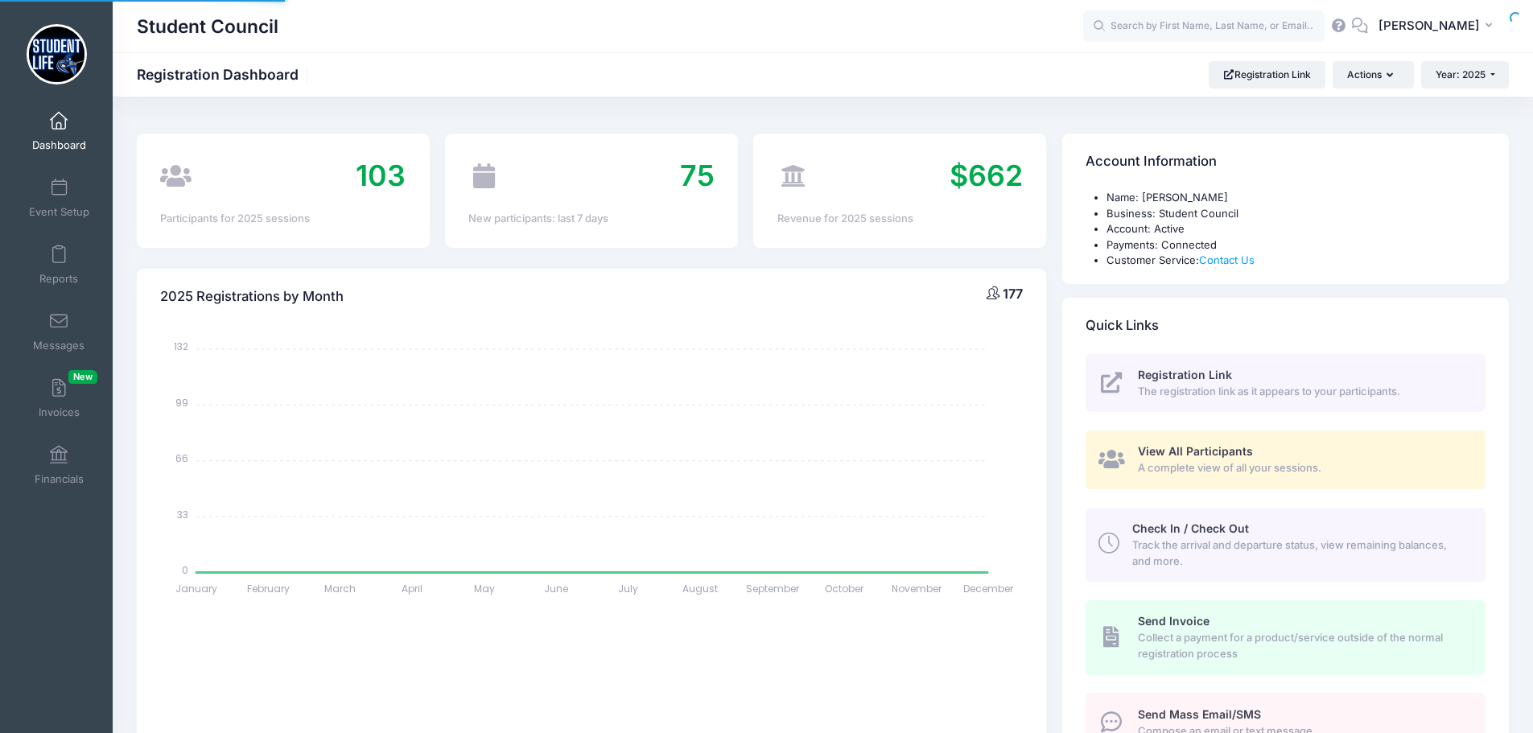
select select
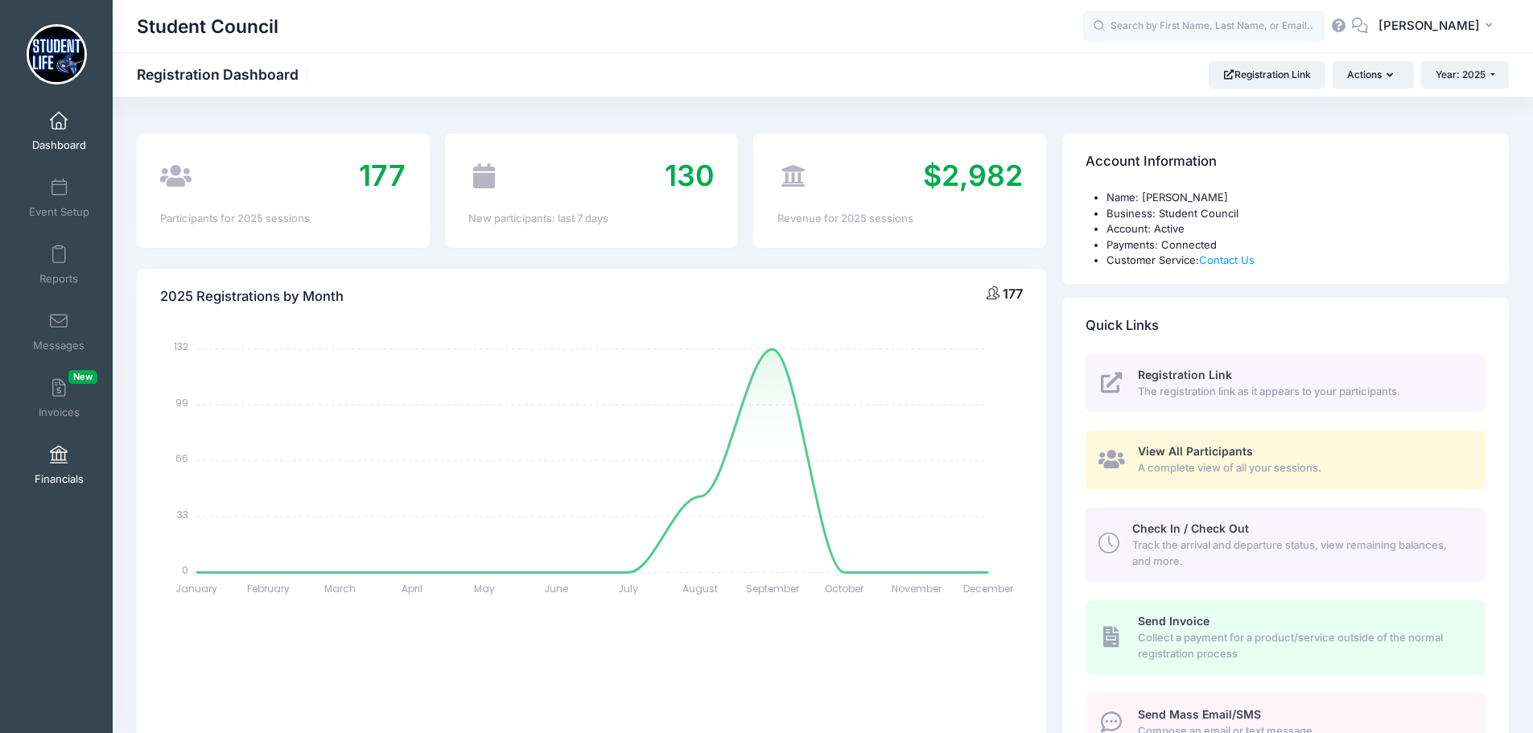
click at [59, 460] on span at bounding box center [59, 456] width 0 height 18
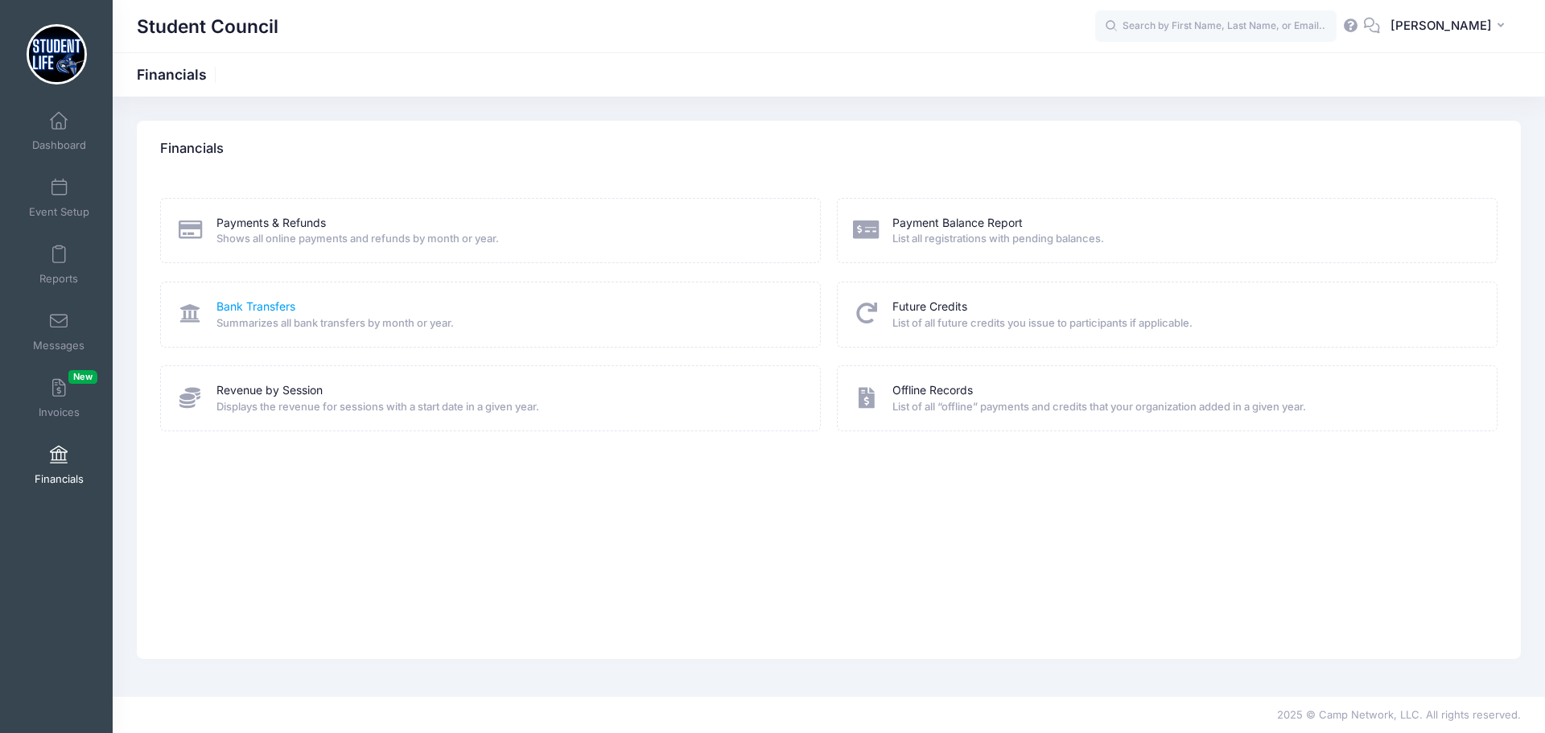
click at [279, 305] on link "Bank Transfers" at bounding box center [255, 307] width 79 height 17
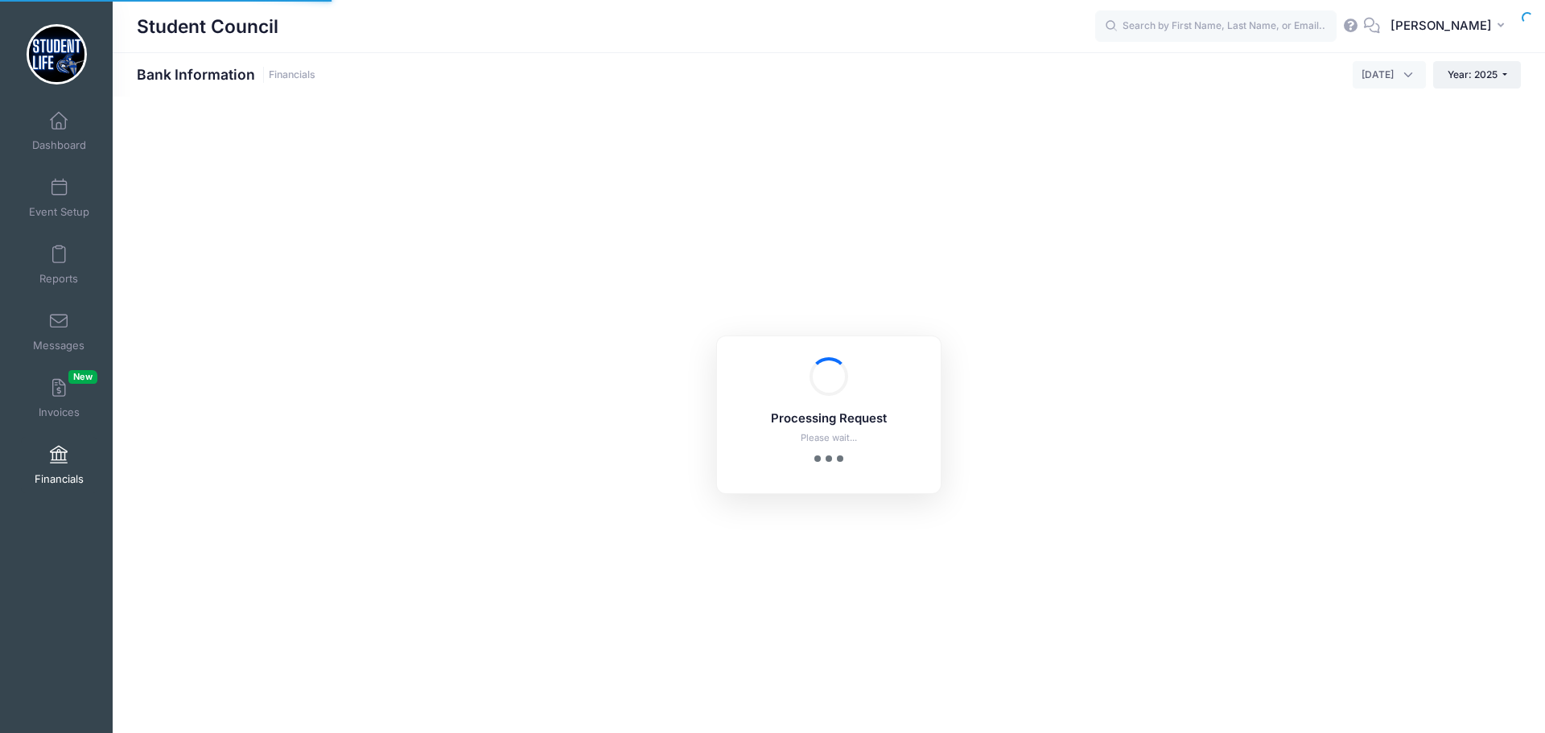
select select "10"
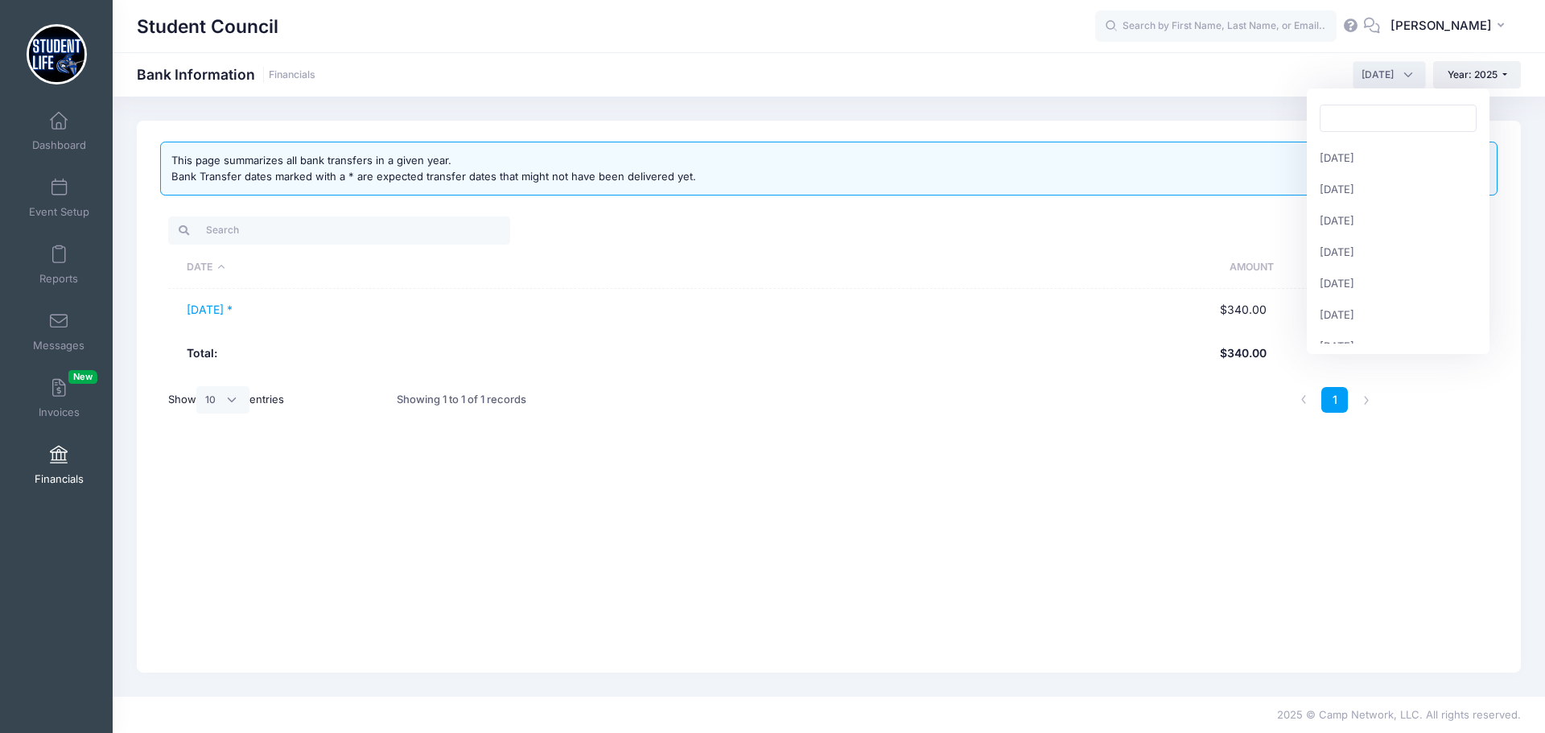
click at [1363, 69] on span "[DATE]" at bounding box center [1378, 75] width 32 height 14
select select "8"
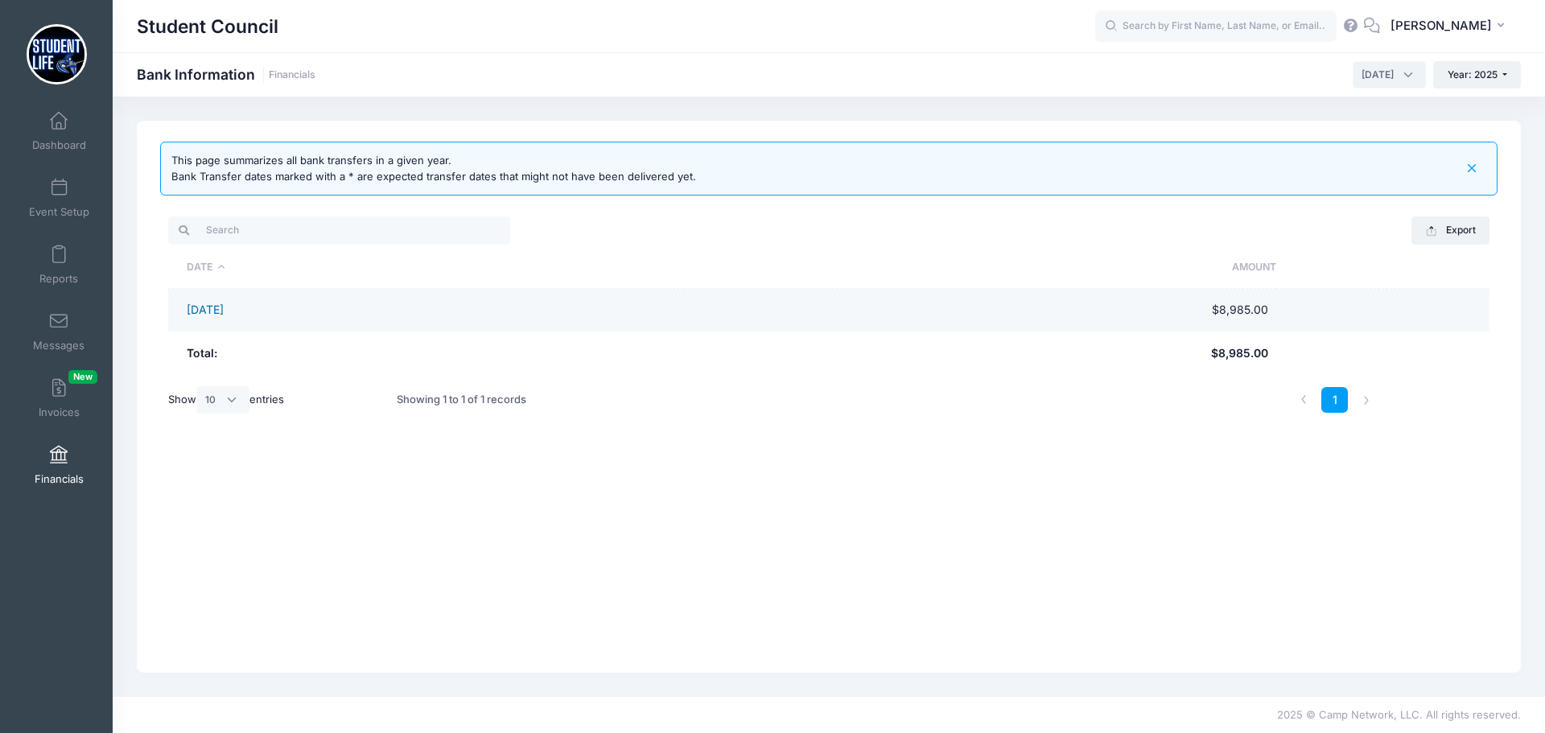
click at [218, 303] on link "[DATE]" at bounding box center [205, 310] width 37 height 14
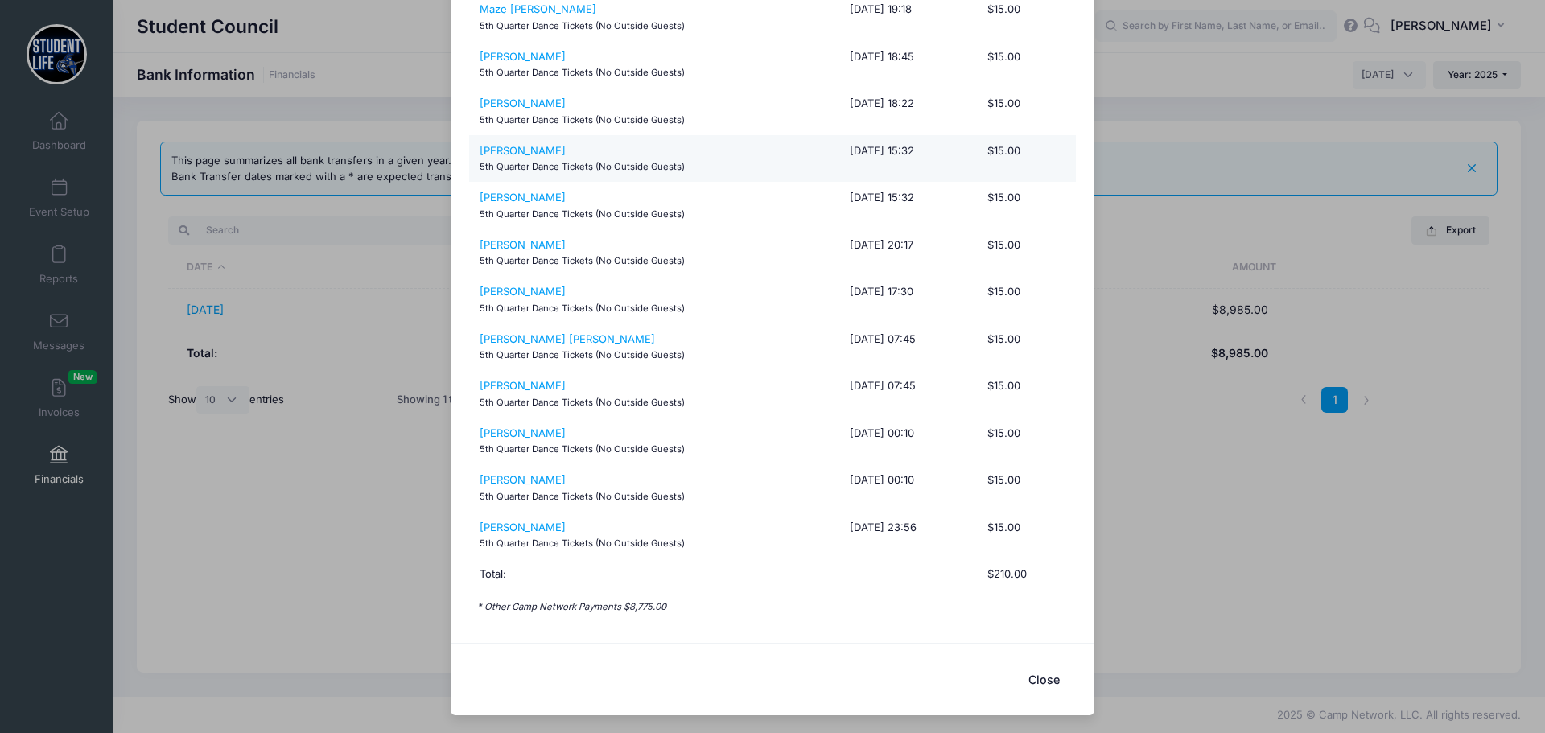
scroll to position [225, 0]
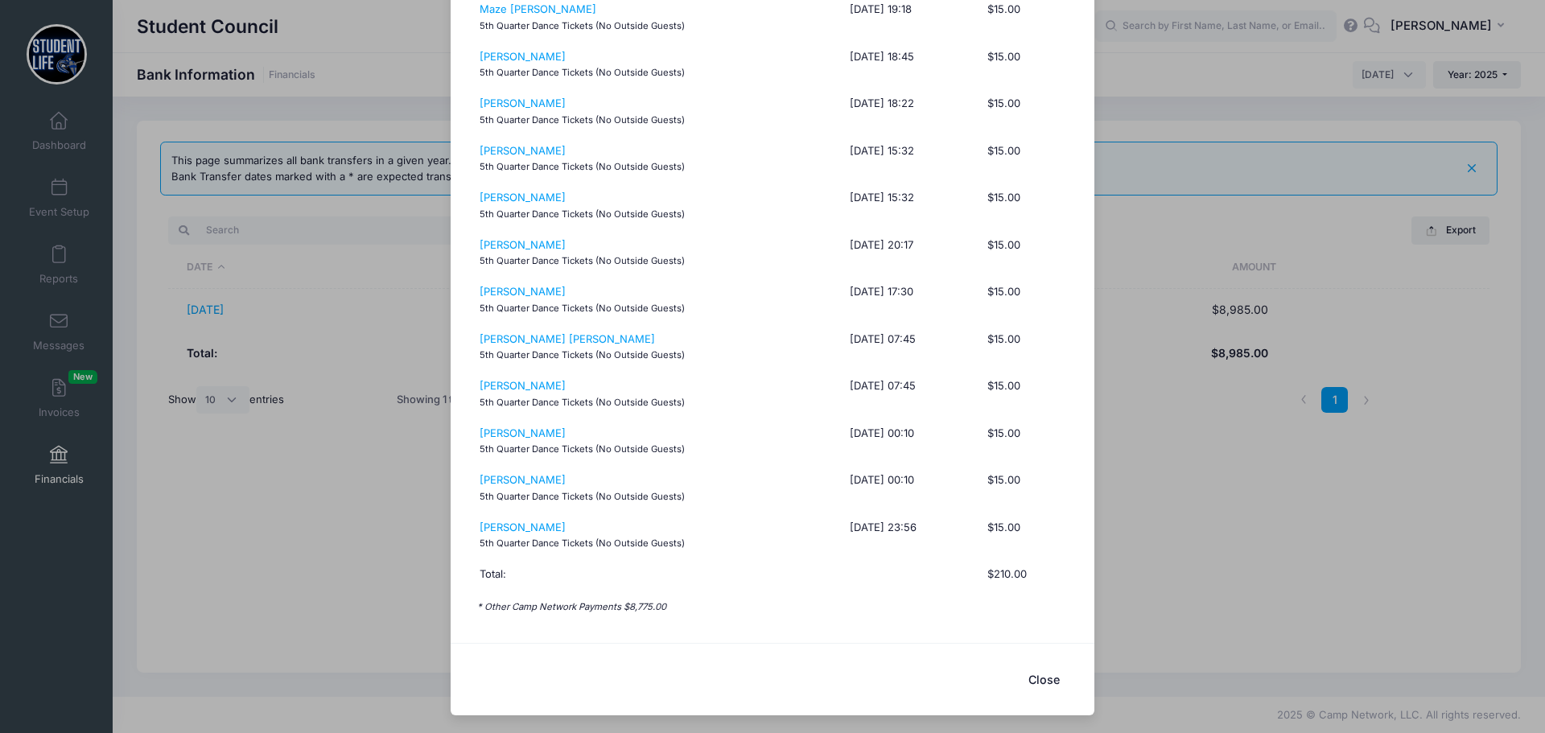
click at [1040, 677] on button "Close" at bounding box center [1044, 679] width 64 height 35
